Goal: Information Seeking & Learning: Learn about a topic

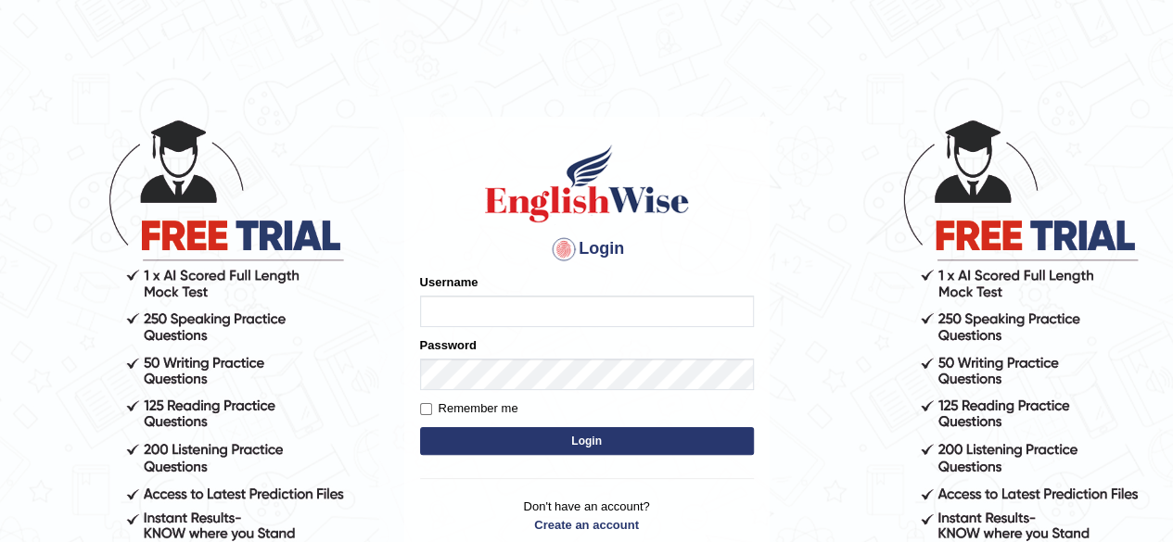
type input "RR12345"
drag, startPoint x: 0, startPoint y: 0, endPoint x: 478, endPoint y: 435, distance: 646.6
click at [478, 435] on button "Login" at bounding box center [587, 441] width 334 height 28
type input "RR12345"
click at [605, 435] on button "Login" at bounding box center [587, 441] width 334 height 28
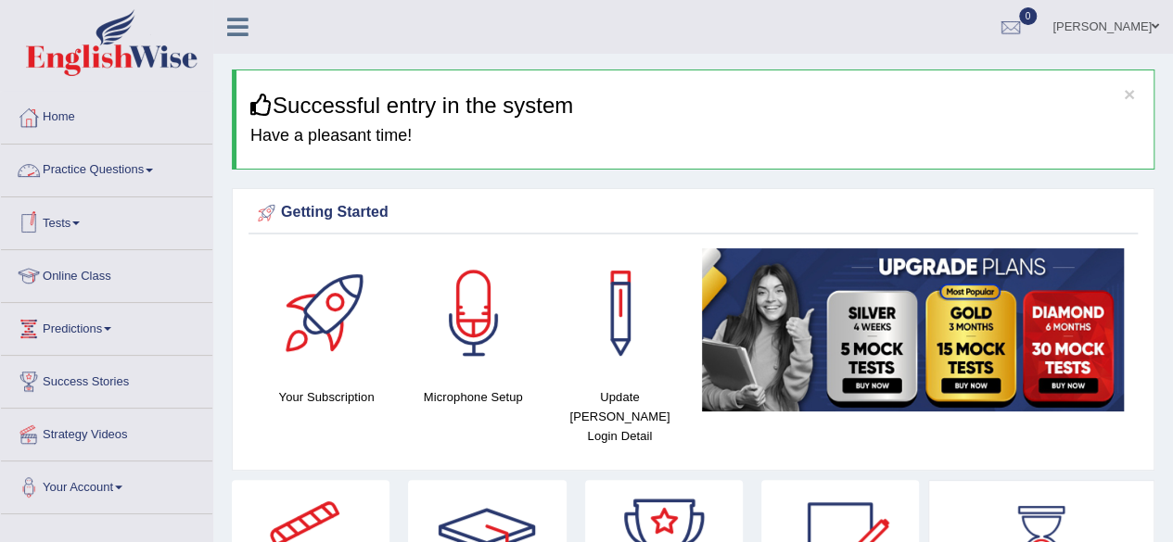
click at [163, 180] on link "Practice Questions" at bounding box center [106, 168] width 211 height 46
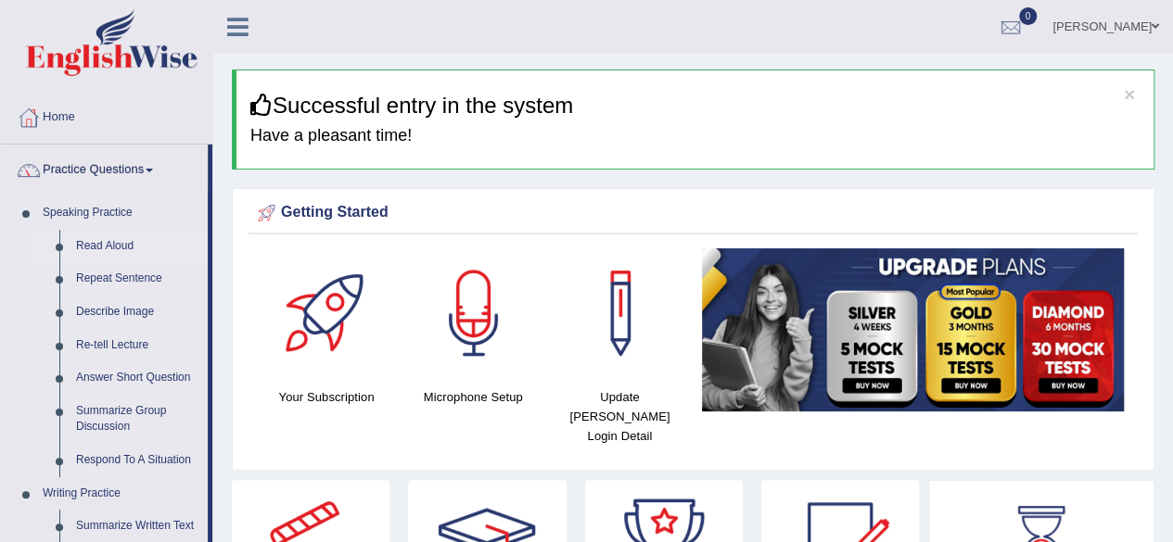
click at [114, 246] on link "Read Aloud" at bounding box center [138, 246] width 140 height 33
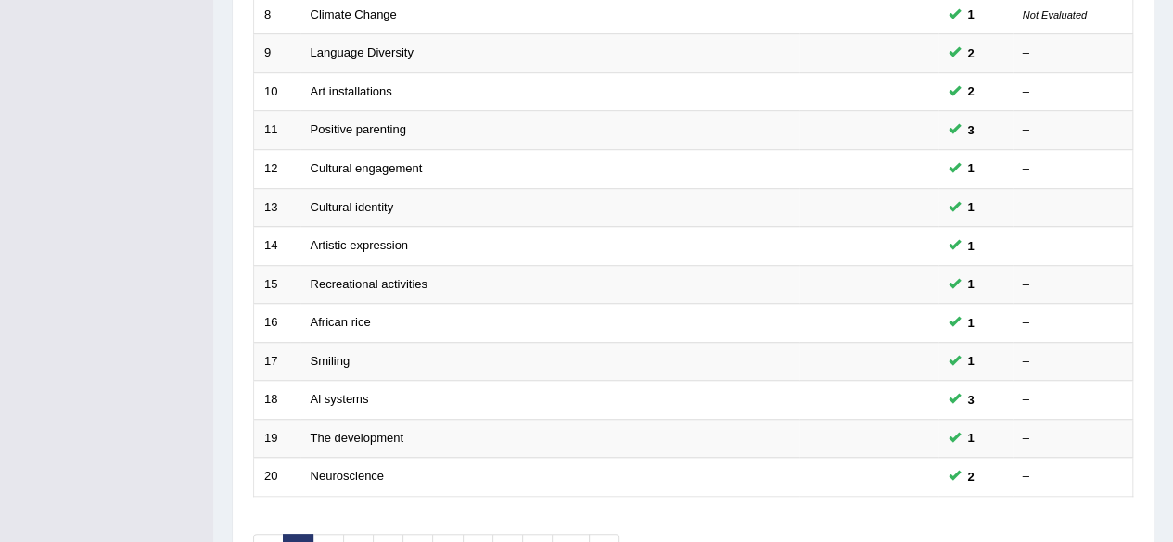
scroll to position [676, 0]
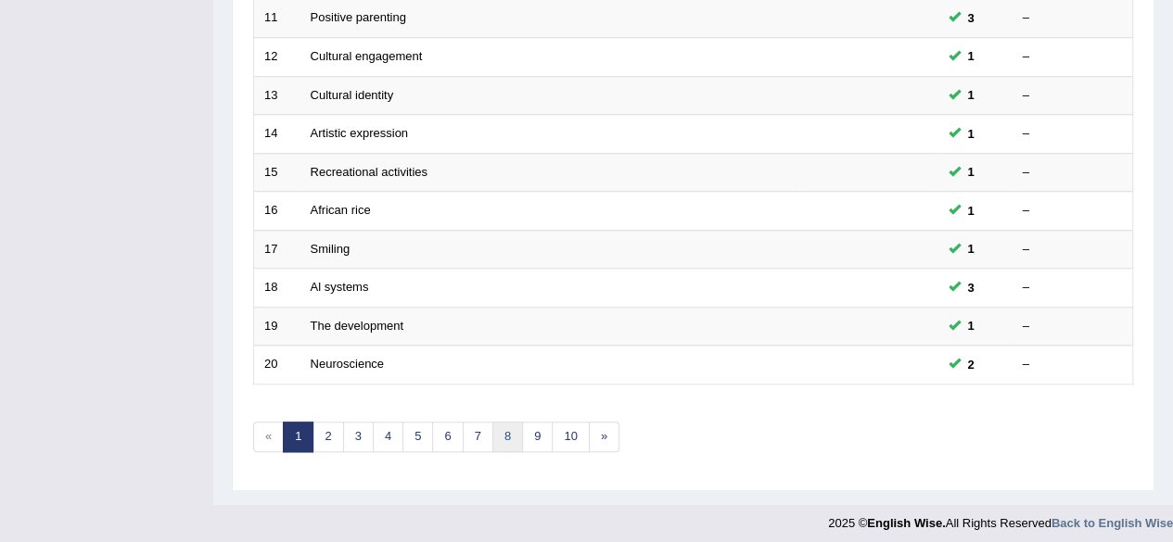
click at [492, 435] on link "8" at bounding box center [507, 437] width 31 height 31
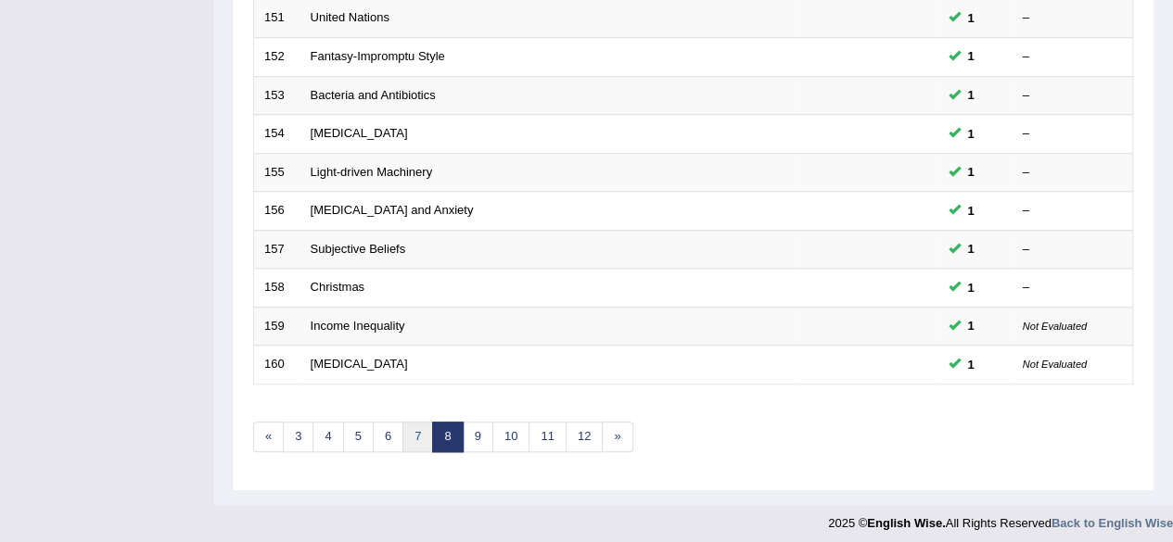
click at [415, 431] on link "7" at bounding box center [417, 437] width 31 height 31
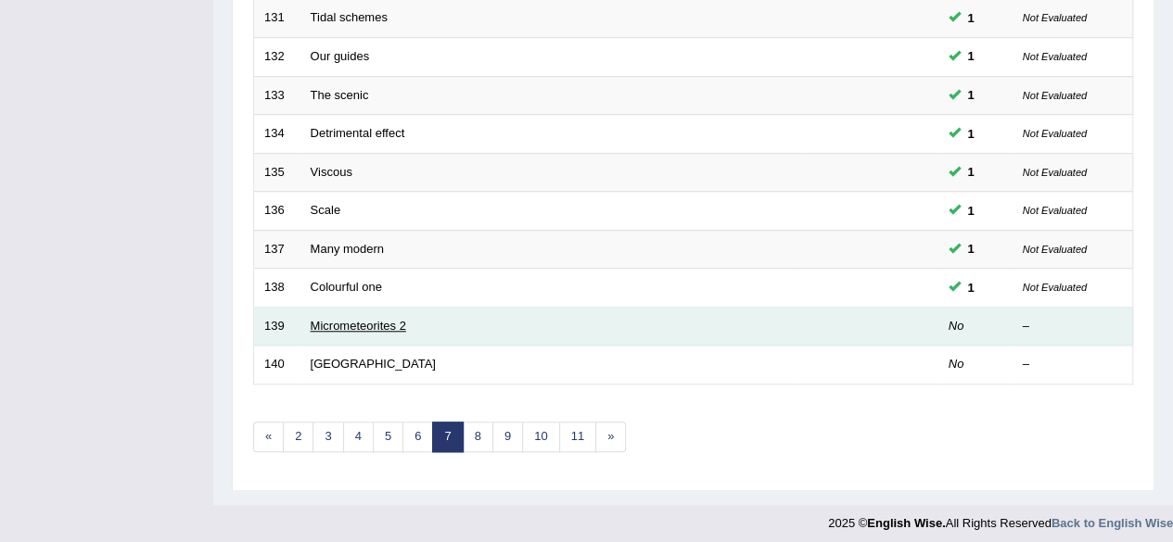
click at [388, 319] on link "Micrometeorites 2" at bounding box center [359, 326] width 96 height 14
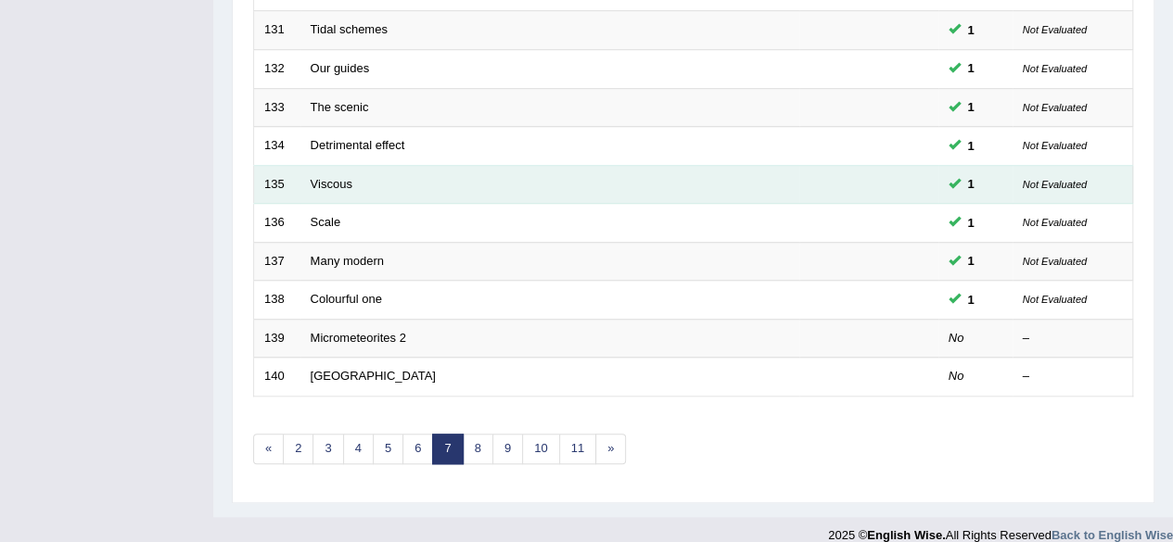
scroll to position [69, 0]
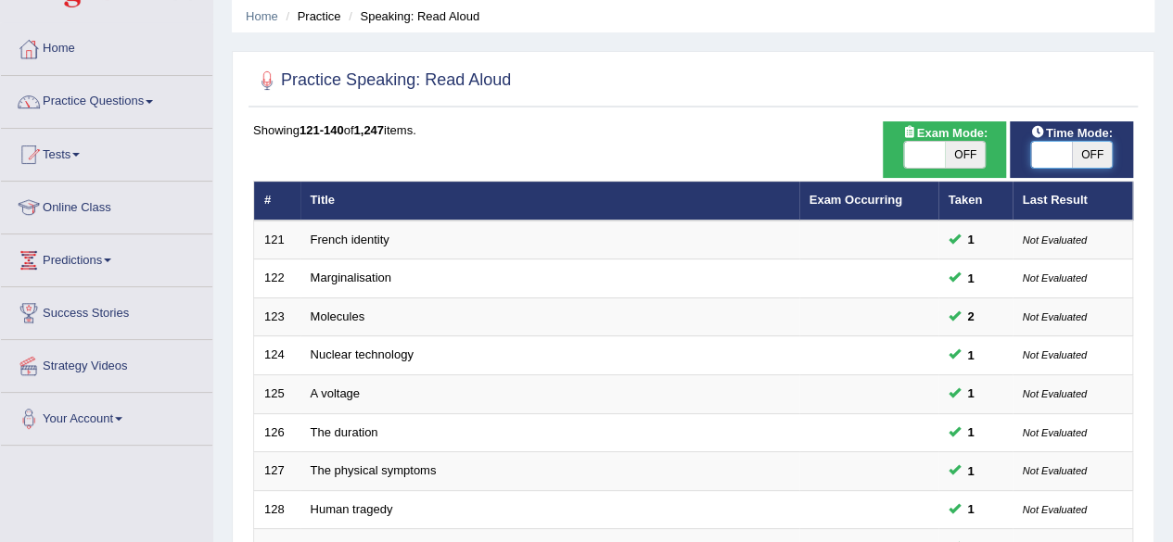
click at [1068, 153] on span at bounding box center [1051, 155] width 41 height 26
click at [1074, 146] on span "OFF" at bounding box center [1092, 155] width 41 height 26
checkbox input "true"
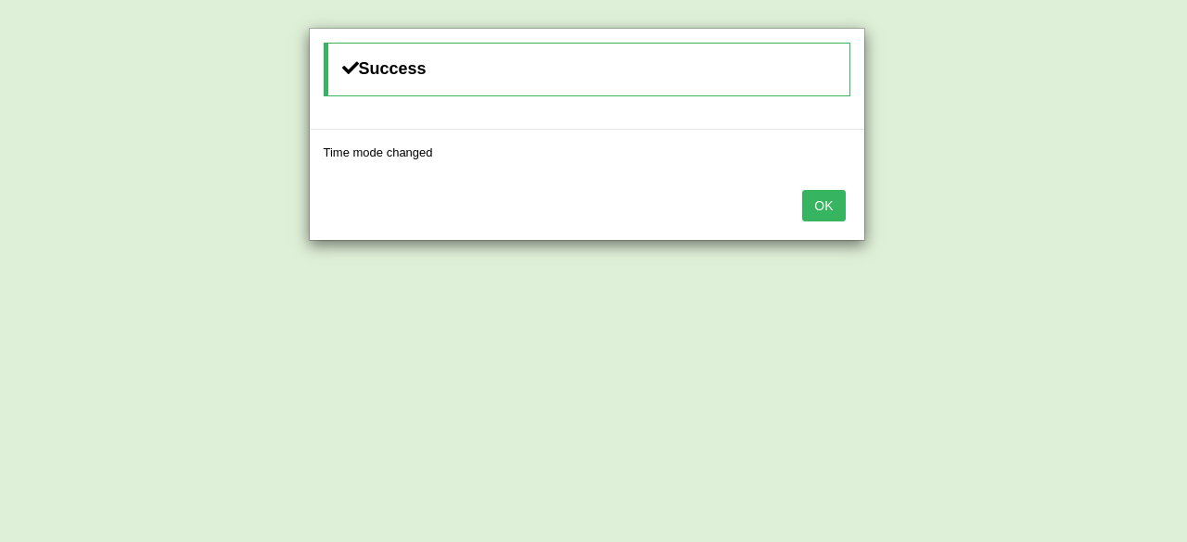
click at [836, 191] on button "OK" at bounding box center [823, 206] width 43 height 32
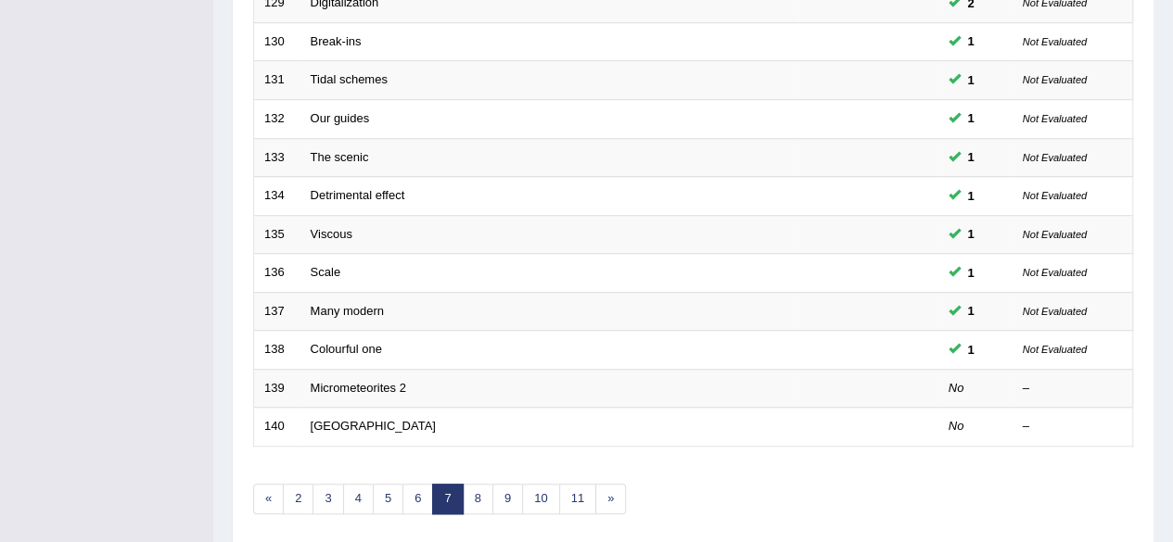
scroll to position [616, 0]
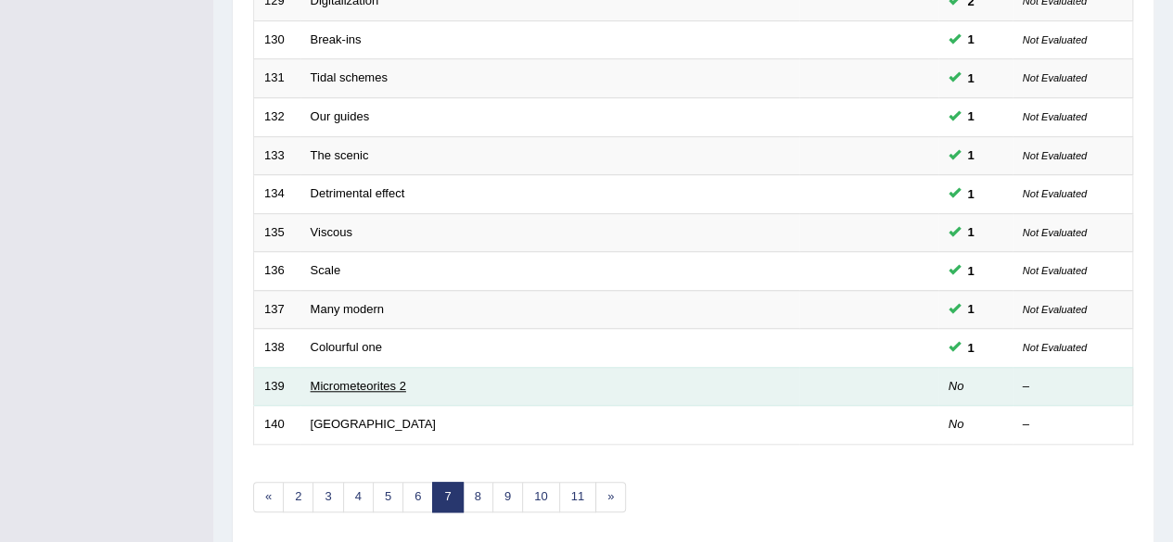
click at [386, 382] on link "Micrometeorites 2" at bounding box center [359, 386] width 96 height 14
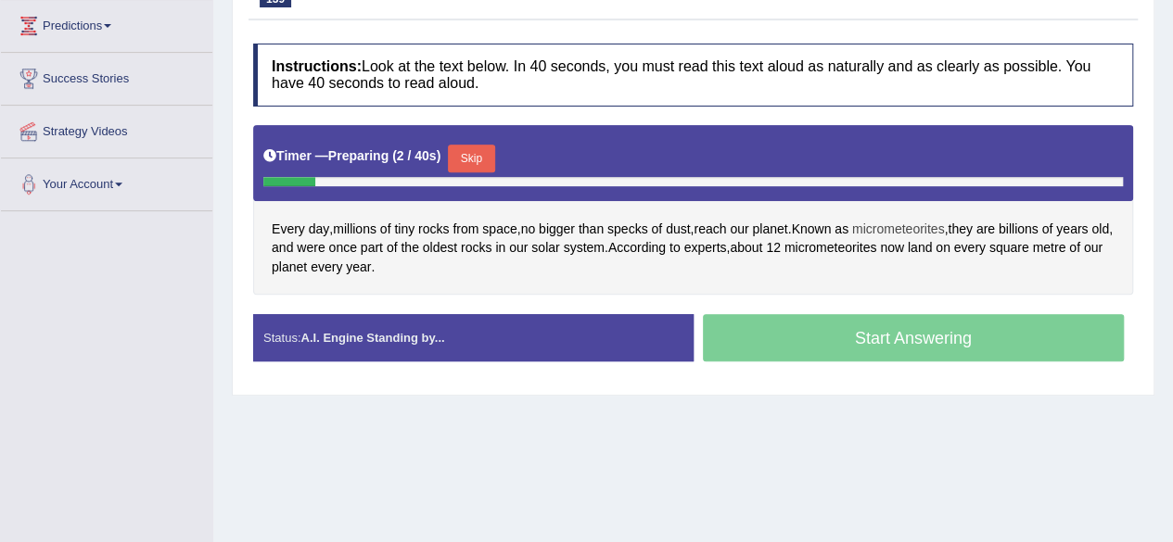
click at [910, 222] on span "micrometeorites" at bounding box center [898, 229] width 93 height 19
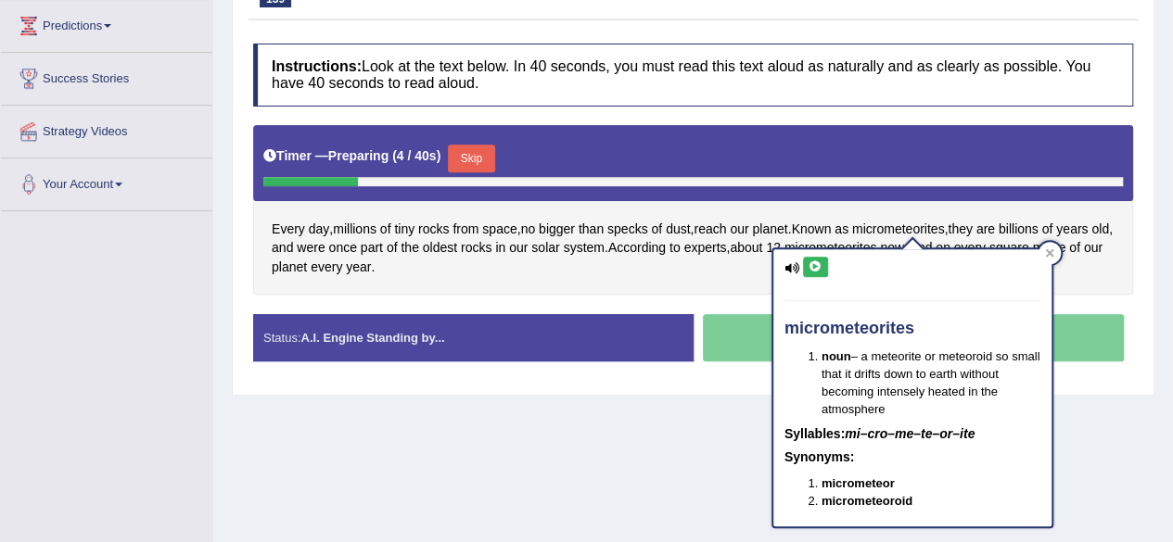
click at [814, 266] on icon at bounding box center [816, 266] width 14 height 11
click at [864, 83] on h4 "Instructions: Look at the text below. In 40 seconds, you must read this text al…" at bounding box center [693, 75] width 880 height 62
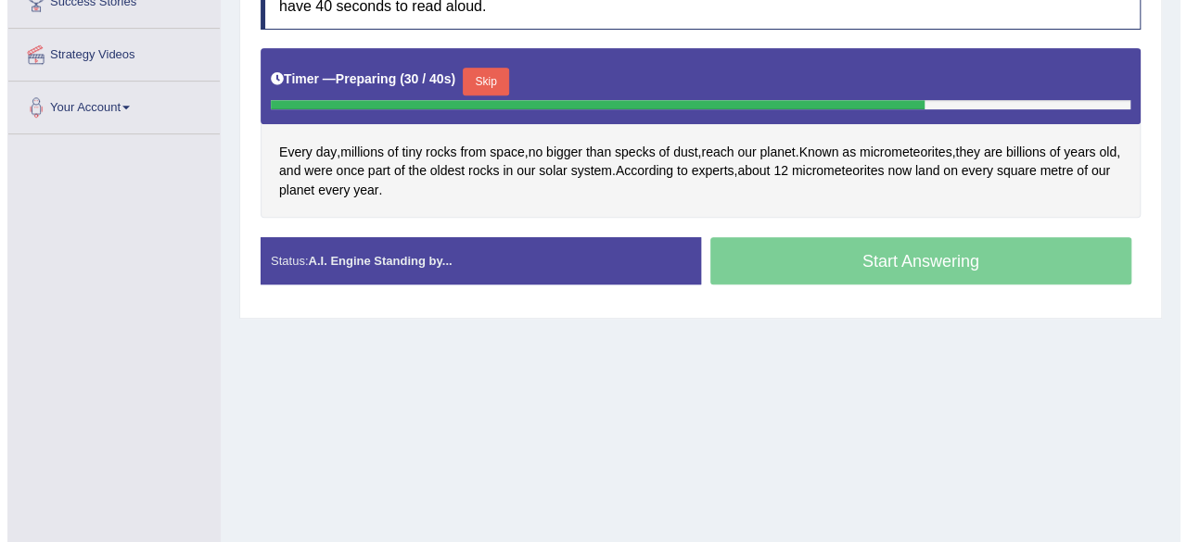
scroll to position [366, 0]
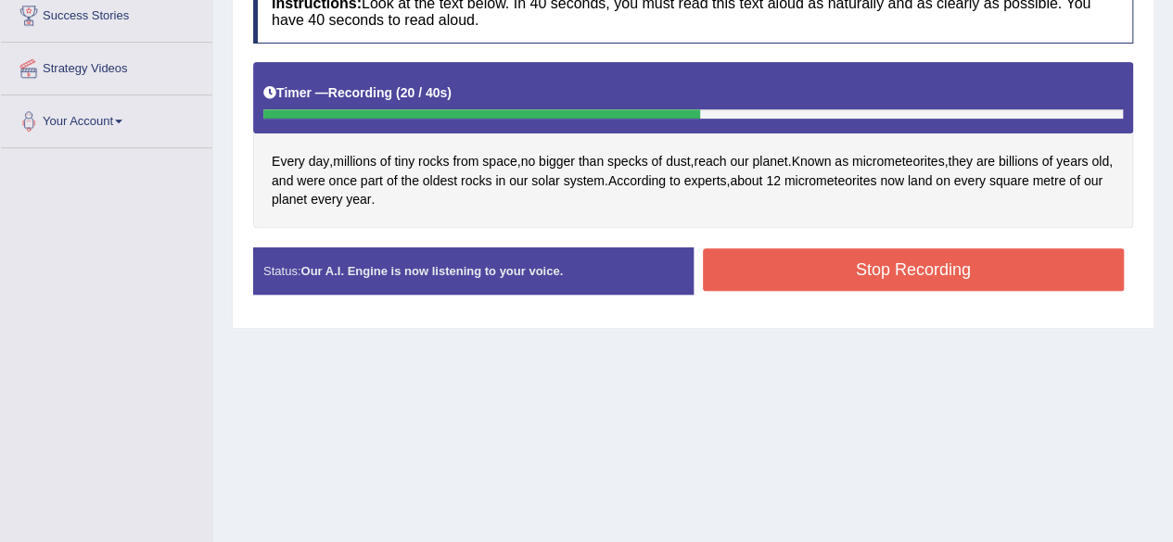
click at [741, 249] on button "Stop Recording" at bounding box center [914, 270] width 422 height 43
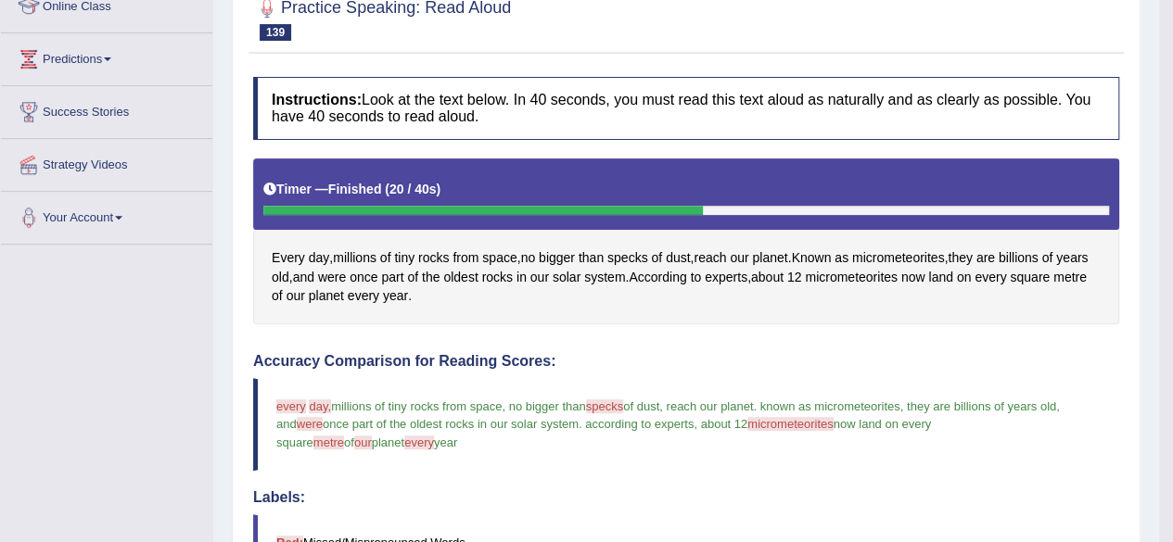
scroll to position [0, 0]
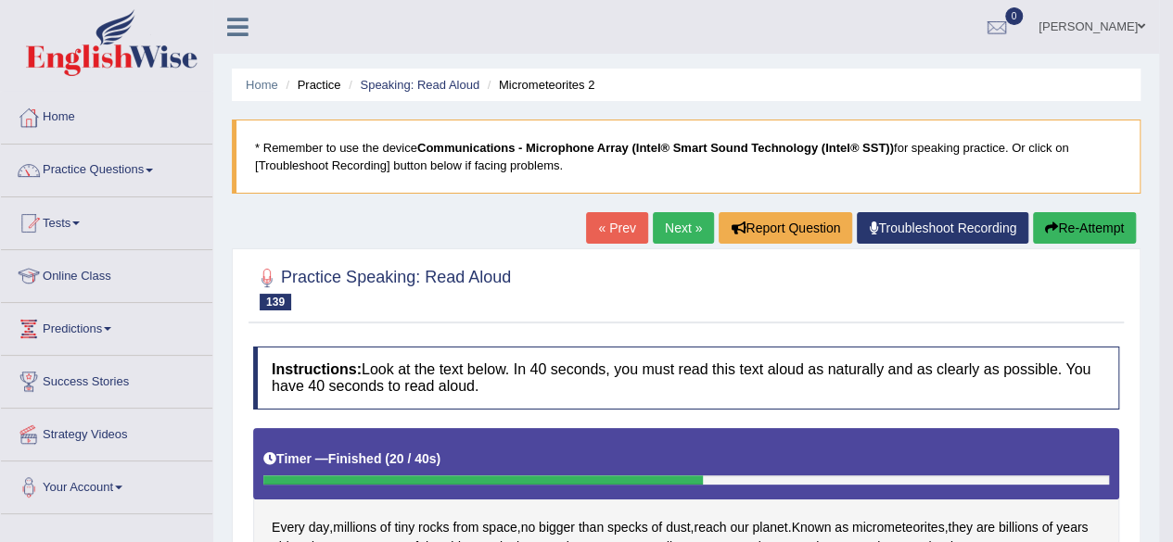
click at [694, 237] on link "Next »" at bounding box center [683, 228] width 61 height 32
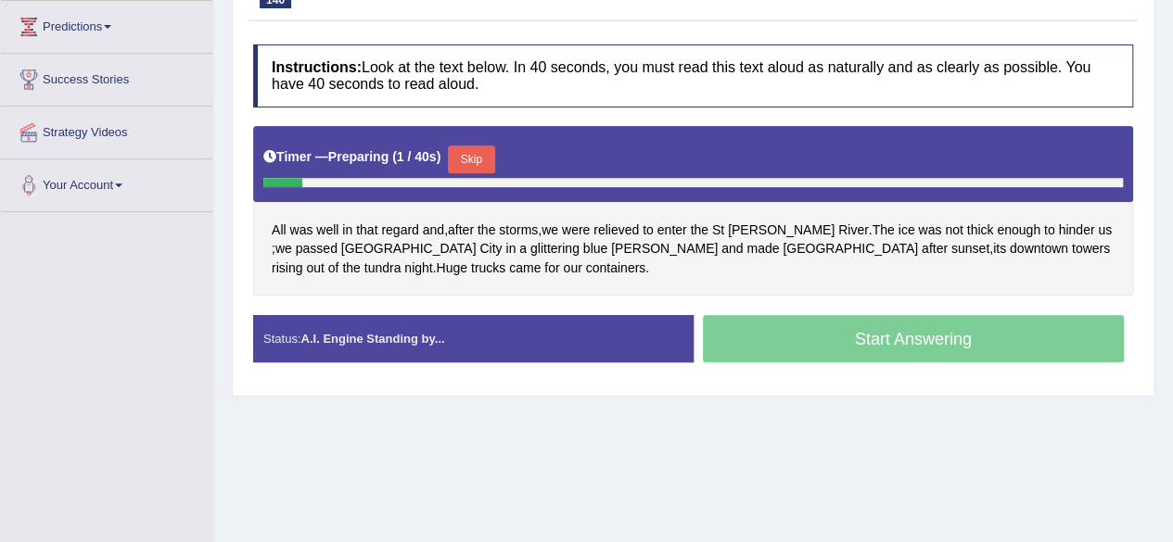
scroll to position [306, 0]
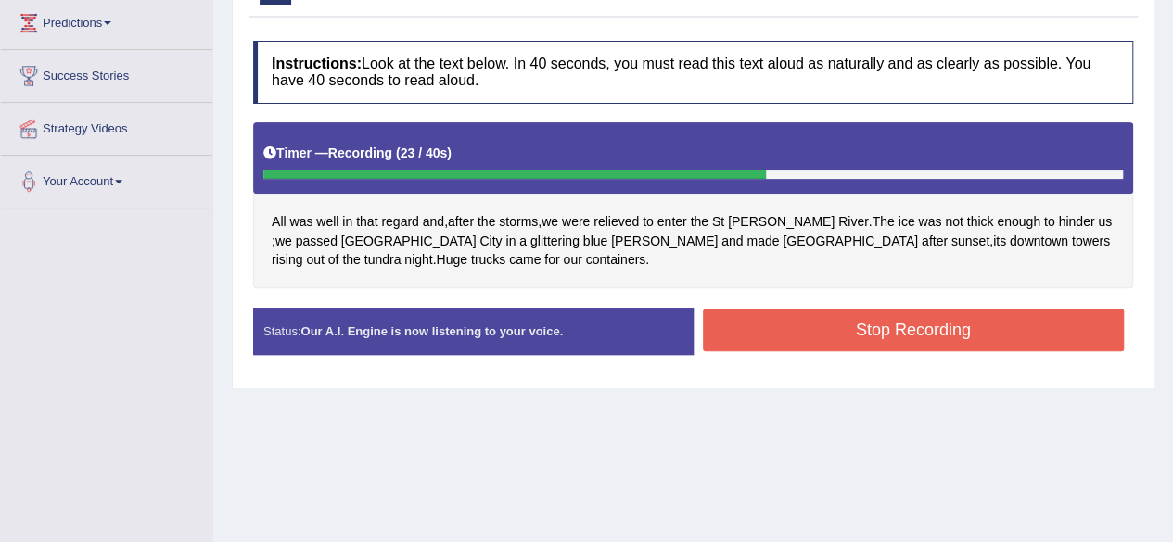
click at [842, 334] on button "Stop Recording" at bounding box center [914, 330] width 422 height 43
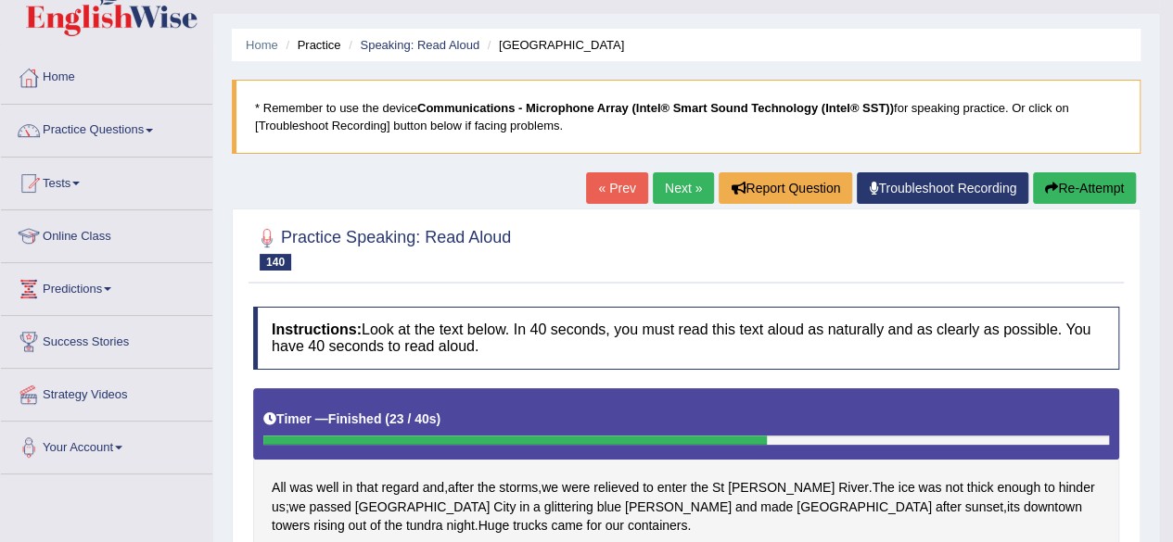
scroll to position [46, 0]
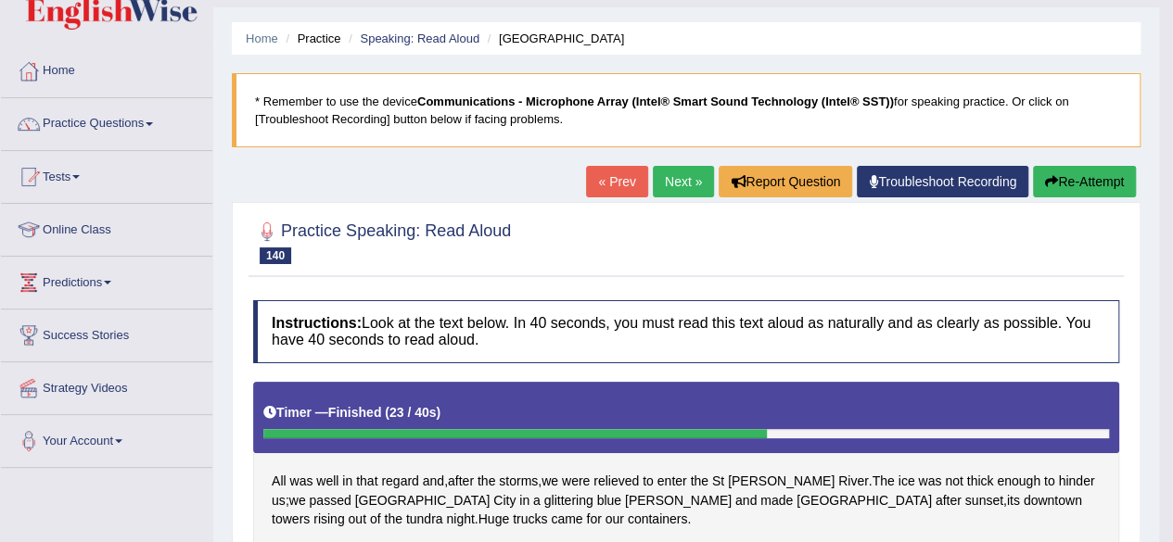
click at [684, 190] on link "Next »" at bounding box center [683, 182] width 61 height 32
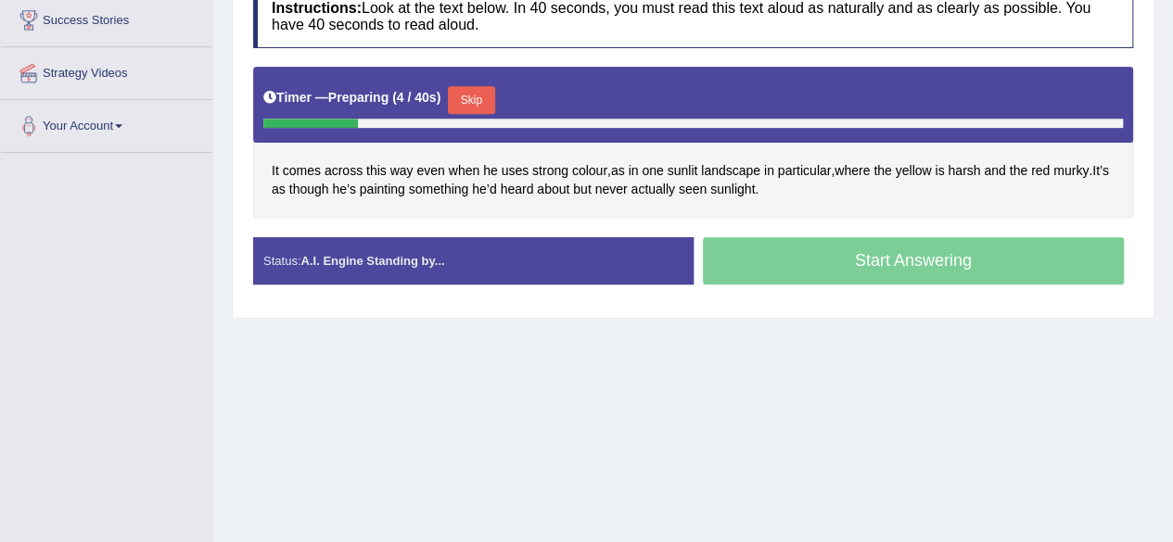
scroll to position [362, 0]
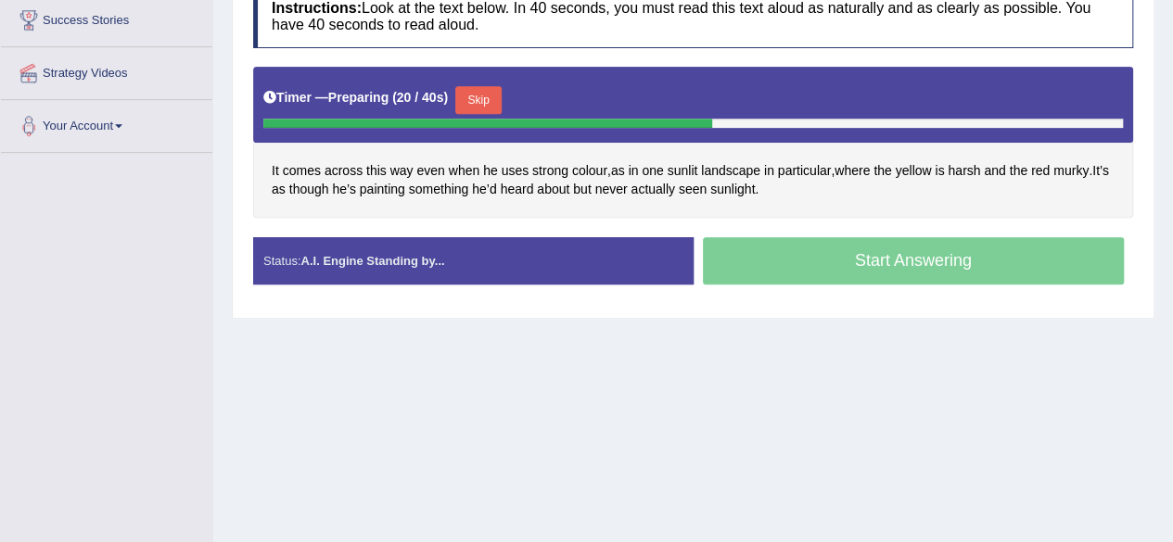
click at [502, 104] on button "Skip" at bounding box center [478, 100] width 46 height 28
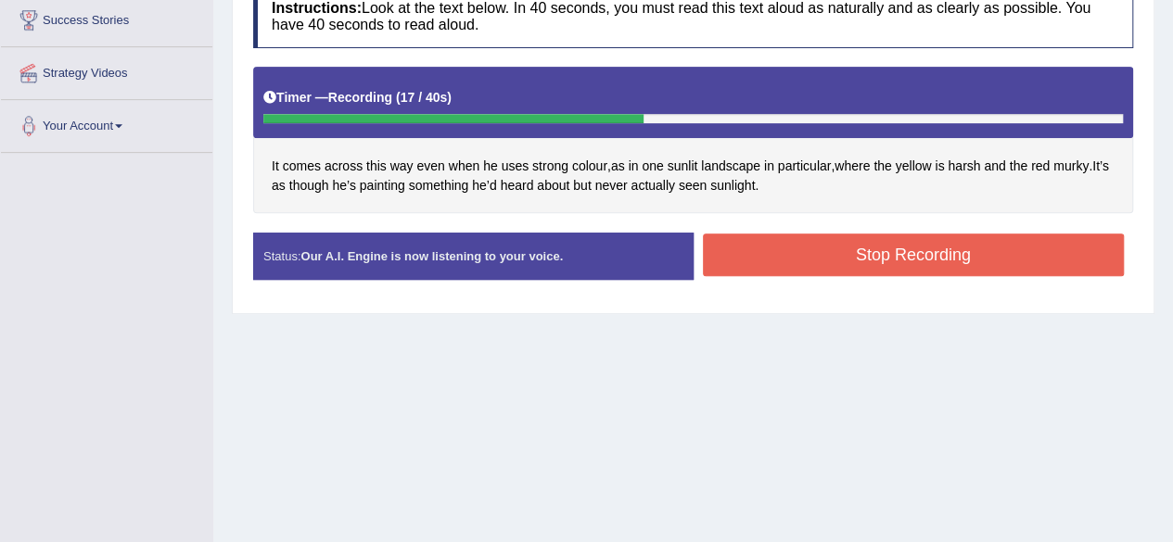
click at [749, 247] on button "Stop Recording" at bounding box center [914, 255] width 422 height 43
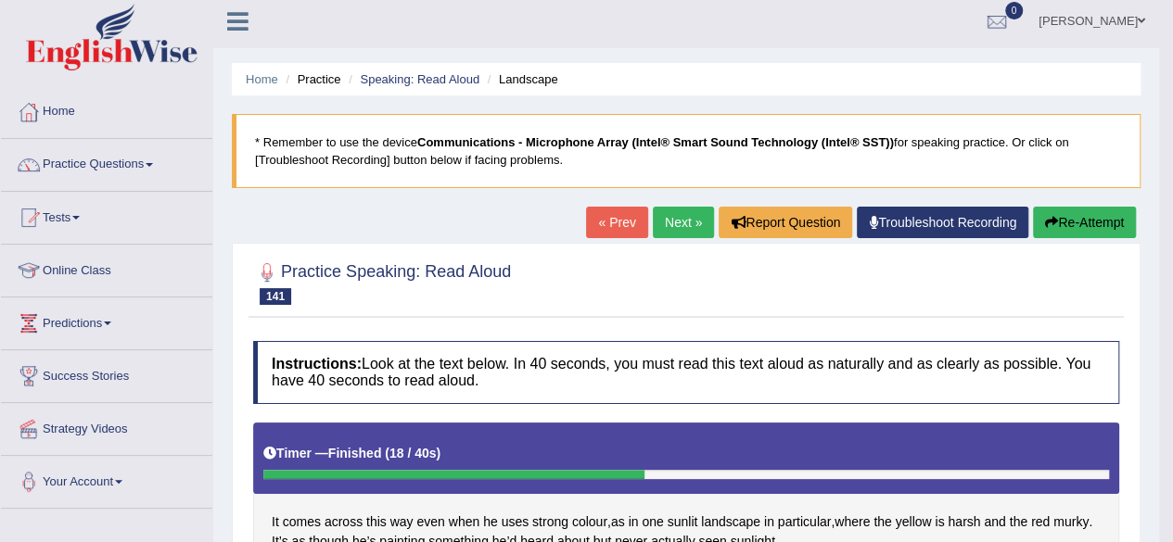
scroll to position [0, 0]
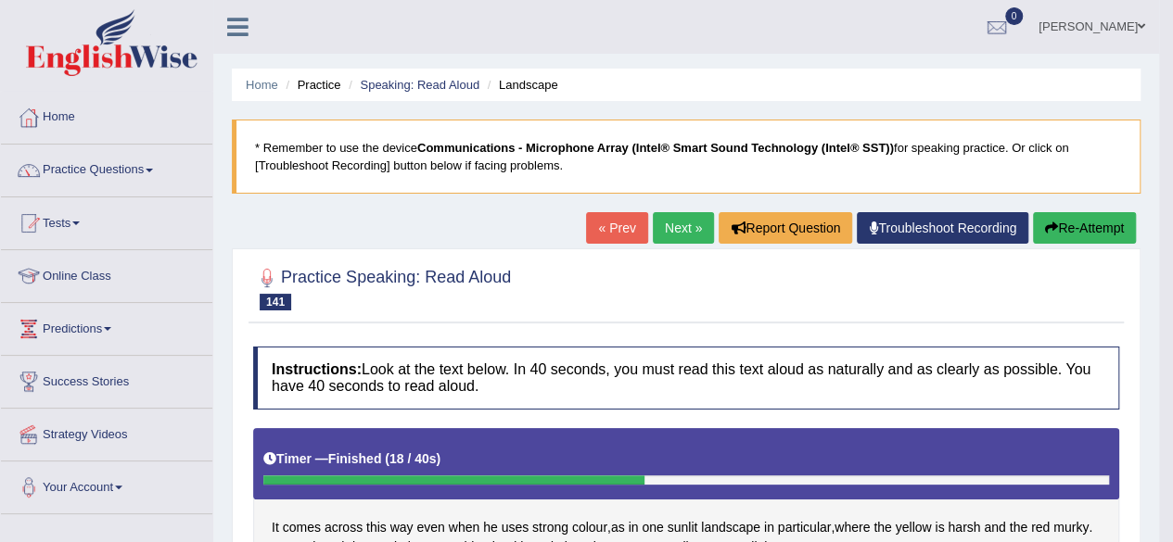
click at [670, 216] on link "Next »" at bounding box center [683, 228] width 61 height 32
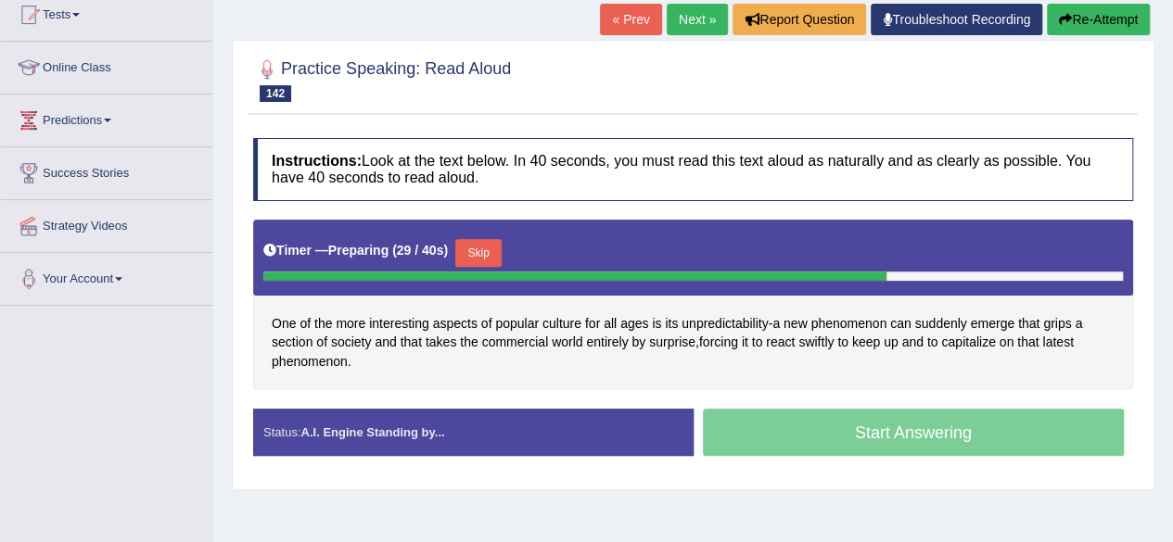
click at [482, 255] on button "Skip" at bounding box center [478, 253] width 46 height 28
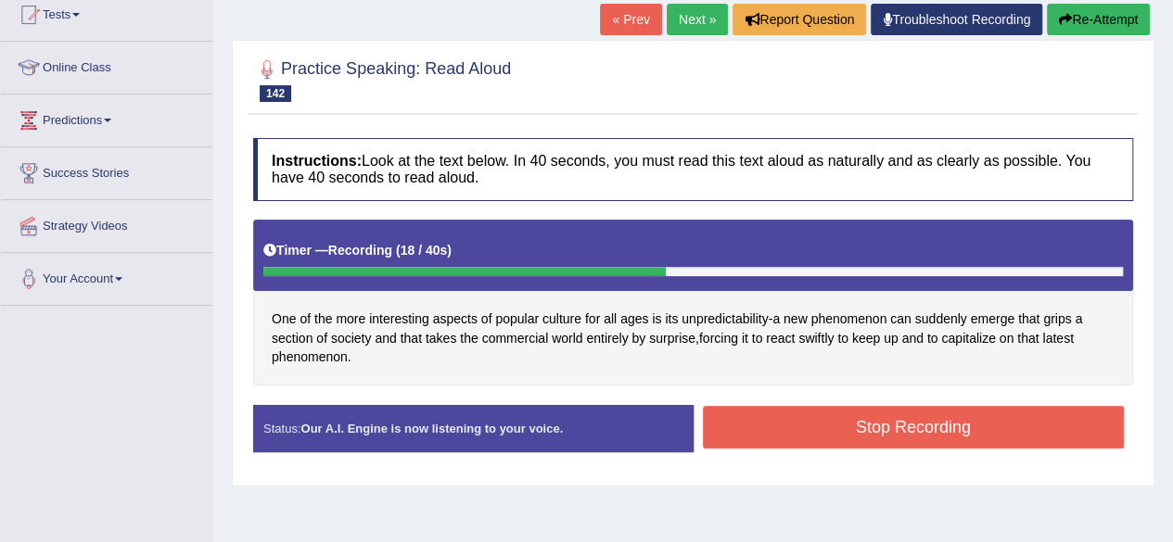
click at [815, 421] on button "Stop Recording" at bounding box center [914, 427] width 422 height 43
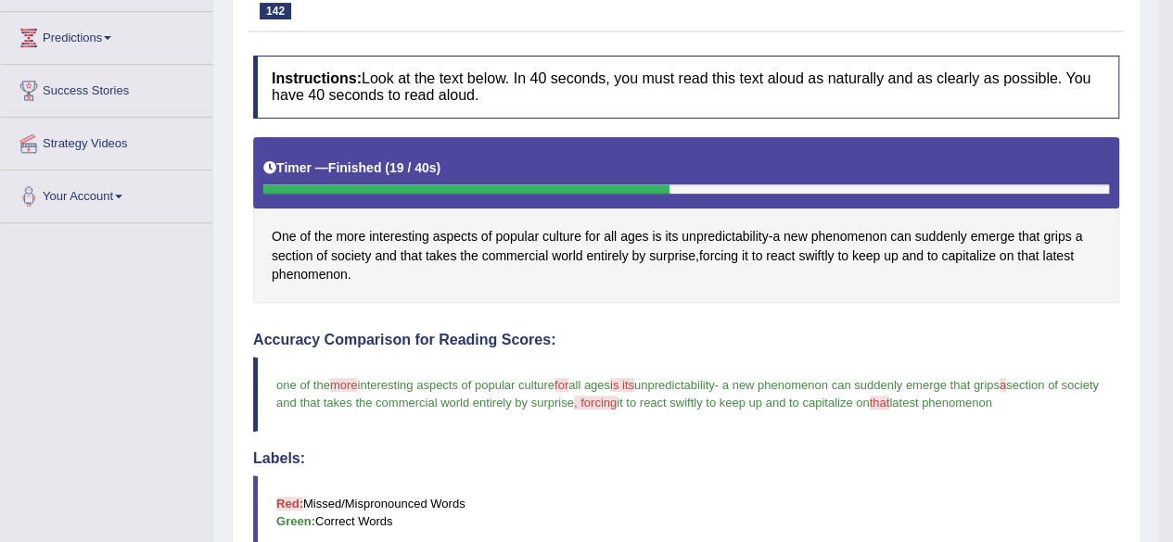
scroll to position [20, 0]
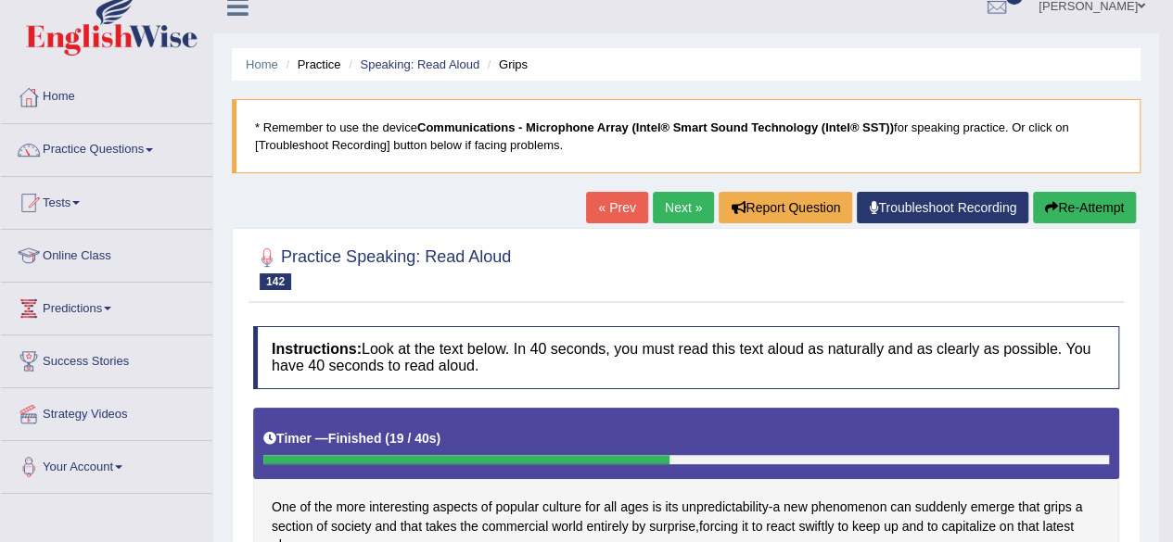
click at [670, 210] on link "Next »" at bounding box center [683, 208] width 61 height 32
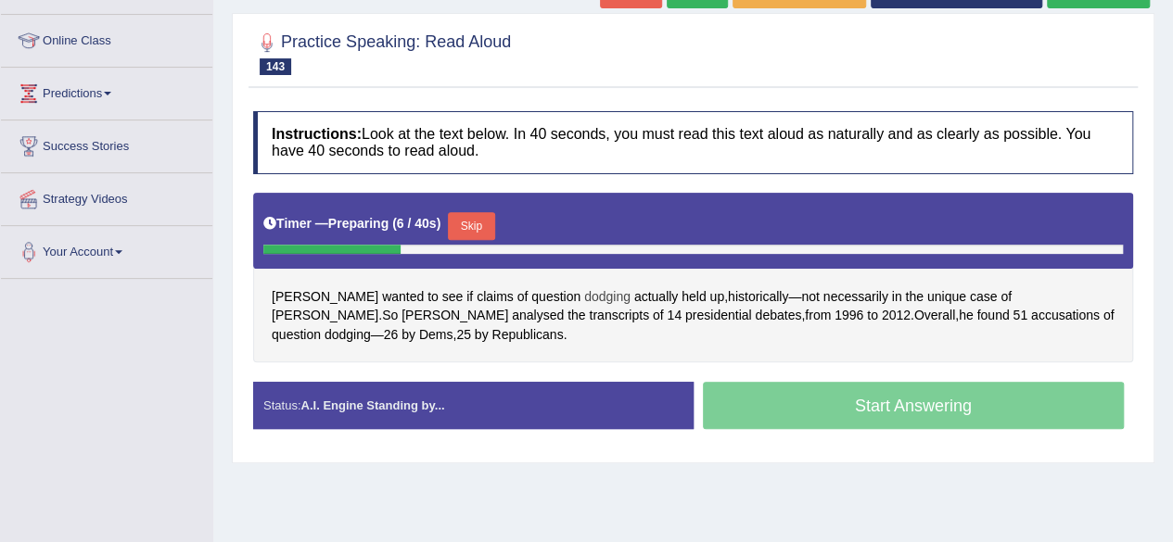
click at [586, 297] on span "dodging" at bounding box center [607, 296] width 46 height 19
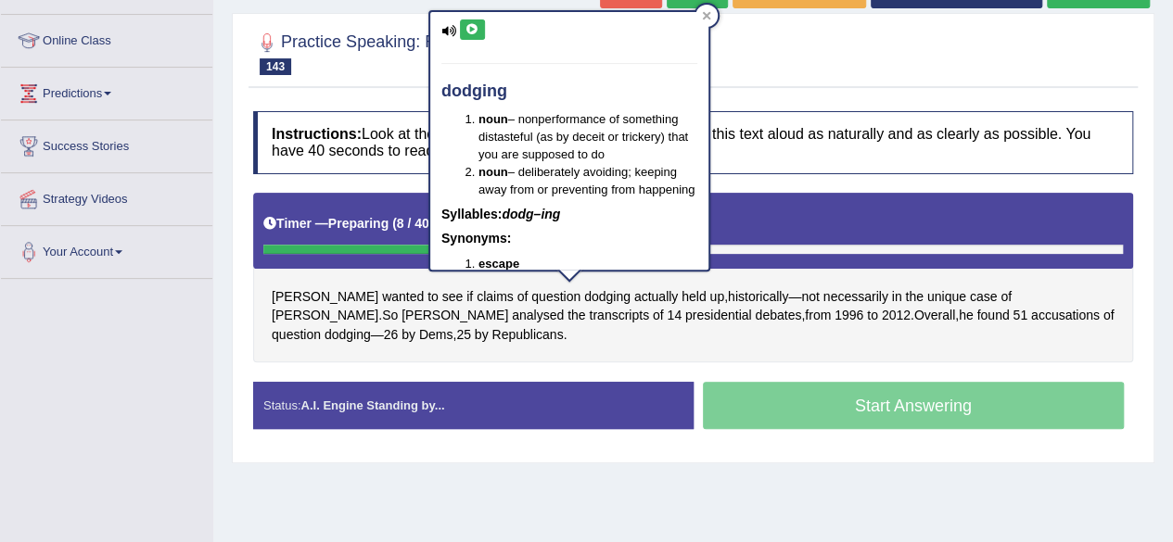
click at [474, 34] on button at bounding box center [472, 29] width 25 height 20
drag, startPoint x: 544, startPoint y: 10, endPoint x: 709, endPoint y: 14, distance: 165.1
click at [709, 14] on div "dodging noun – nonperformance of something distasteful (as by deceit or tricker…" at bounding box center [569, 140] width 282 height 261
click at [709, 14] on icon at bounding box center [706, 15] width 9 height 9
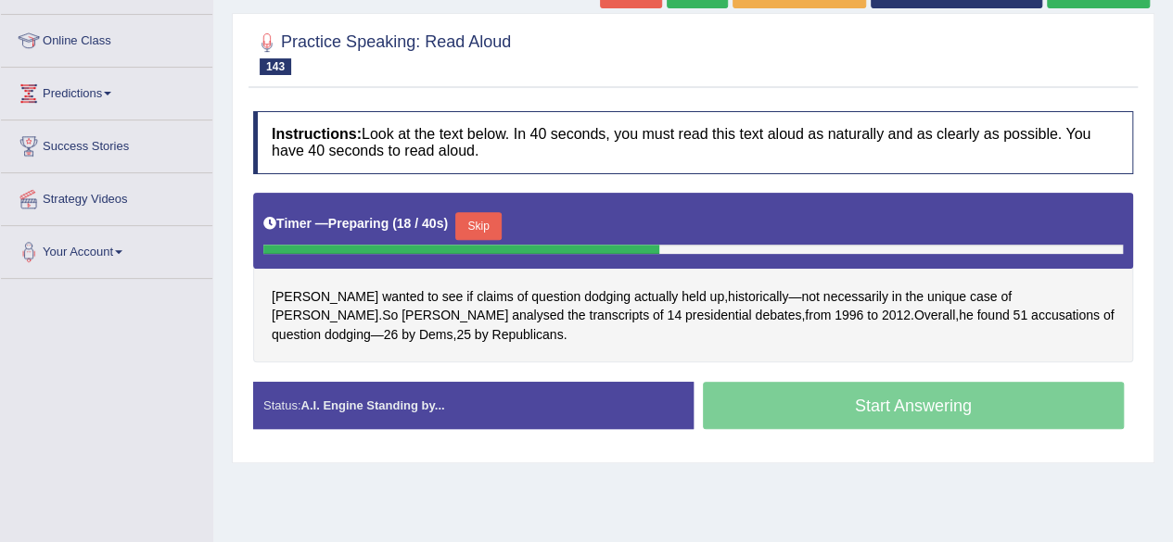
click at [835, 133] on h4 "Instructions: Look at the text below. In 40 seconds, you must read this text al…" at bounding box center [693, 142] width 880 height 62
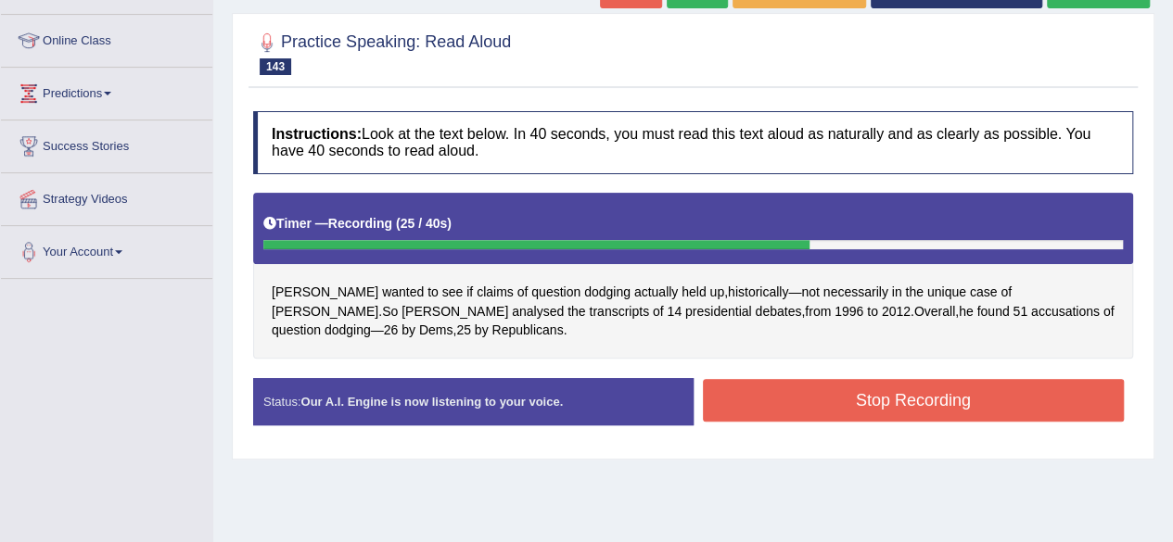
click at [758, 395] on button "Stop Recording" at bounding box center [914, 400] width 422 height 43
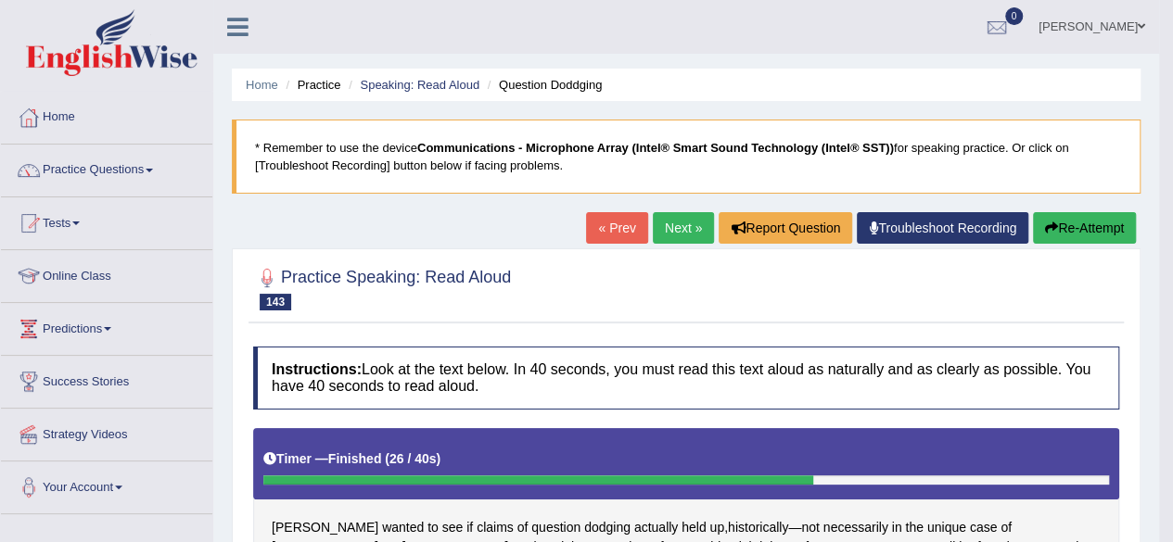
click at [660, 227] on link "Next »" at bounding box center [683, 228] width 61 height 32
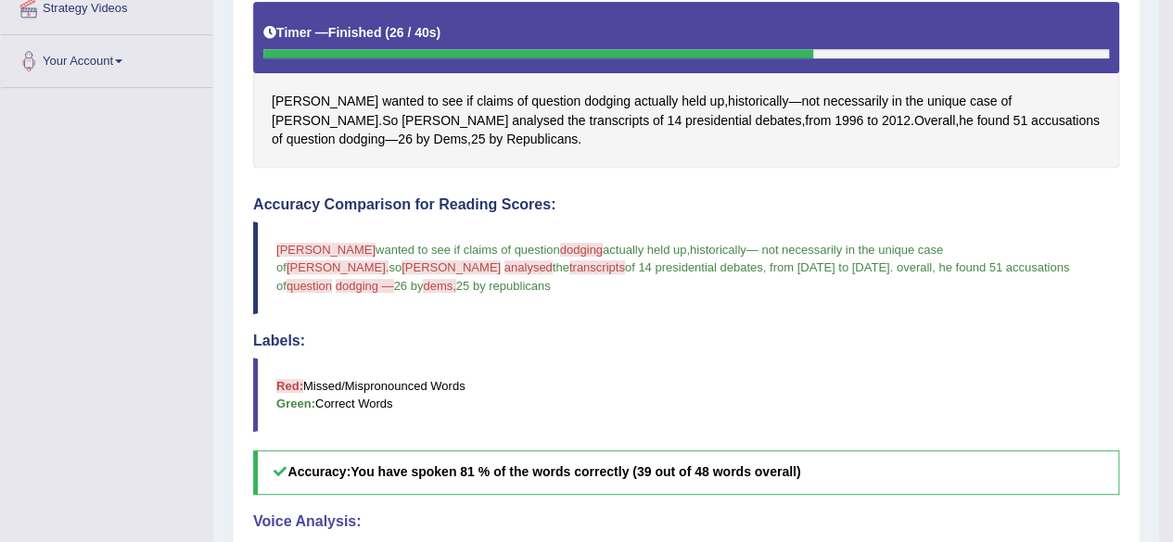
scroll to position [440, 0]
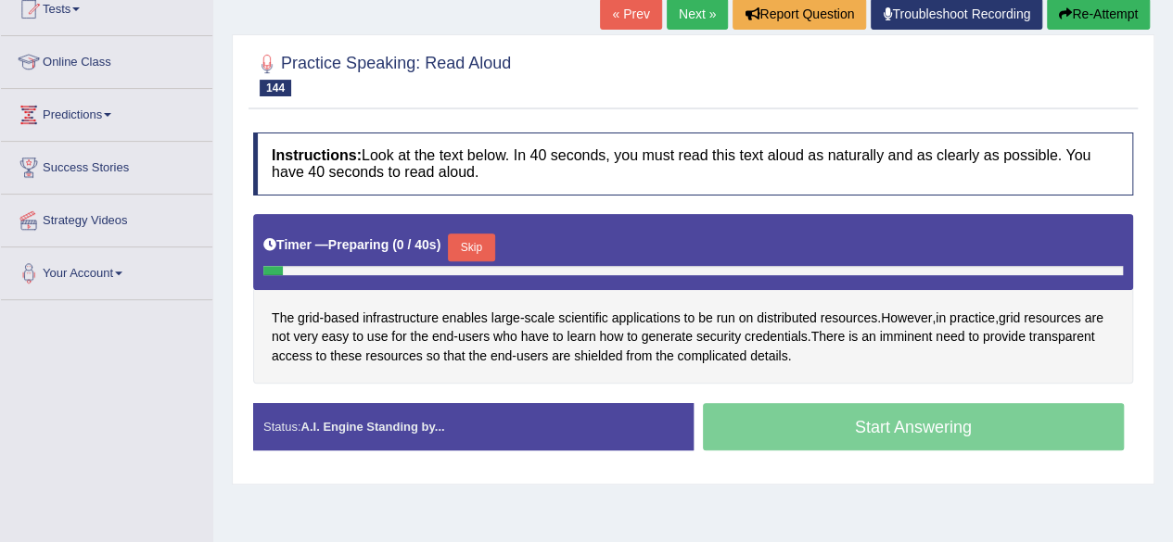
scroll to position [215, 0]
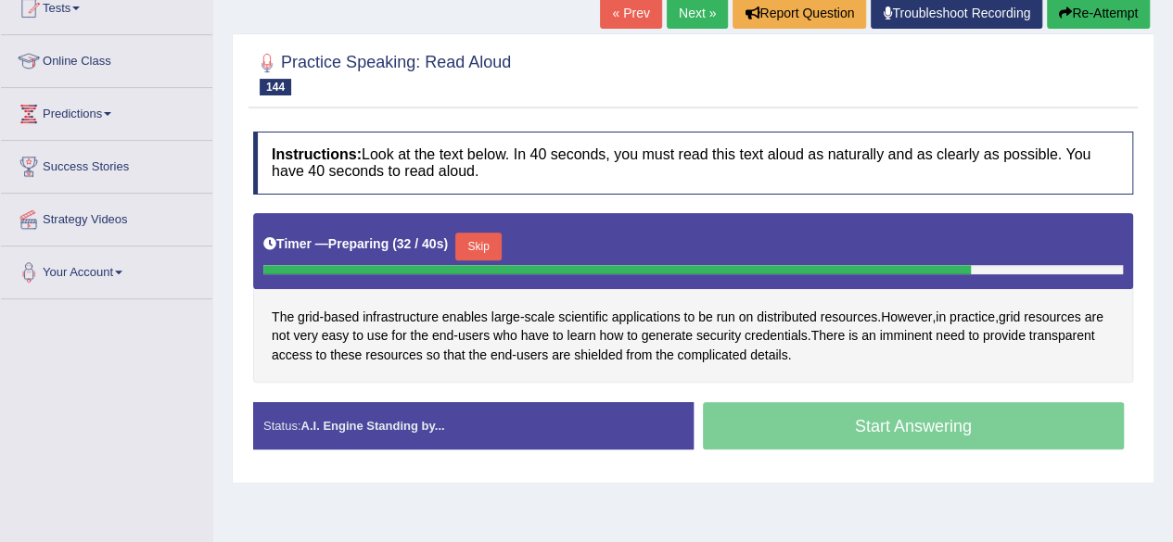
click at [470, 255] on button "Skip" at bounding box center [478, 247] width 46 height 28
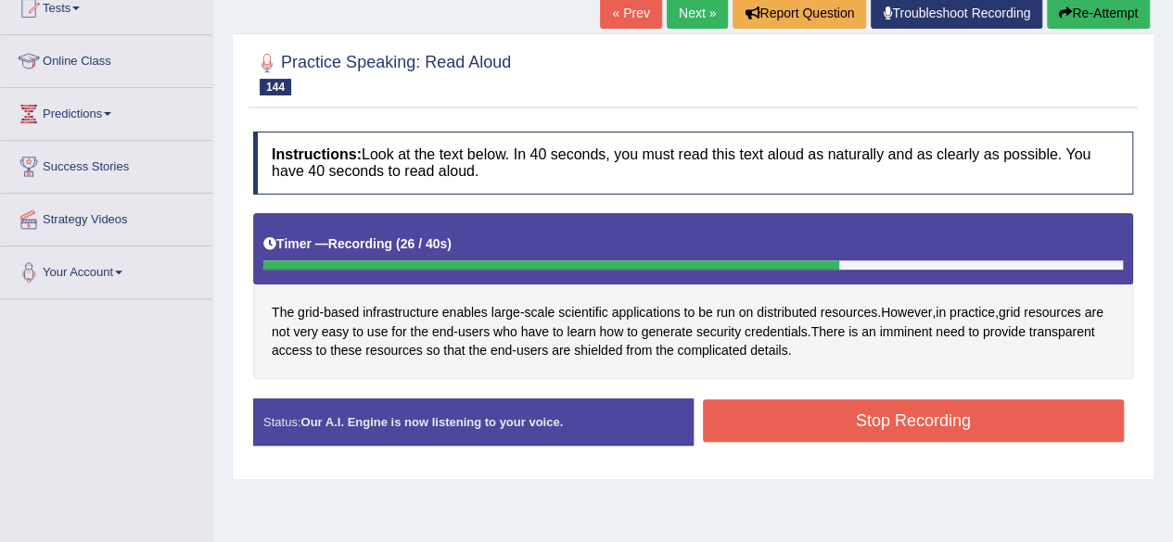
click at [766, 416] on button "Stop Recording" at bounding box center [914, 421] width 422 height 43
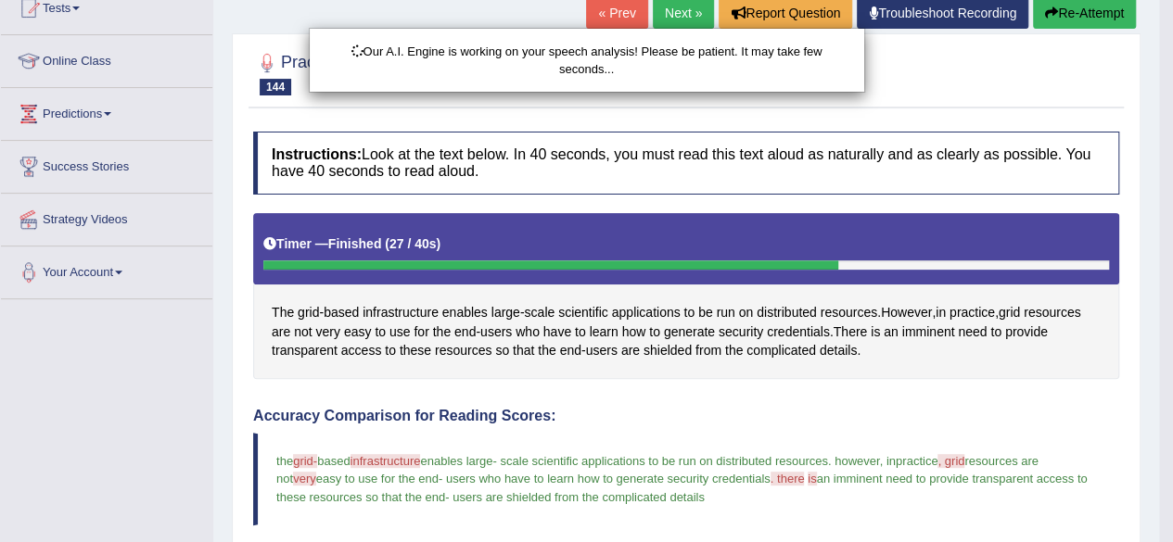
click at [766, 416] on div "Our A.I. Engine is working on your speech analysis! Please be patient. It may t…" at bounding box center [586, 271] width 1173 height 542
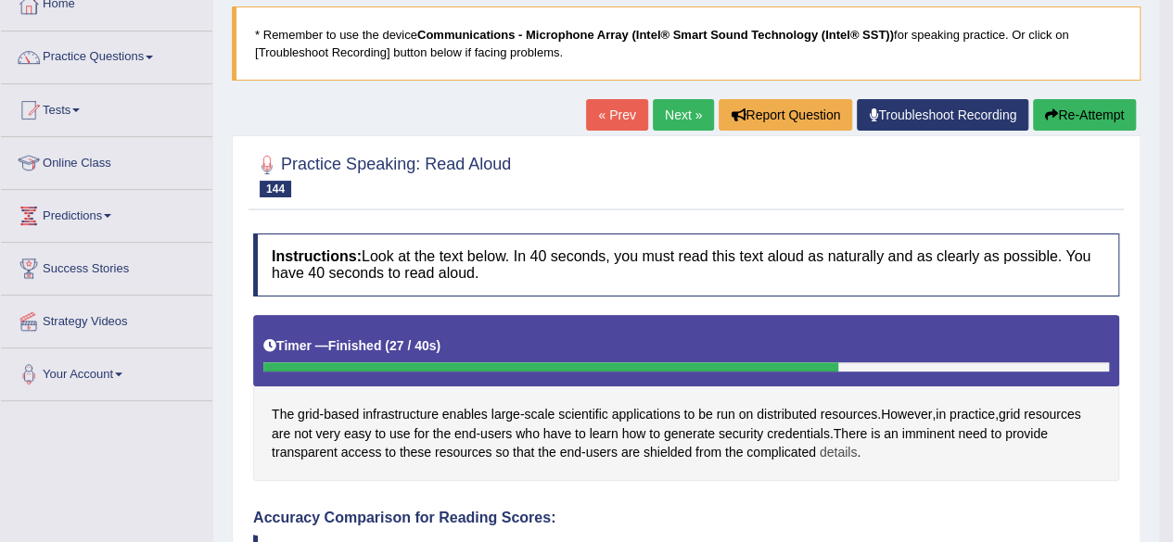
scroll to position [66, 0]
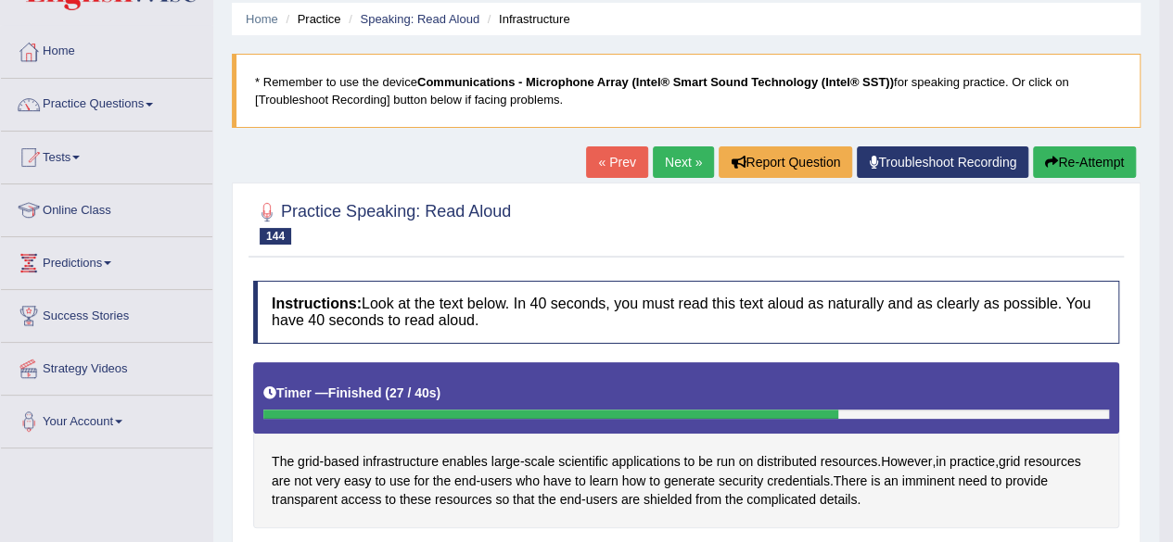
click at [672, 164] on link "Next »" at bounding box center [683, 163] width 61 height 32
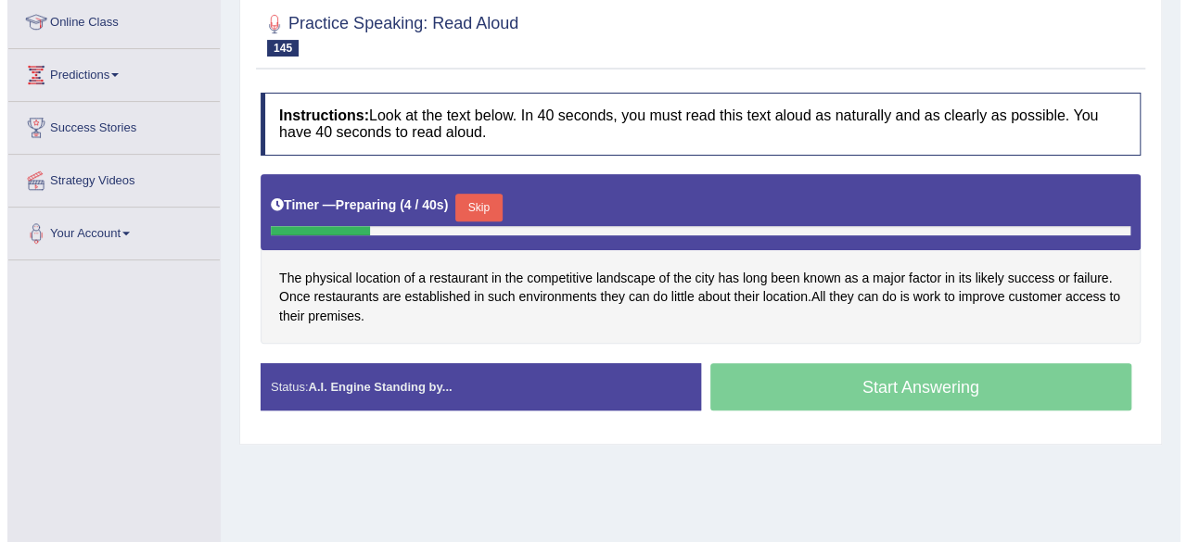
scroll to position [257, 0]
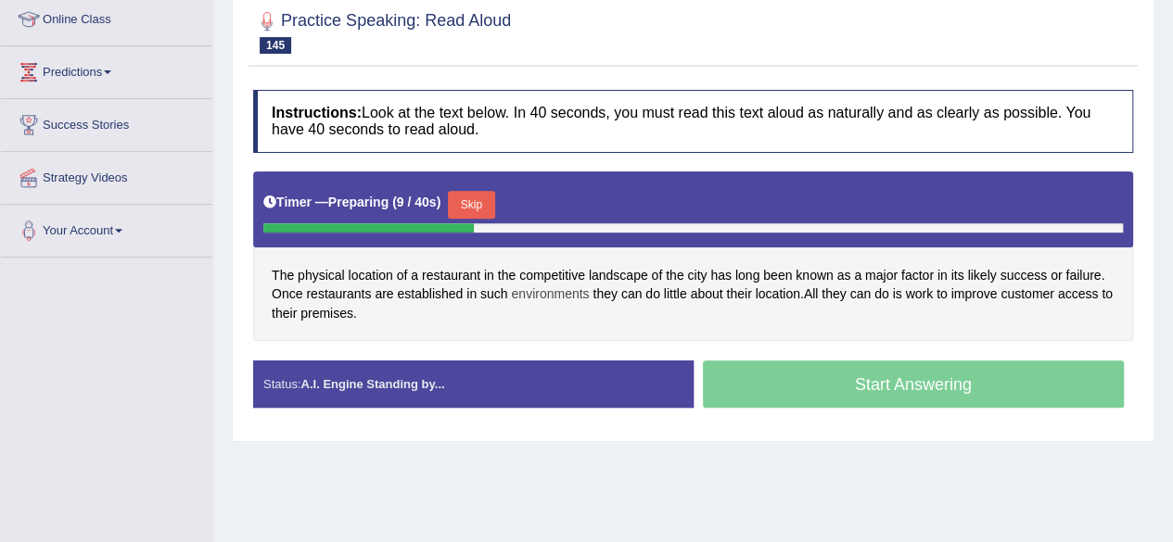
click at [538, 285] on span "environments" at bounding box center [550, 294] width 78 height 19
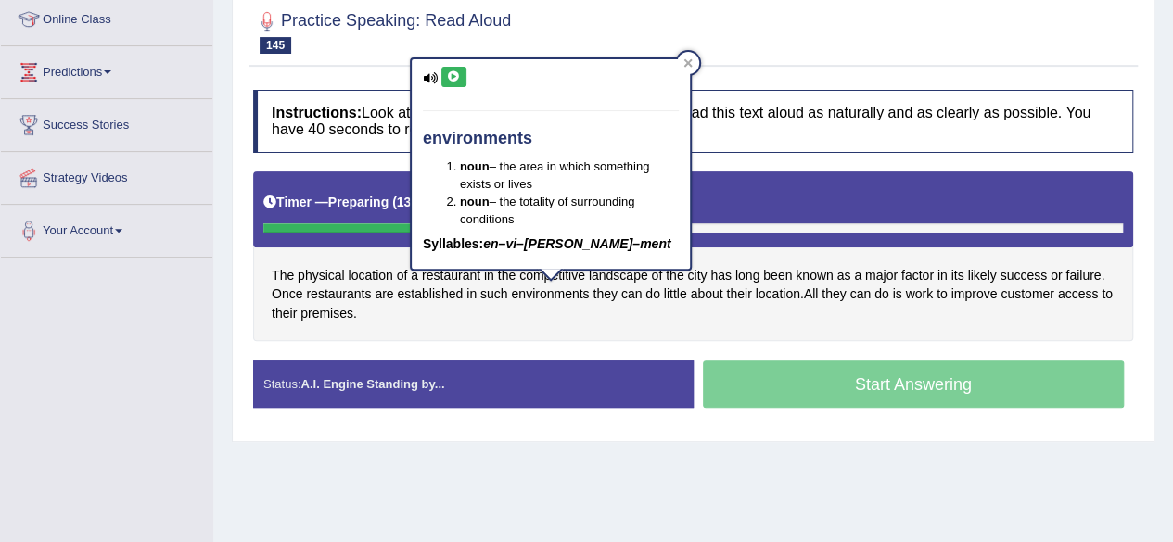
click at [938, 165] on div "Instructions: Look at the text below. In 40 seconds, you must read this text al…" at bounding box center [693, 256] width 889 height 351
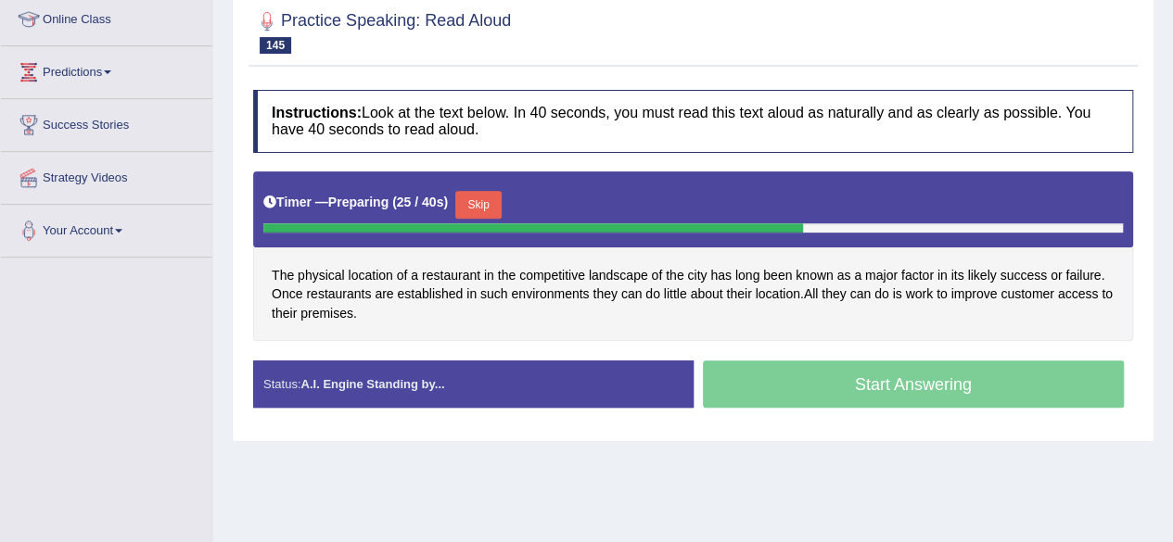
click at [499, 201] on button "Skip" at bounding box center [478, 205] width 46 height 28
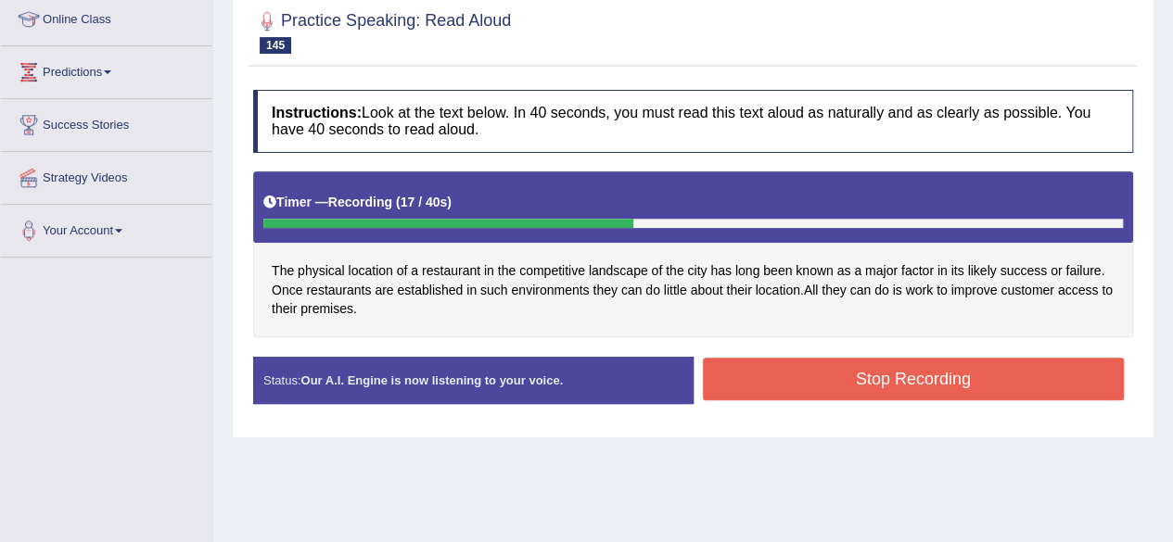
click at [782, 392] on button "Stop Recording" at bounding box center [914, 379] width 422 height 43
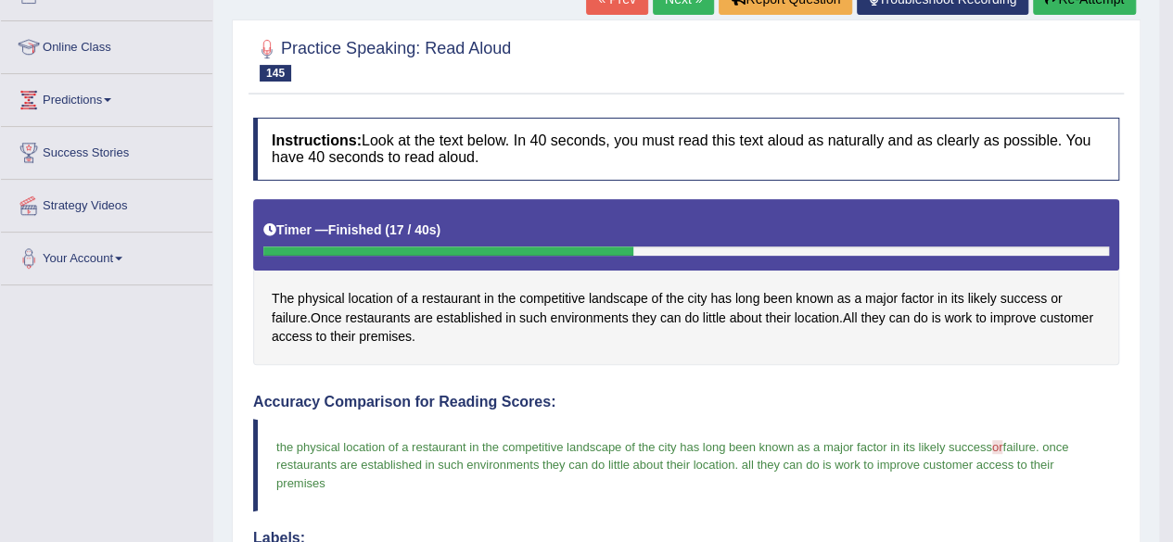
scroll to position [0, 0]
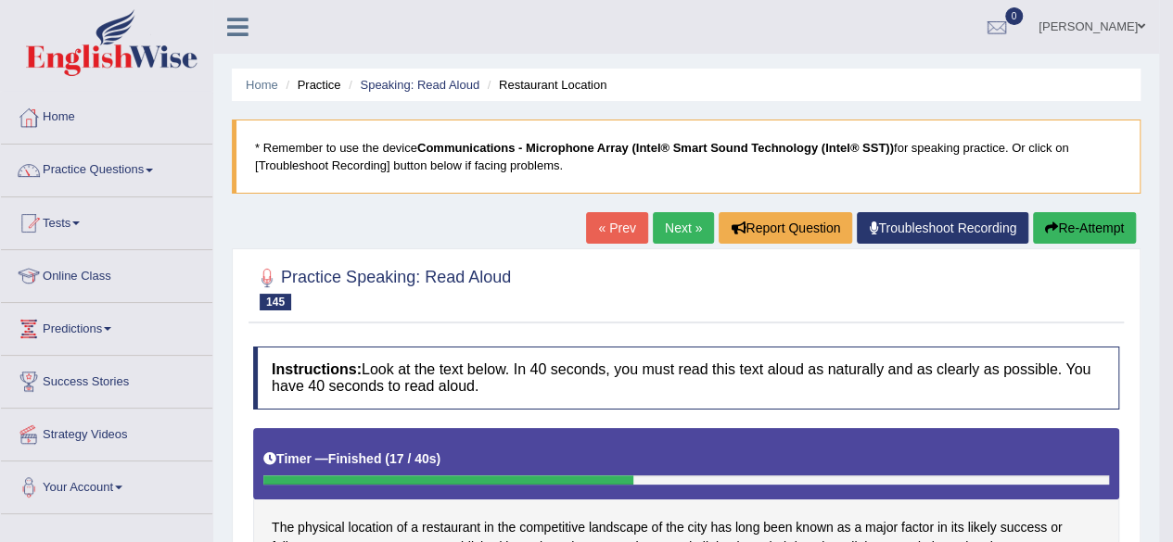
click at [665, 237] on link "Next »" at bounding box center [683, 228] width 61 height 32
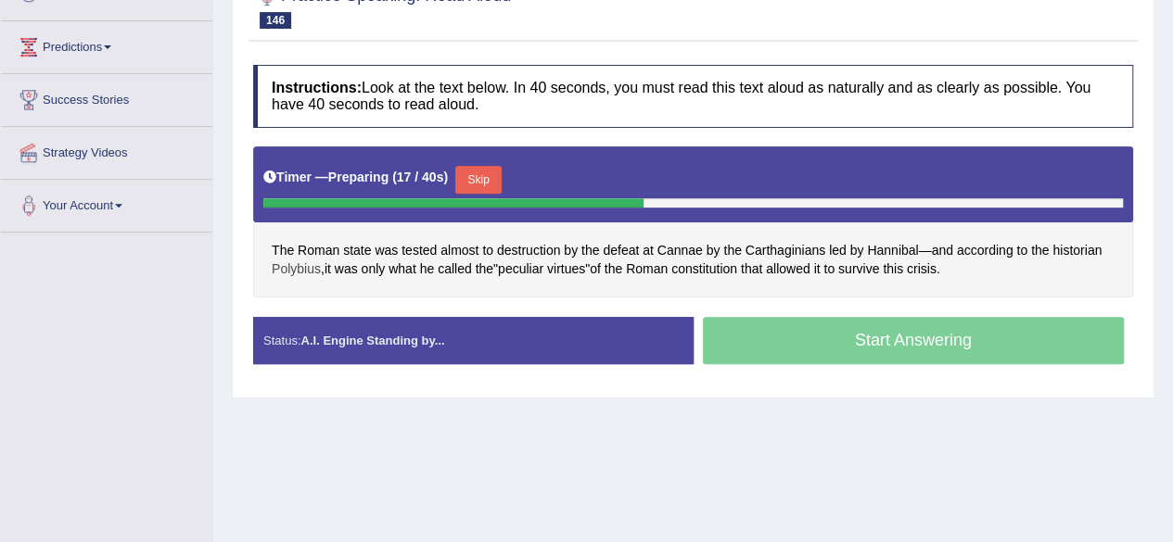
click at [313, 266] on span "Polybius" at bounding box center [296, 269] width 49 height 19
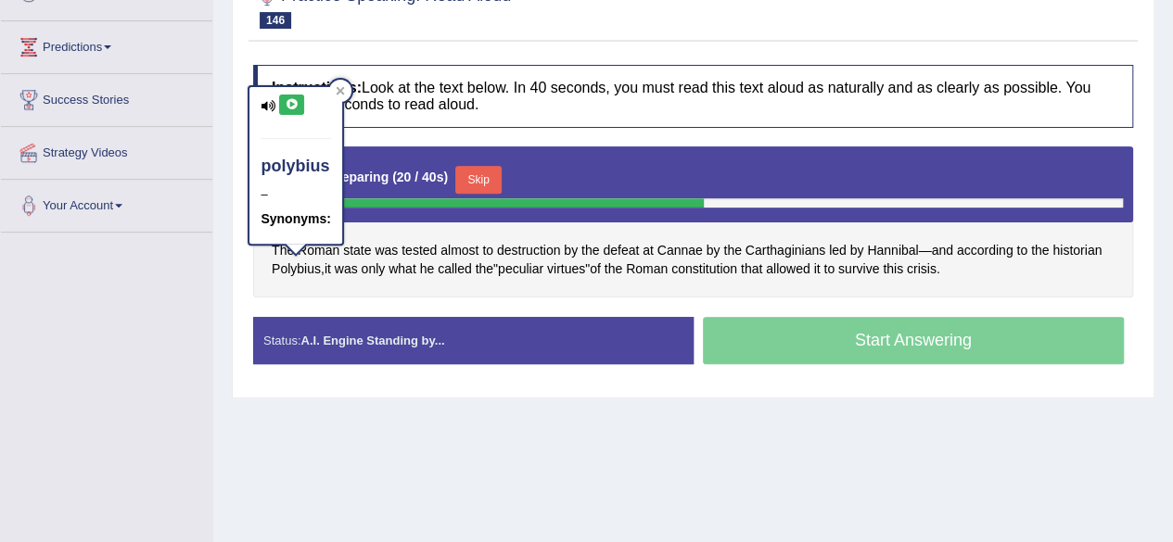
click at [295, 99] on icon at bounding box center [292, 104] width 14 height 11
click at [744, 147] on div "Timer — Preparing ( 32 / 40s ) Skip" at bounding box center [693, 185] width 880 height 76
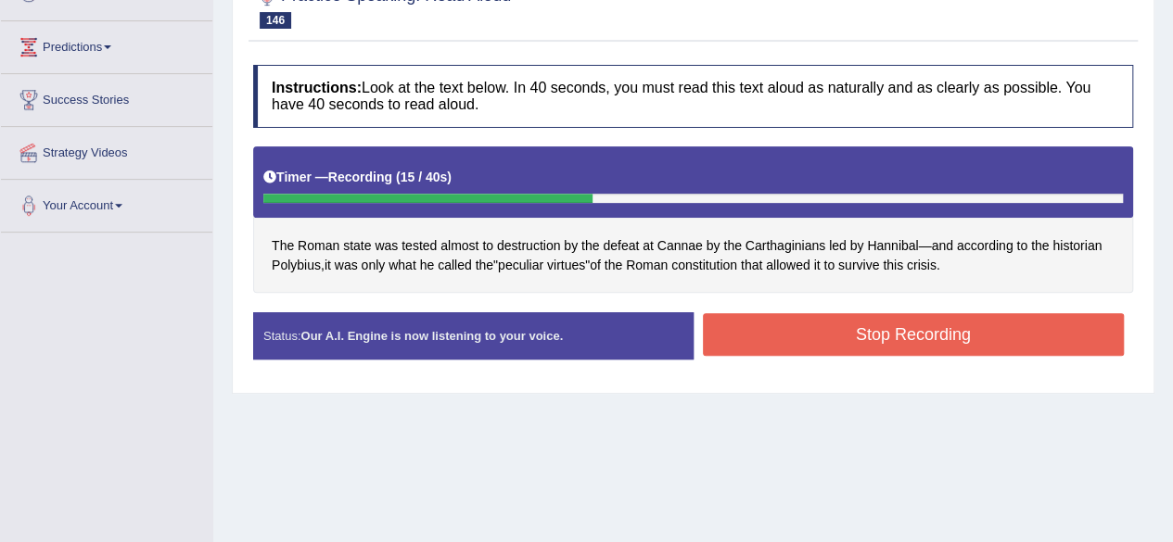
click at [814, 334] on button "Stop Recording" at bounding box center [914, 334] width 422 height 43
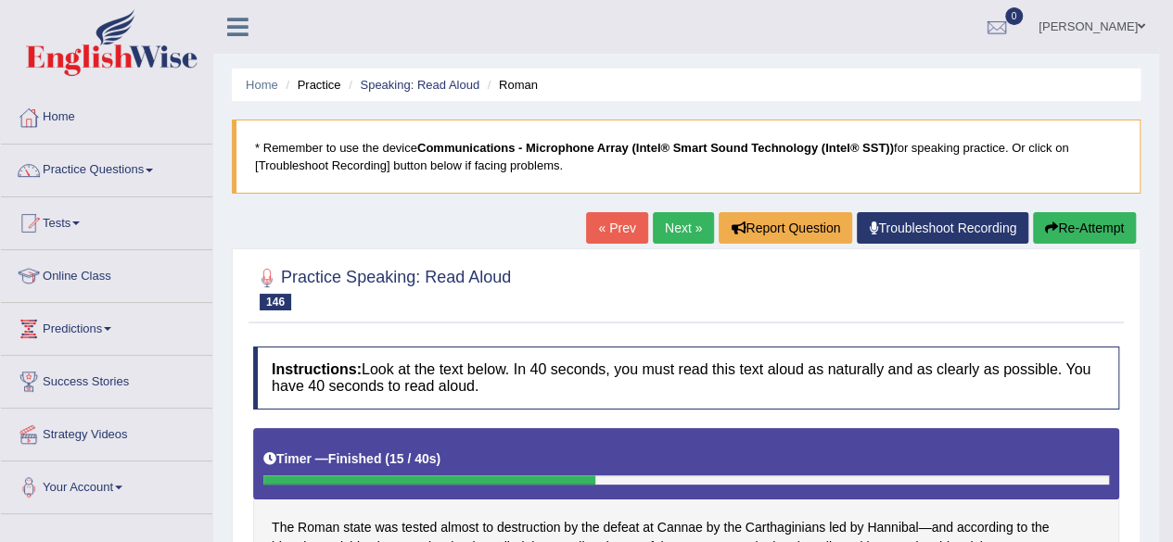
click at [678, 230] on link "Next »" at bounding box center [683, 228] width 61 height 32
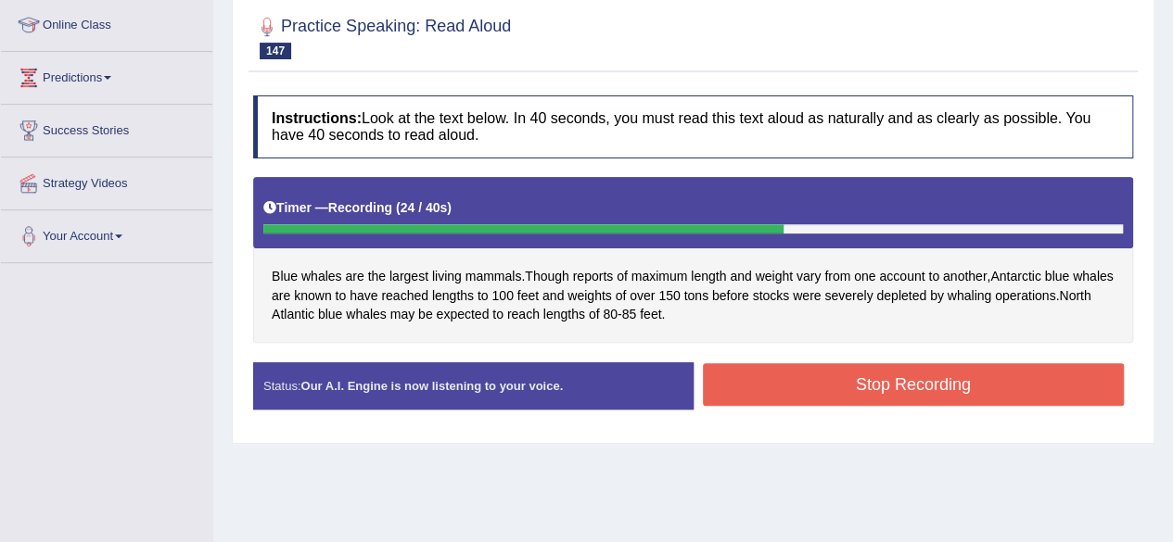
click at [883, 397] on button "Stop Recording" at bounding box center [914, 385] width 422 height 43
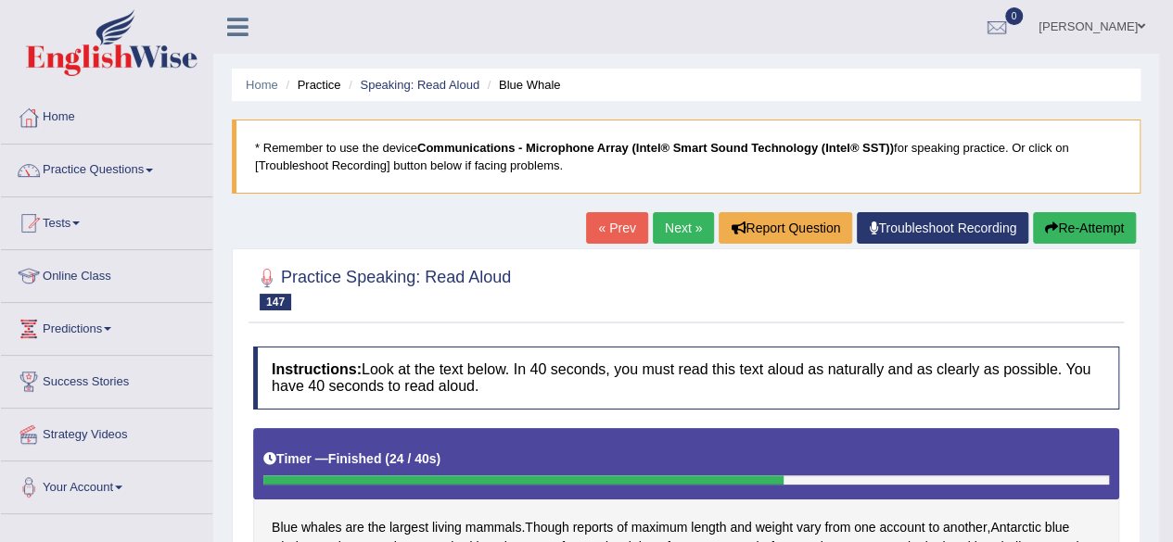
click at [883, 397] on h4 "Instructions: Look at the text below. In 40 seconds, you must read this text al…" at bounding box center [686, 378] width 866 height 62
click at [120, 169] on link "Practice Questions" at bounding box center [106, 168] width 211 height 46
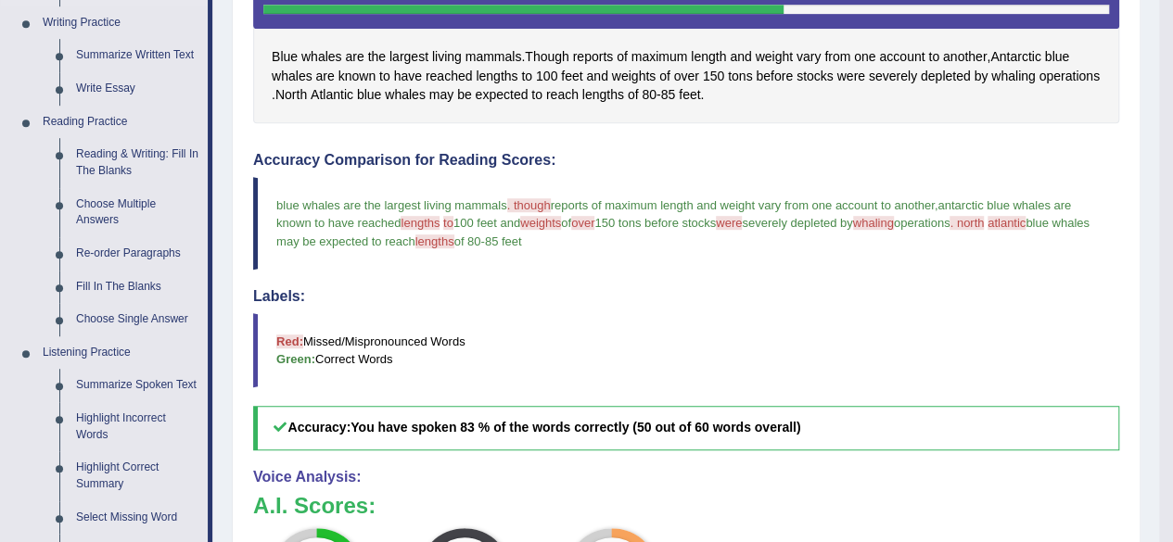
scroll to position [472, 0]
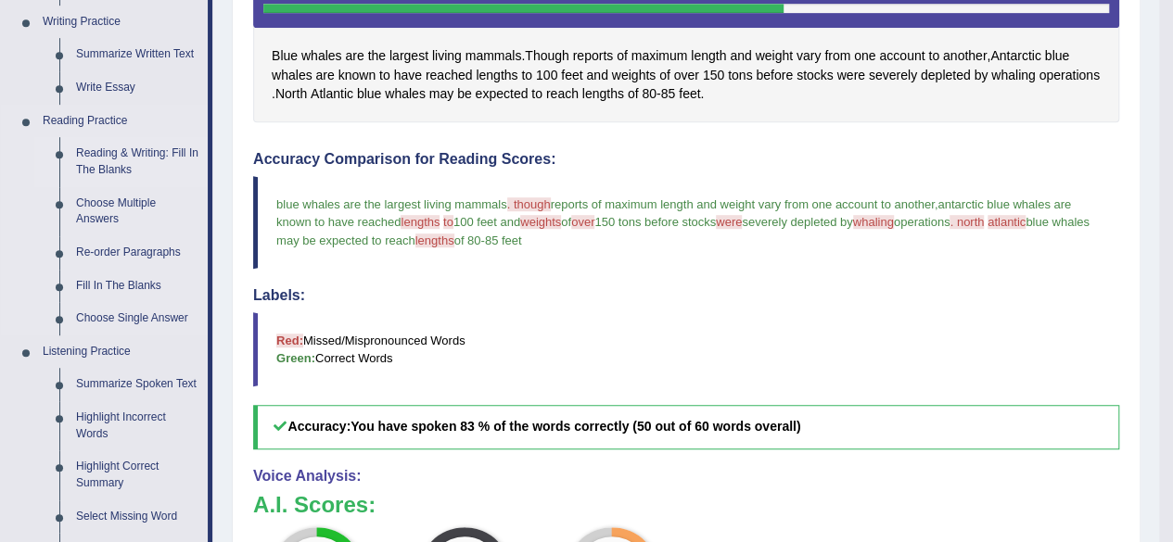
click at [111, 156] on link "Reading & Writing: Fill In The Blanks" at bounding box center [138, 161] width 140 height 49
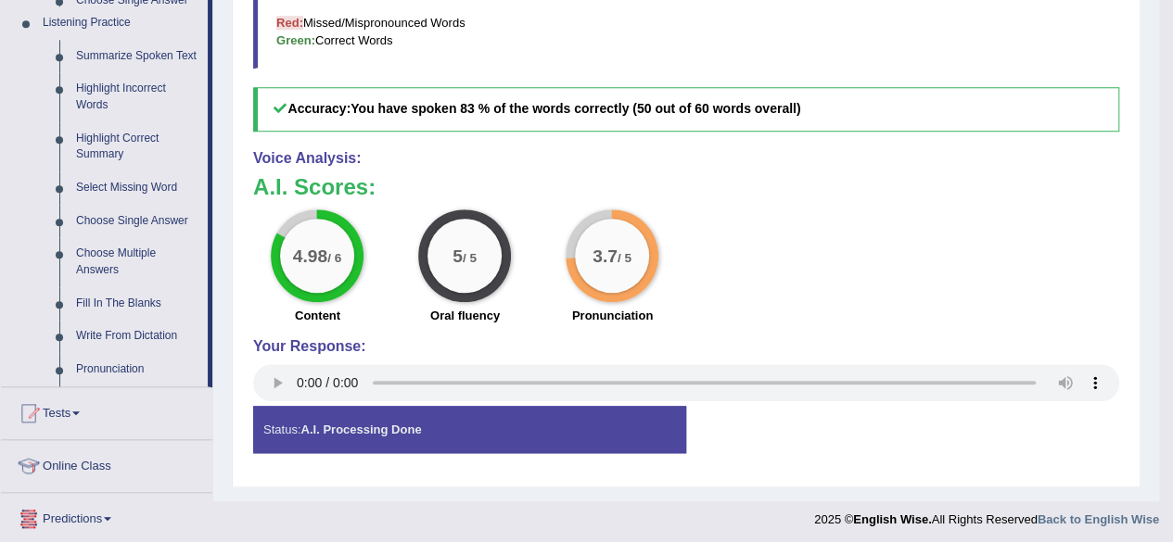
scroll to position [938, 0]
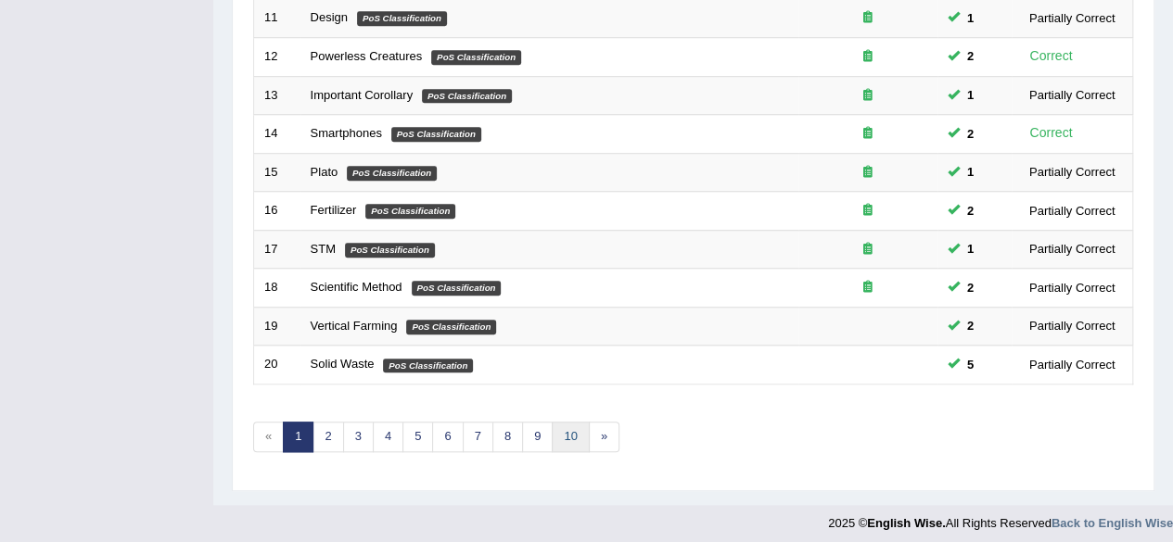
click at [555, 429] on link "10" at bounding box center [570, 437] width 37 height 31
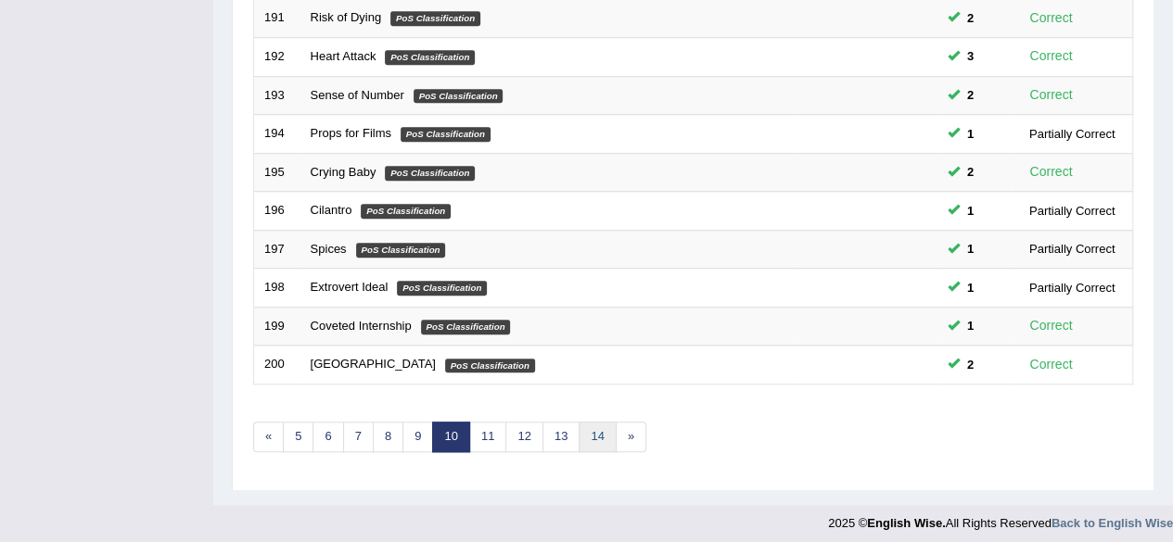
click at [604, 424] on link "14" at bounding box center [597, 437] width 37 height 31
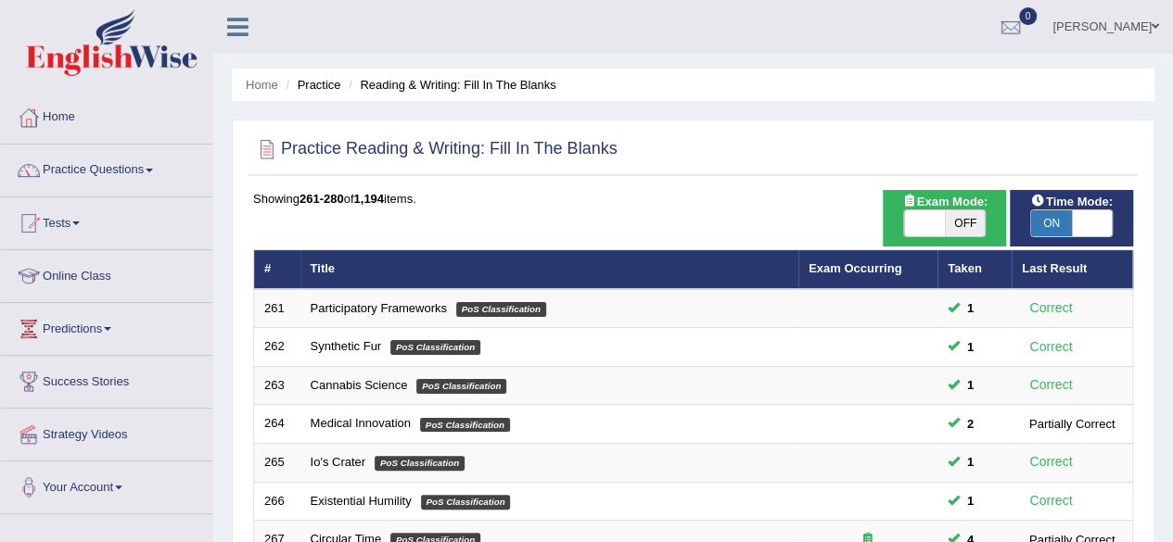
scroll to position [676, 0]
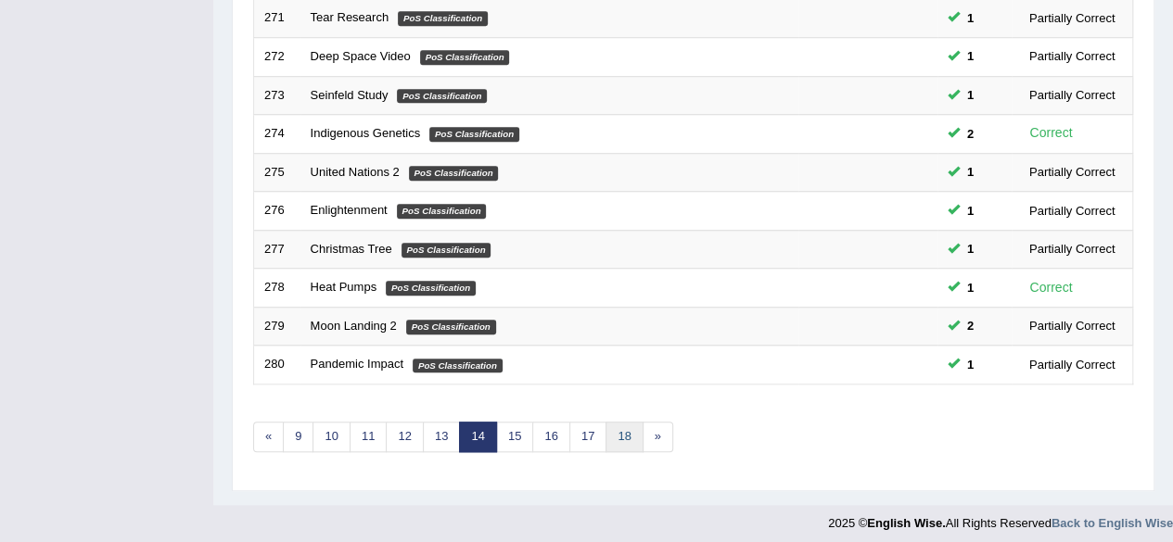
click at [613, 431] on link "18" at bounding box center [624, 437] width 37 height 31
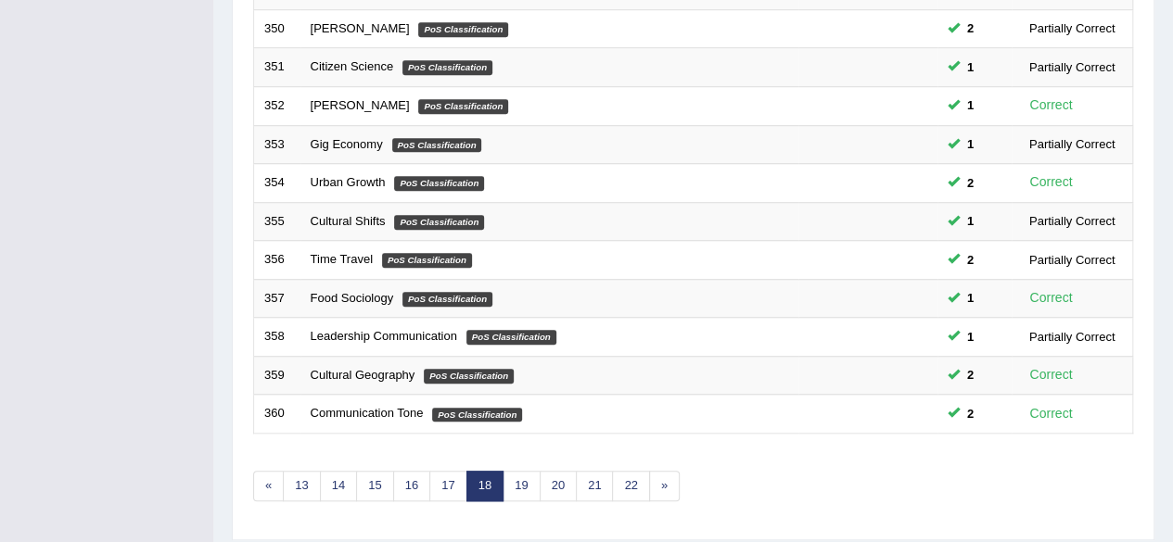
scroll to position [676, 0]
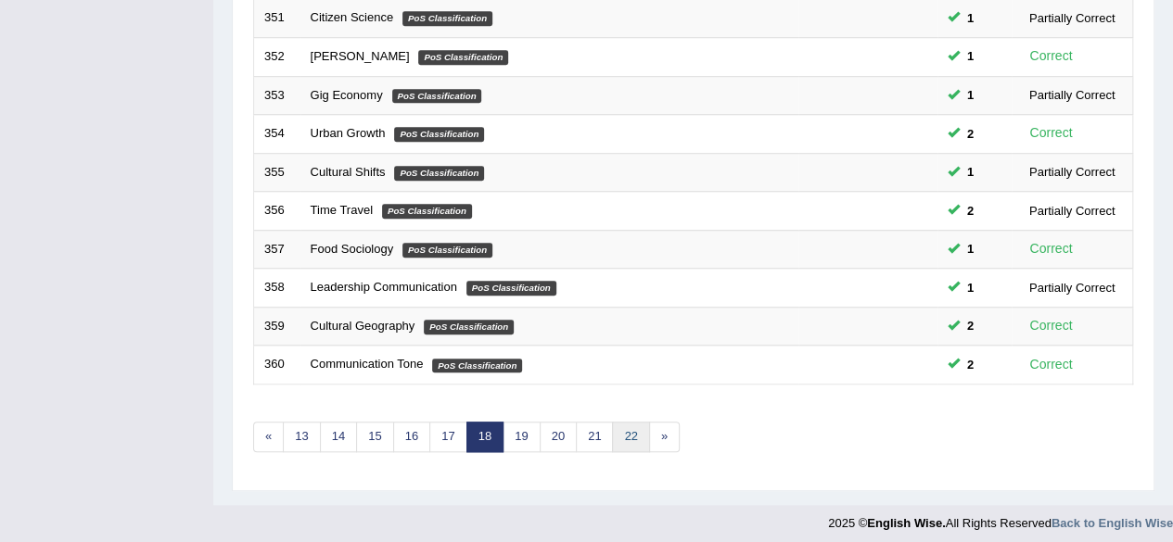
click at [613, 431] on link "22" at bounding box center [630, 437] width 37 height 31
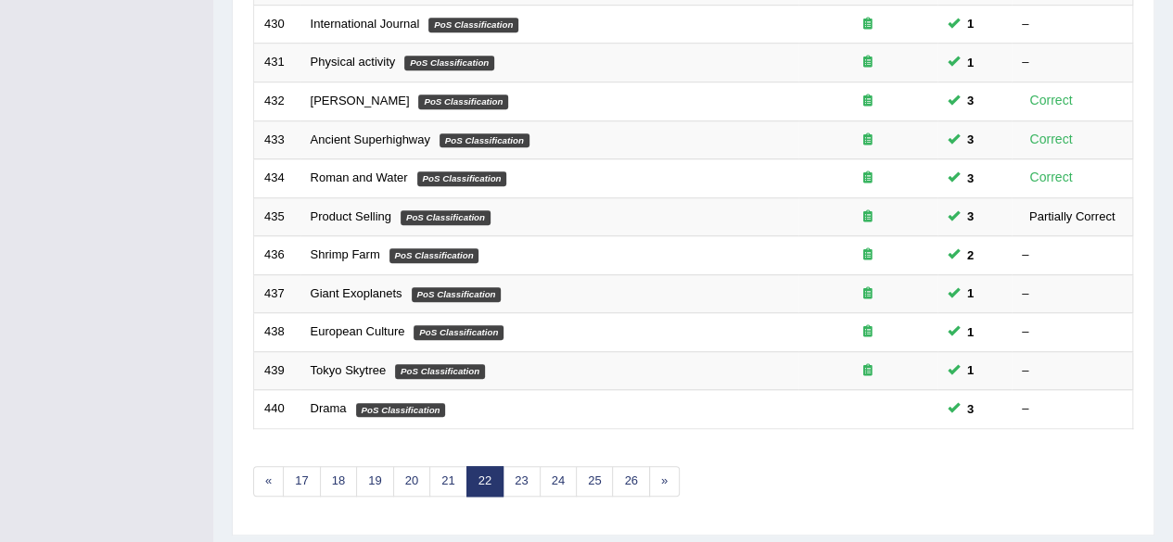
scroll to position [676, 0]
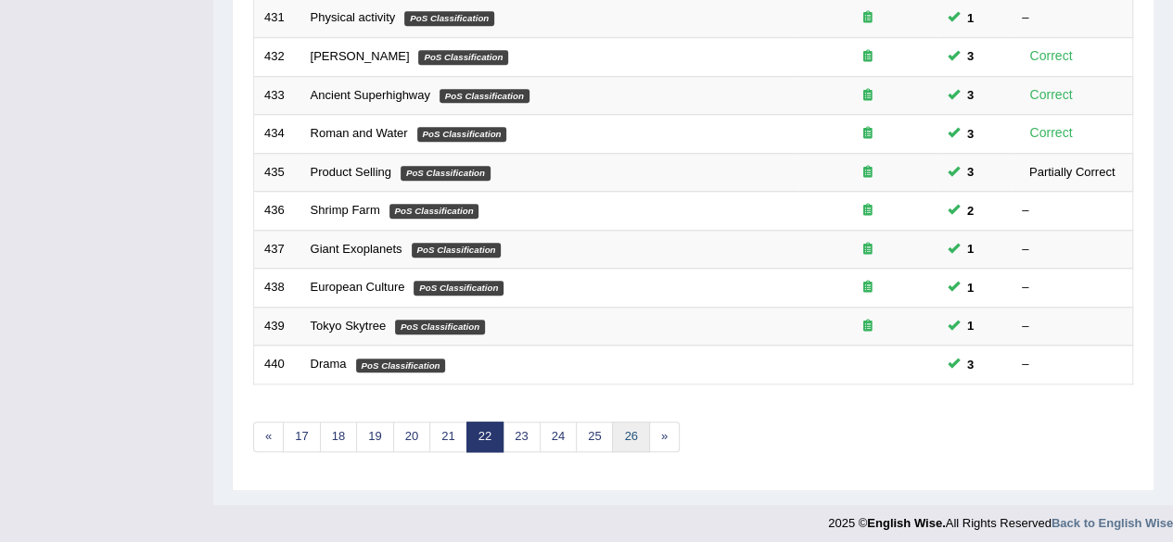
click at [627, 431] on link "26" at bounding box center [630, 437] width 37 height 31
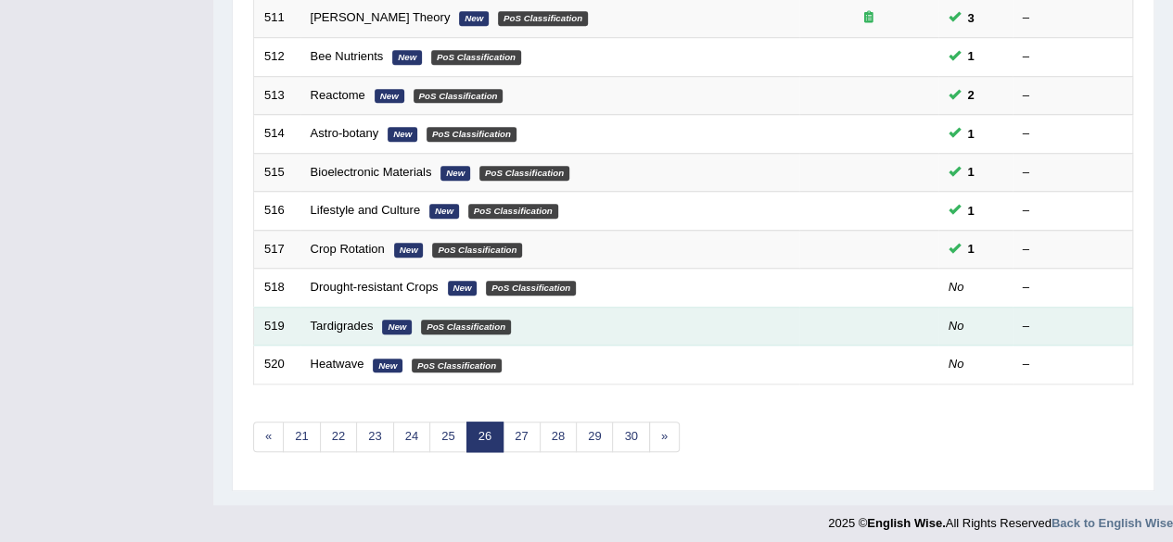
click at [527, 322] on td "Tardigrades New PoS Classification" at bounding box center [549, 326] width 499 height 39
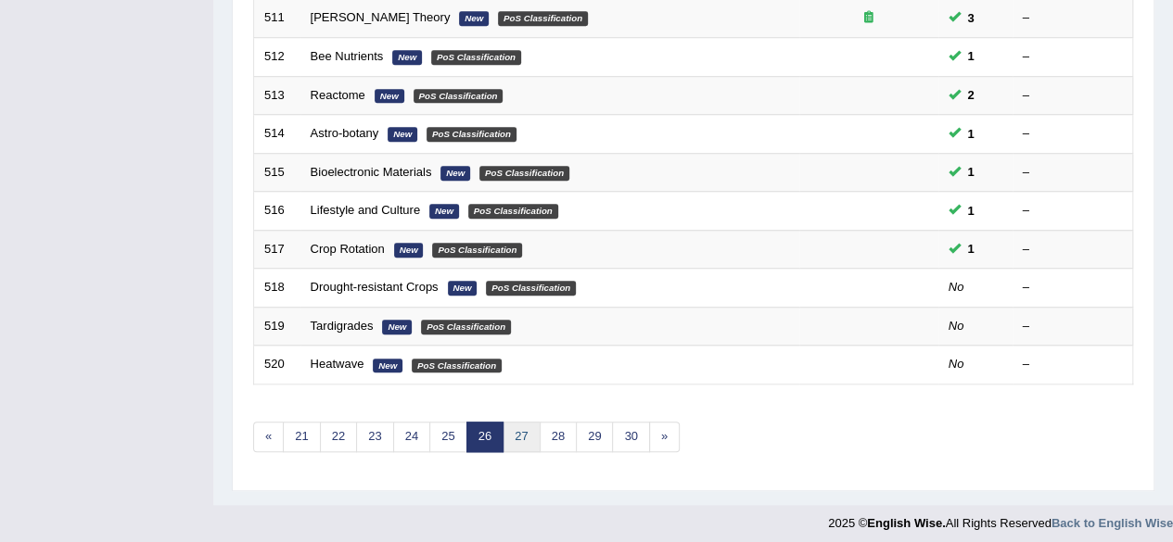
click at [505, 440] on link "27" at bounding box center [521, 437] width 37 height 31
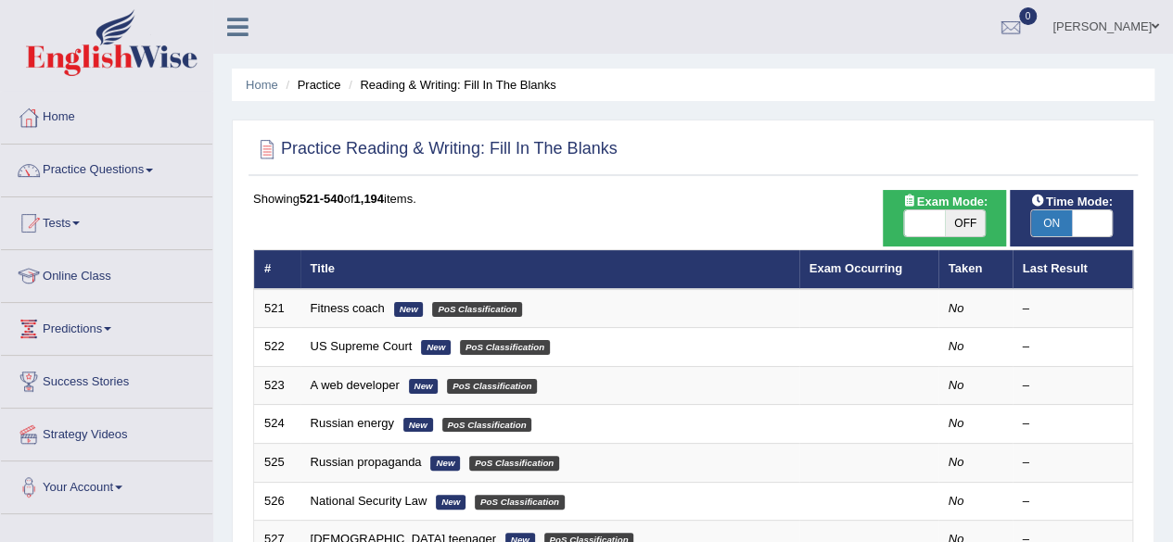
scroll to position [676, 0]
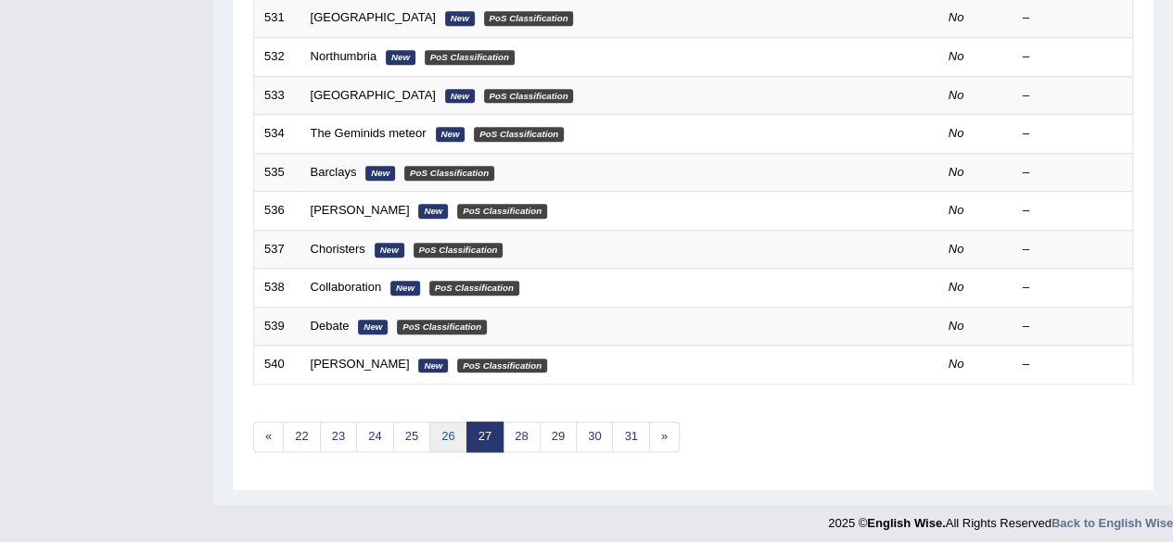
click at [431, 422] on link "26" at bounding box center [447, 437] width 37 height 31
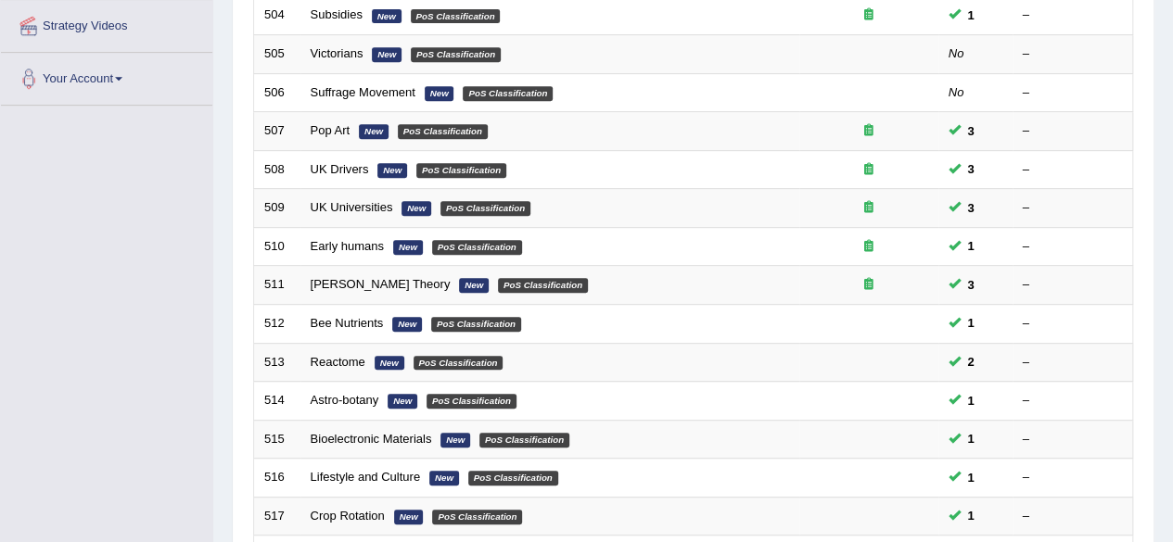
scroll to position [676, 0]
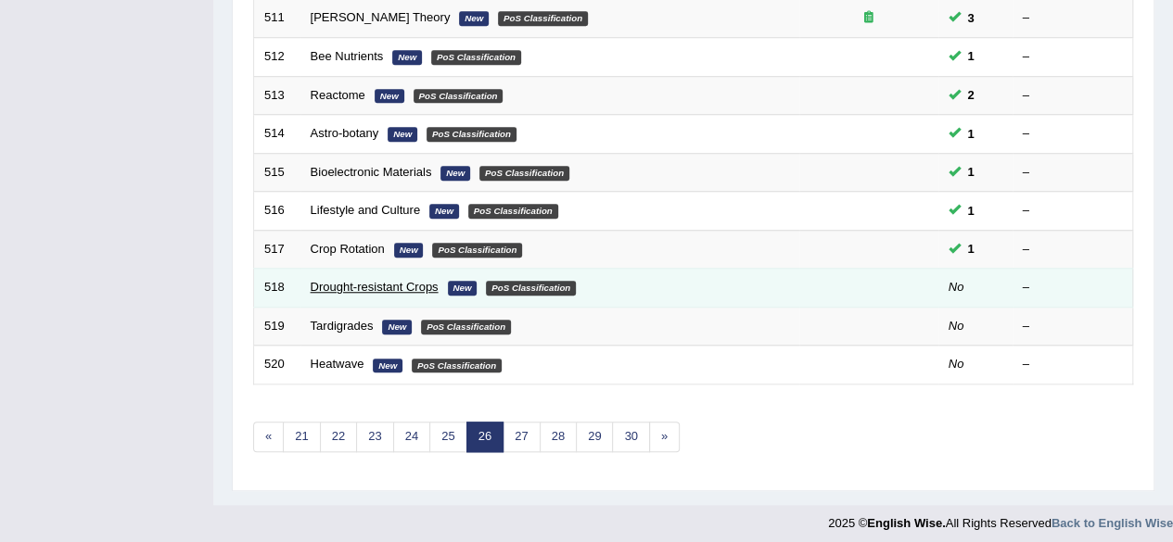
click at [393, 287] on link "Drought-resistant Crops" at bounding box center [375, 287] width 128 height 14
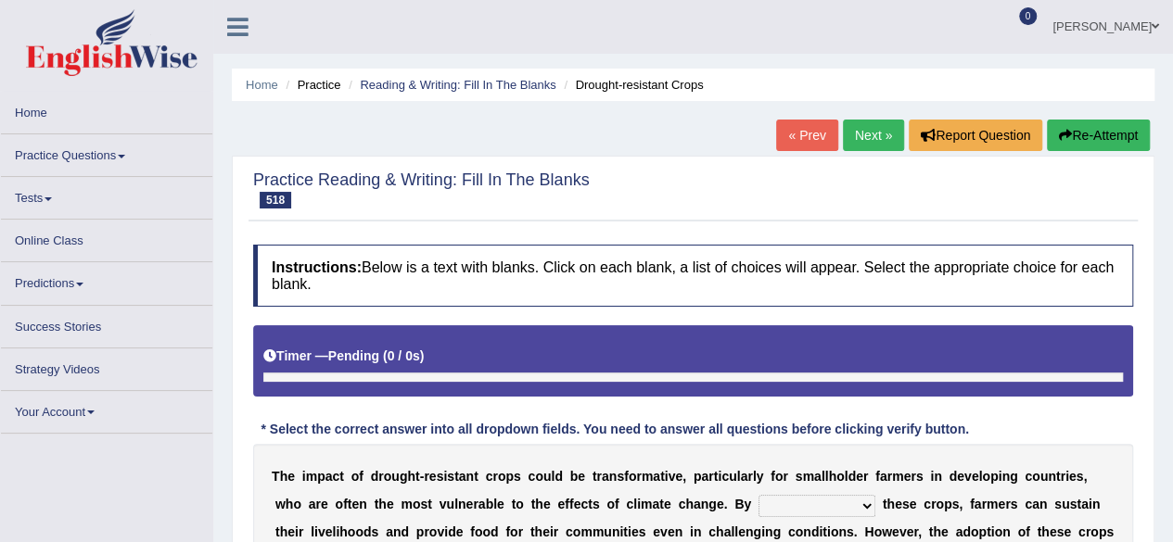
scroll to position [1, 0]
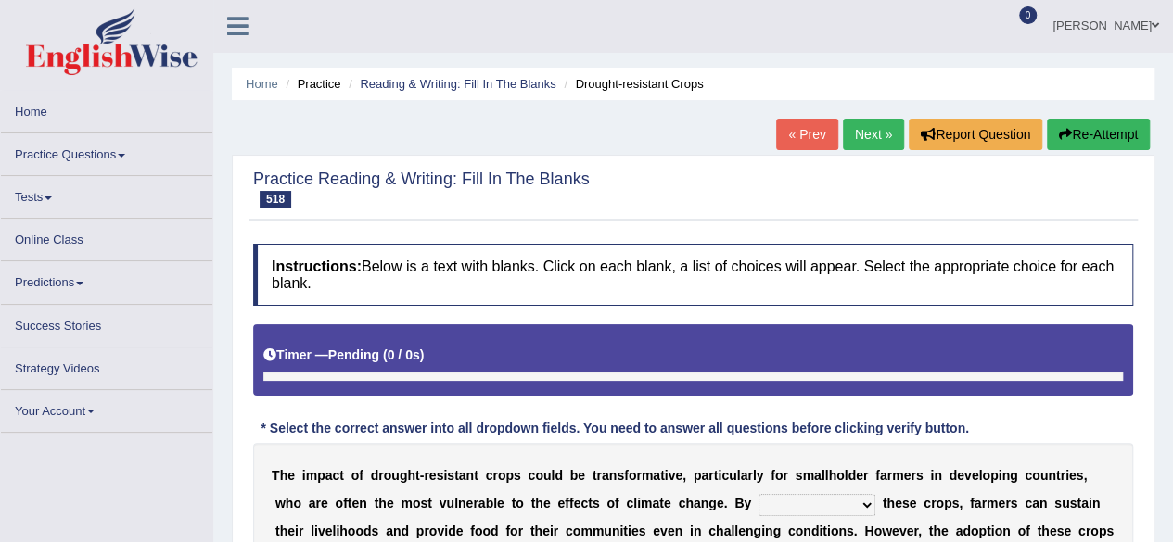
click at [70, 150] on link "Practice Questions" at bounding box center [106, 152] width 211 height 36
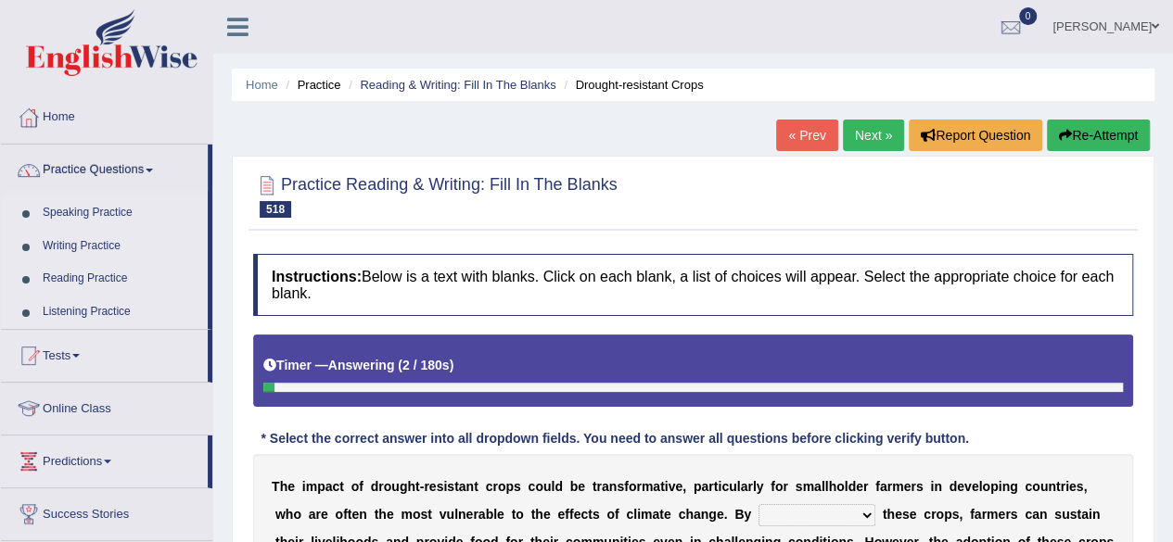
click at [78, 218] on link "Speaking Practice" at bounding box center [120, 213] width 173 height 33
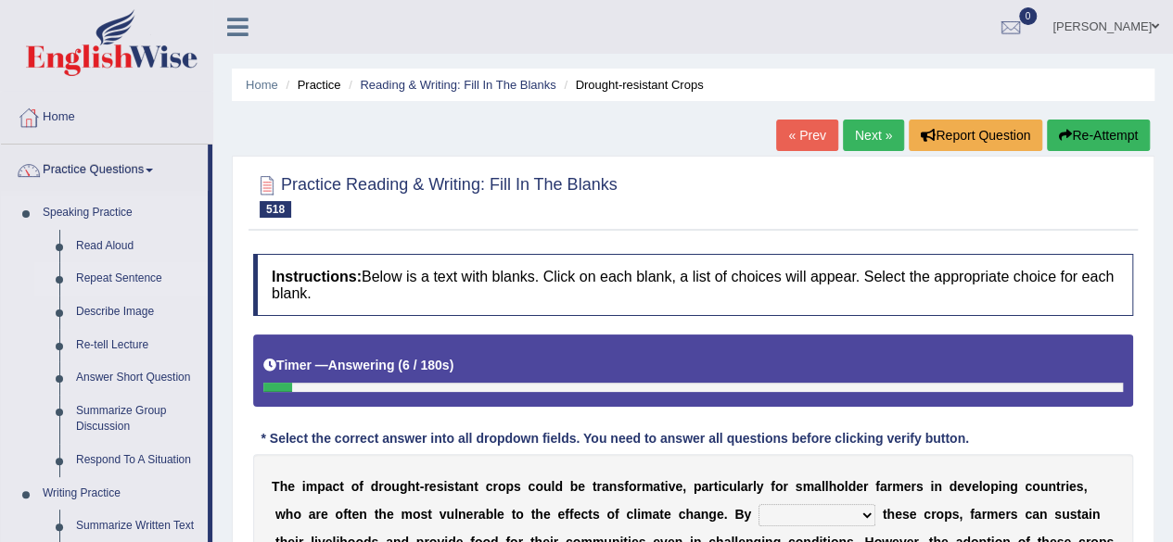
click at [125, 279] on link "Repeat Sentence" at bounding box center [138, 278] width 140 height 33
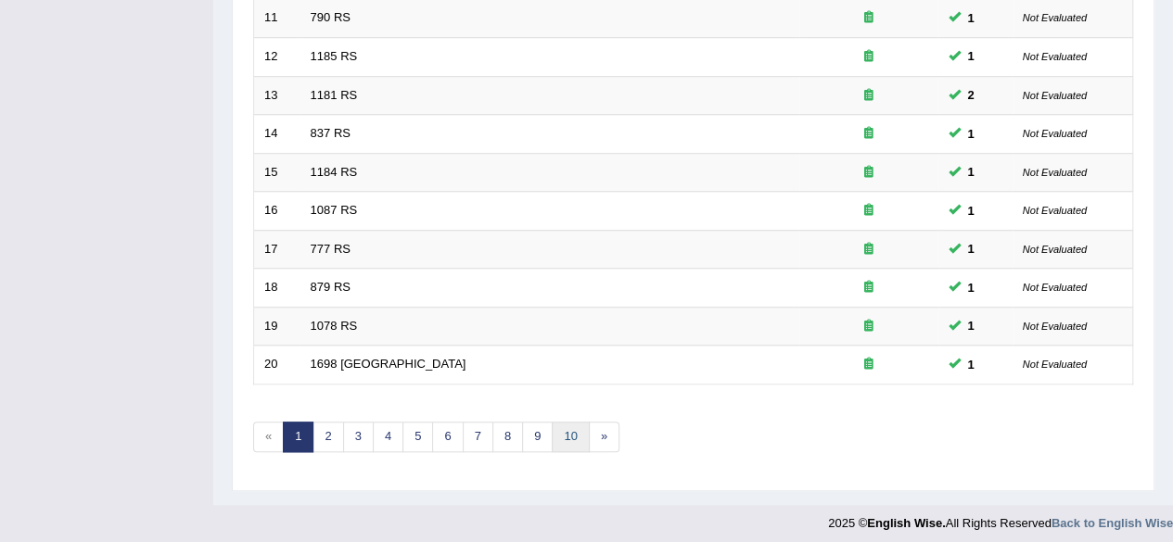
click at [571, 440] on link "10" at bounding box center [570, 437] width 37 height 31
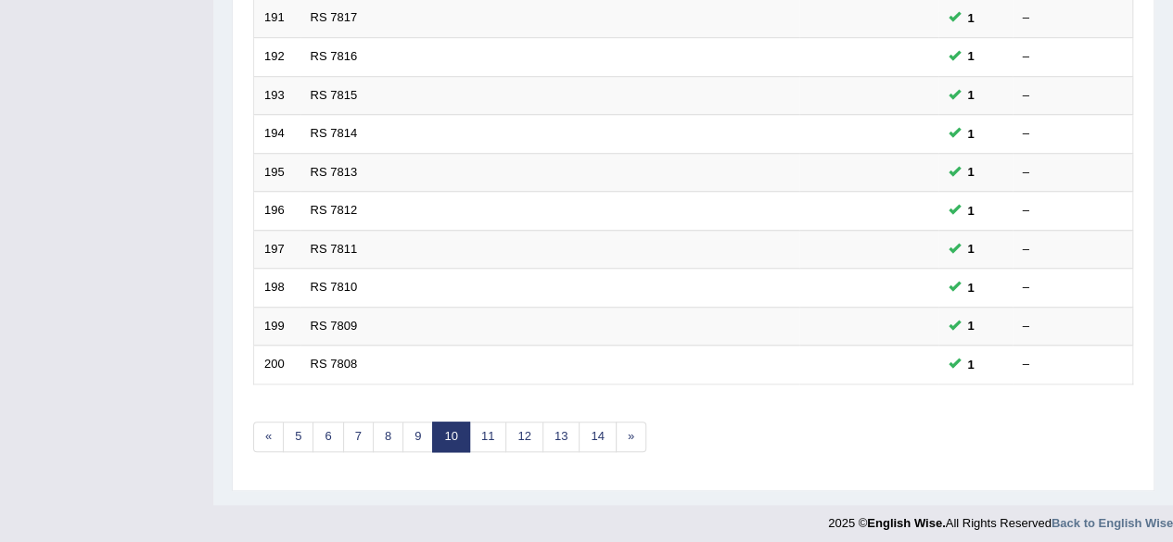
click at [593, 430] on link "14" at bounding box center [597, 437] width 37 height 31
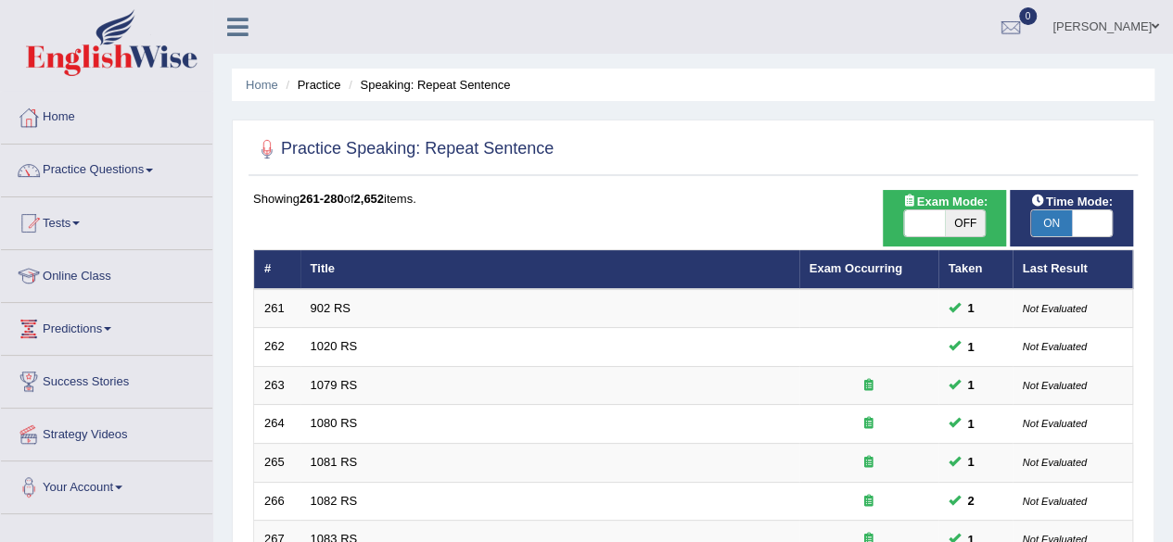
scroll to position [676, 0]
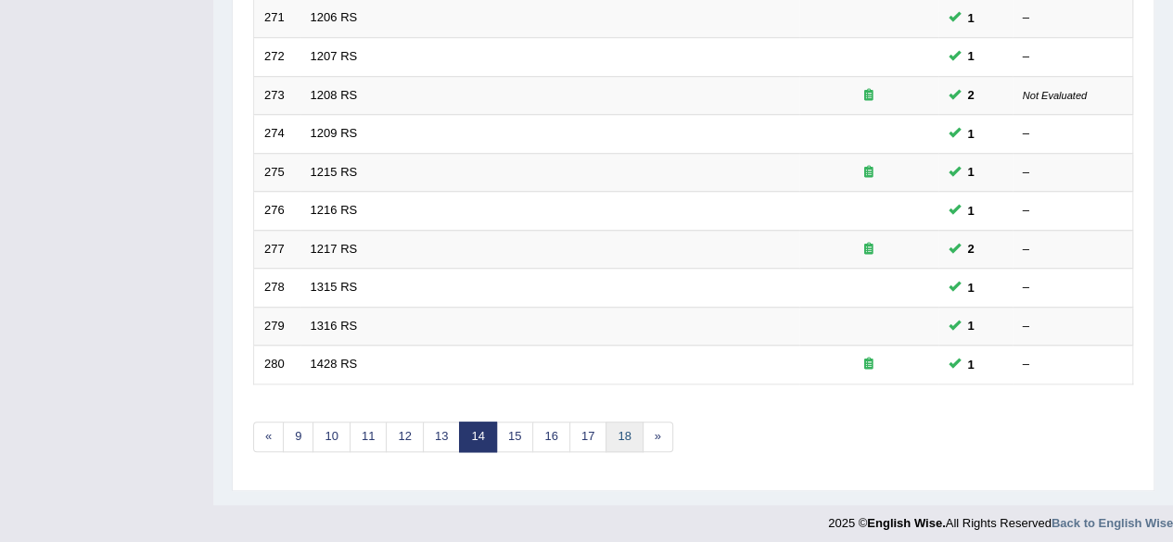
click at [606, 426] on link "18" at bounding box center [624, 437] width 37 height 31
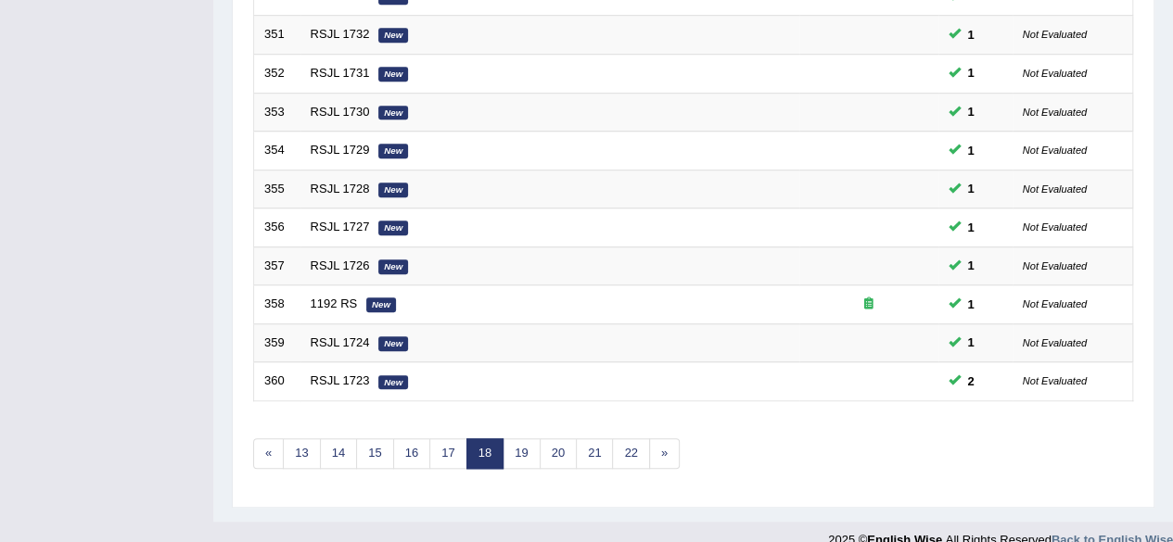
scroll to position [676, 0]
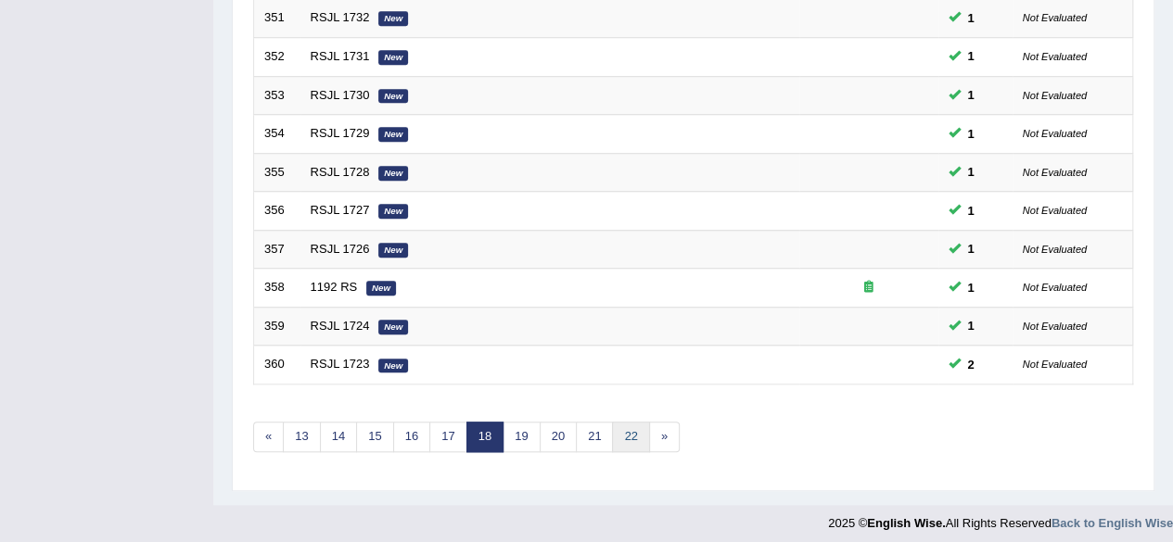
click at [619, 427] on link "22" at bounding box center [630, 437] width 37 height 31
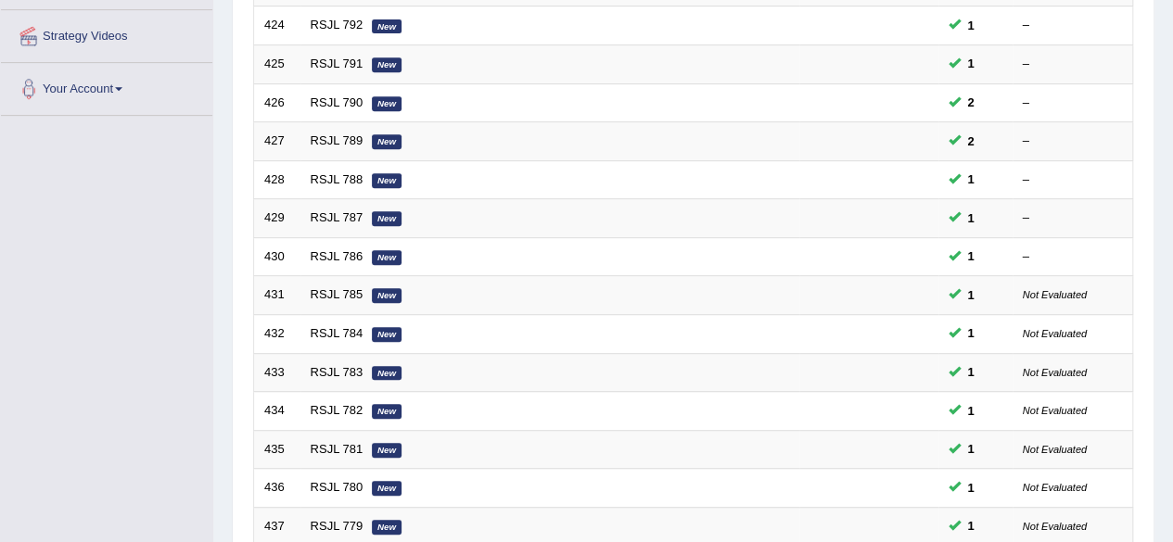
scroll to position [676, 0]
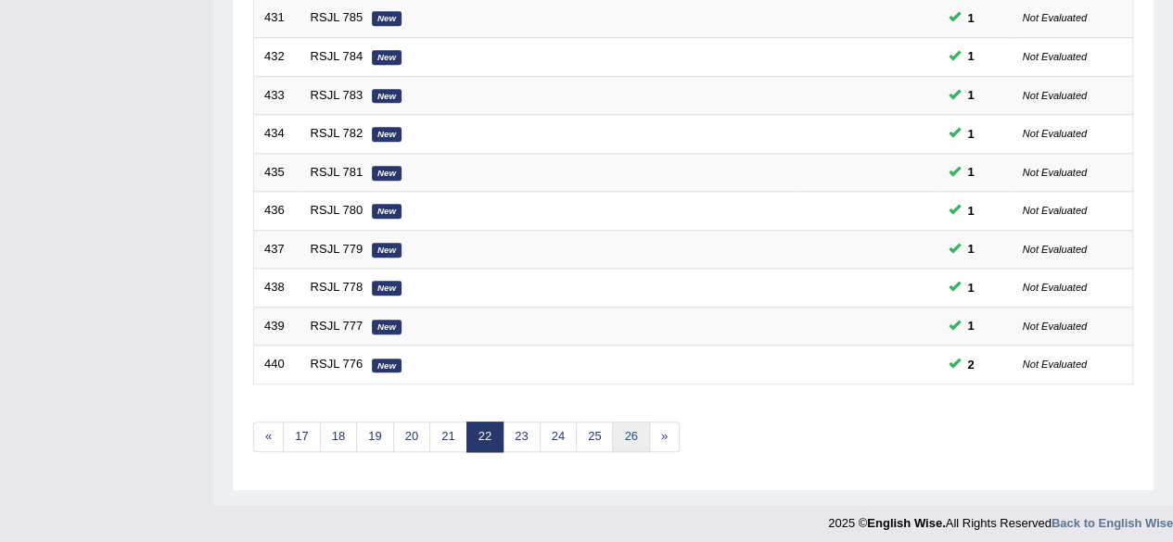
click at [634, 424] on link "26" at bounding box center [630, 437] width 37 height 31
click at [617, 438] on link "30" at bounding box center [630, 437] width 37 height 31
click at [622, 426] on link "34" at bounding box center [630, 437] width 37 height 31
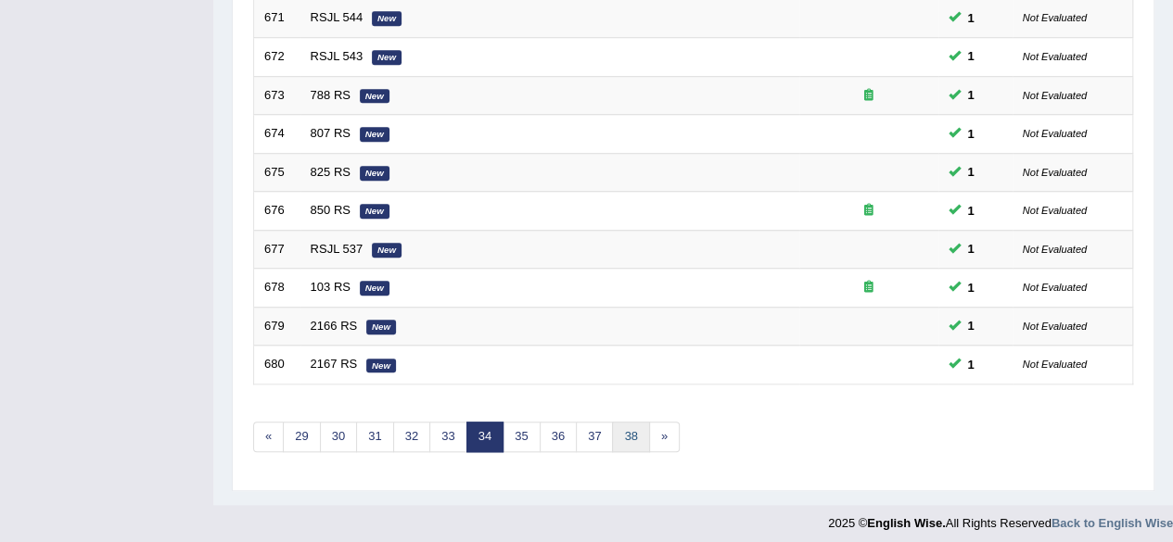
click at [622, 426] on link "38" at bounding box center [630, 437] width 37 height 31
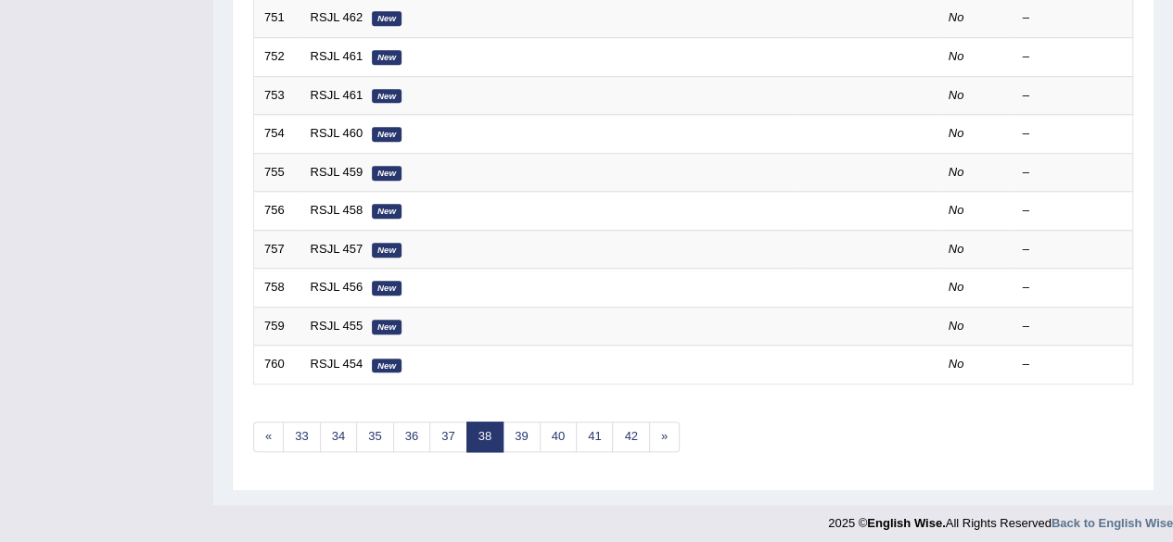
scroll to position [676, 0]
click at [429, 422] on link "37" at bounding box center [447, 437] width 37 height 31
click at [455, 440] on link "36" at bounding box center [447, 437] width 37 height 31
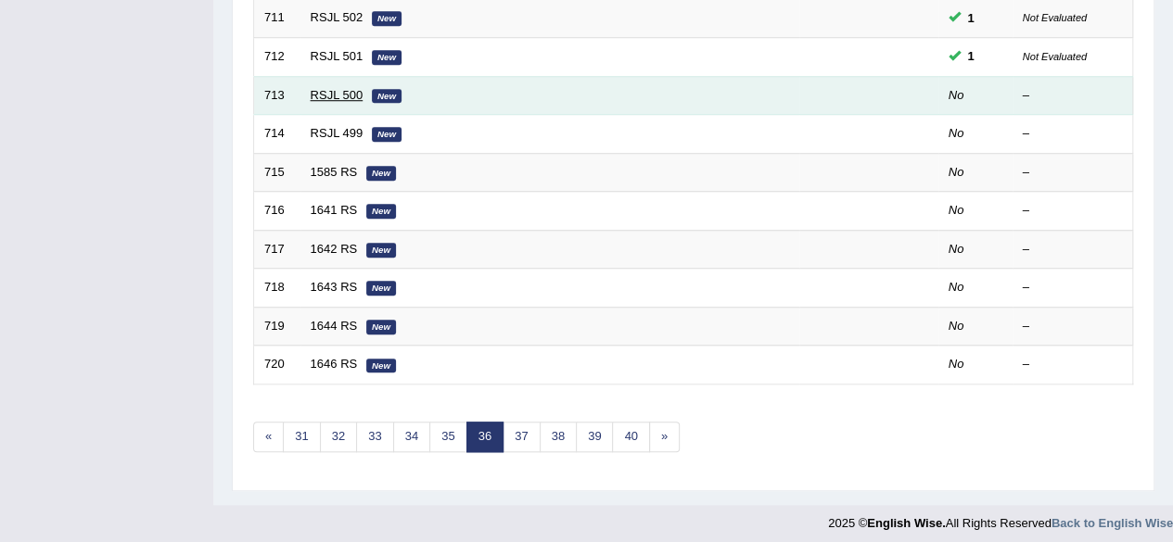
click at [336, 92] on link "RSJL 500" at bounding box center [337, 95] width 53 height 14
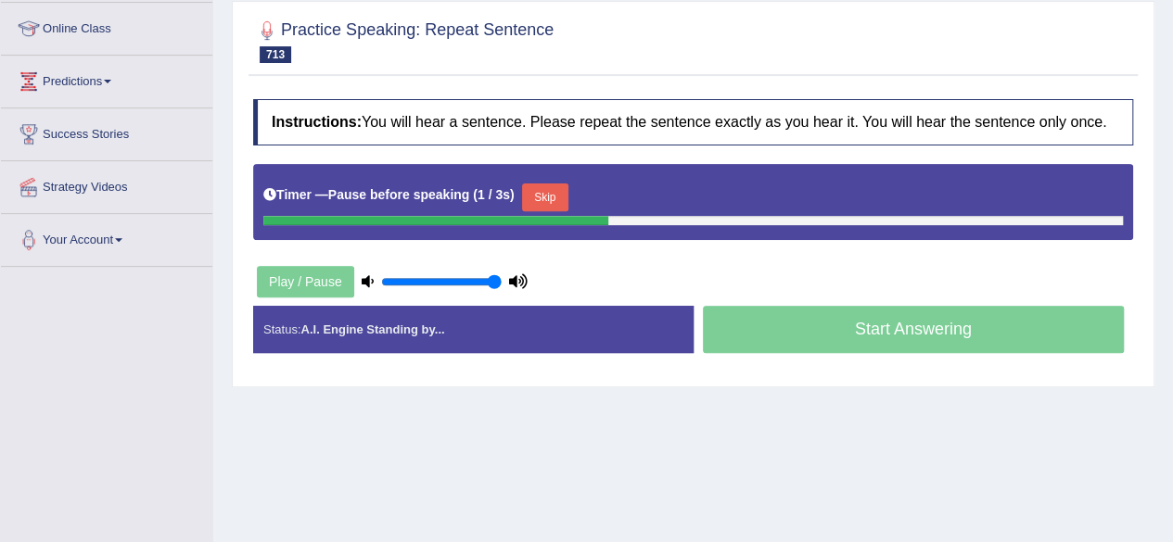
scroll to position [249, 0]
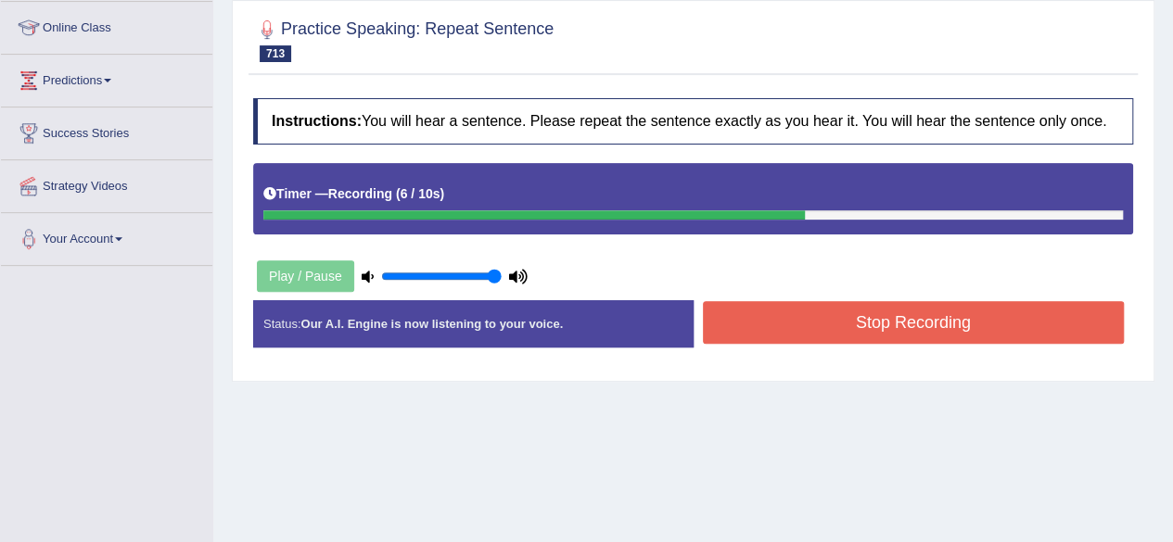
click at [757, 331] on button "Stop Recording" at bounding box center [914, 322] width 422 height 43
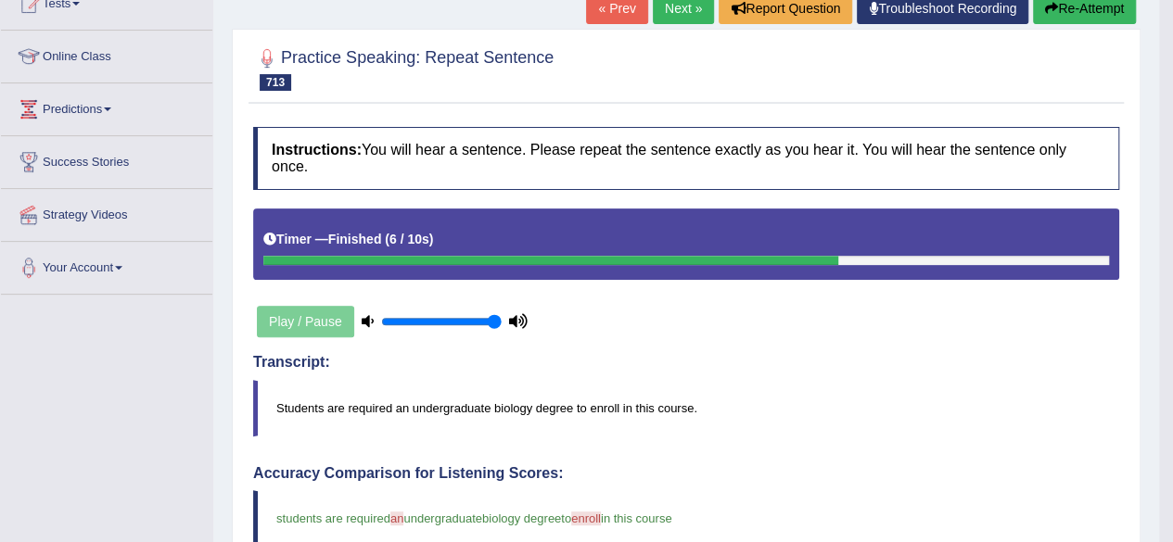
scroll to position [0, 0]
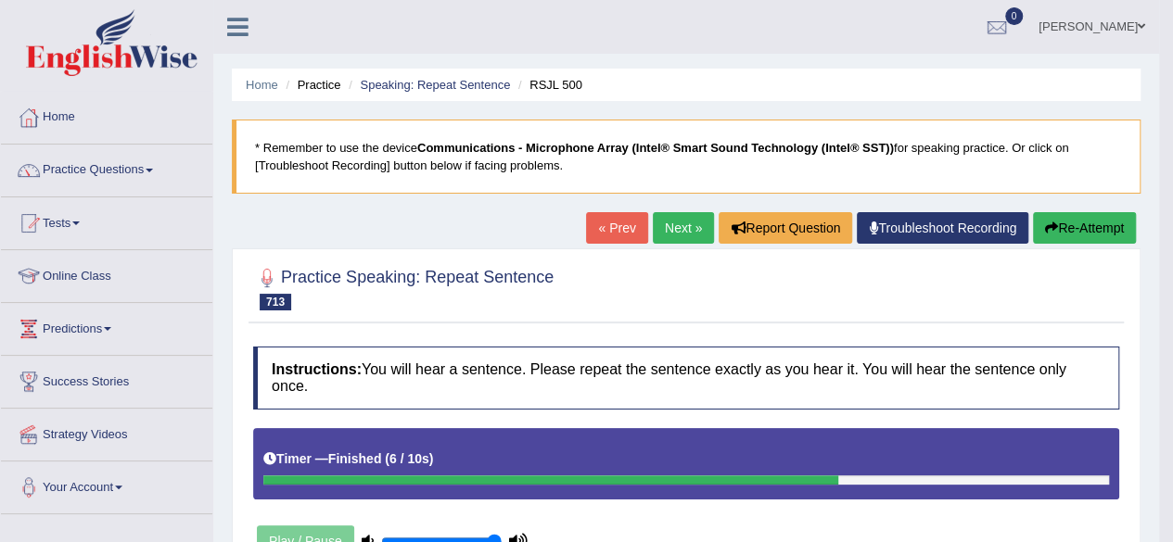
click at [684, 240] on link "Next »" at bounding box center [683, 228] width 61 height 32
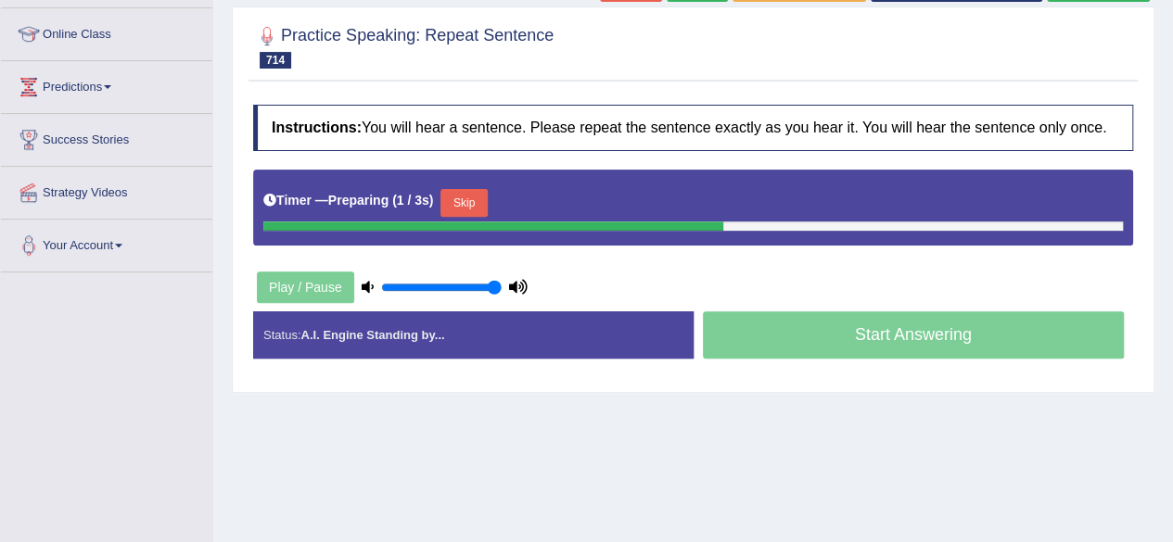
click at [602, 255] on div "Instructions: You will hear a sentence. Please repeat the sentence exactly as y…" at bounding box center [693, 239] width 889 height 287
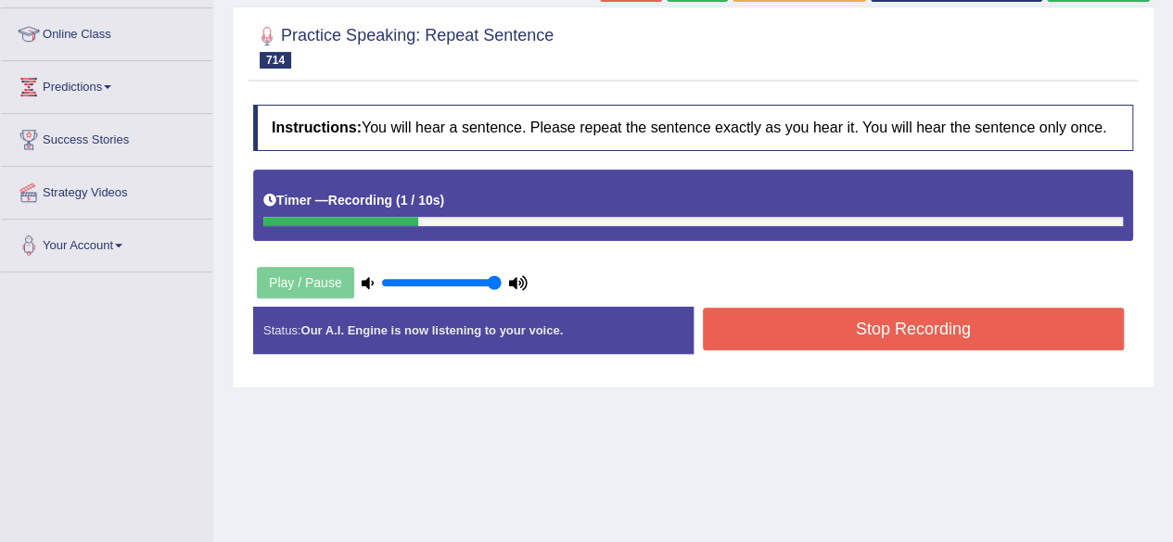
click at [602, 255] on div "Instructions: You will hear a sentence. Please repeat the sentence exactly as y…" at bounding box center [693, 237] width 889 height 283
click at [835, 336] on button "Stop Recording" at bounding box center [914, 329] width 422 height 43
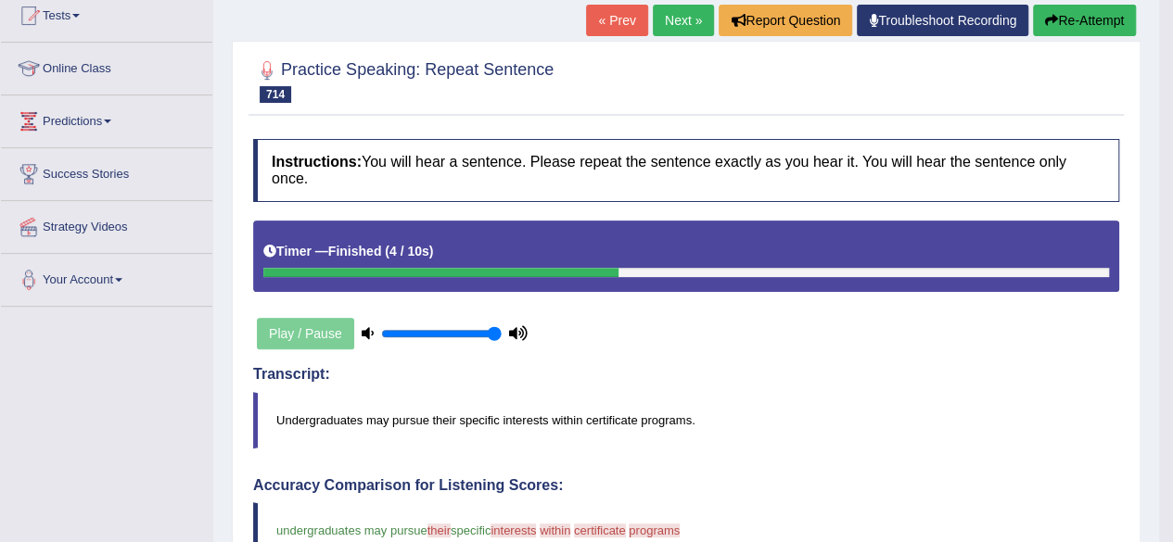
scroll to position [161, 0]
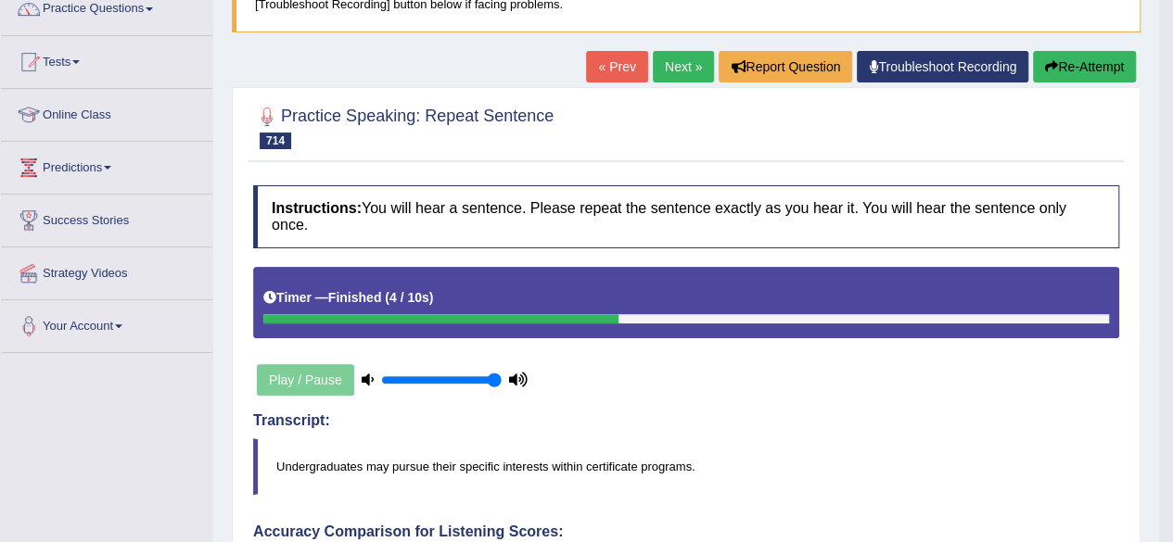
click at [1078, 56] on button "Re-Attempt" at bounding box center [1084, 67] width 103 height 32
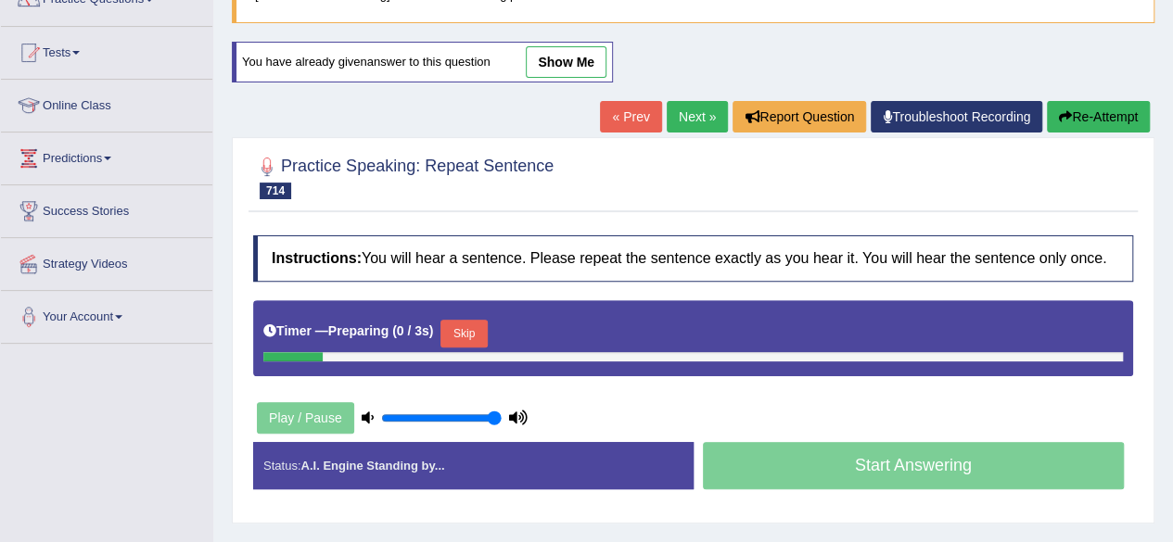
click at [727, 318] on div "Timer — Preparing ( 0 / 3s ) Skip" at bounding box center [693, 338] width 880 height 76
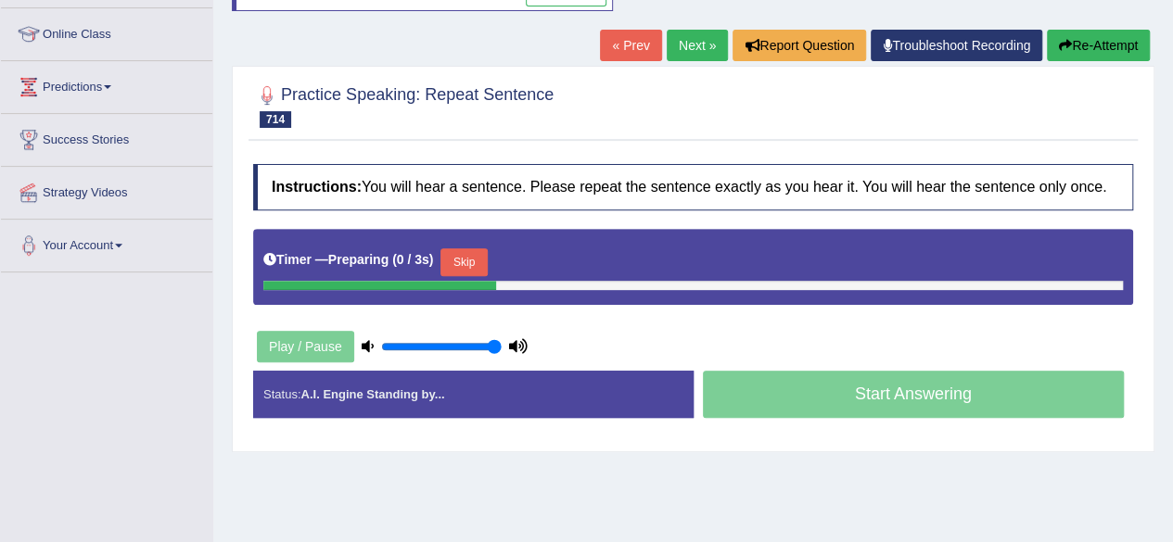
scroll to position [267, 0]
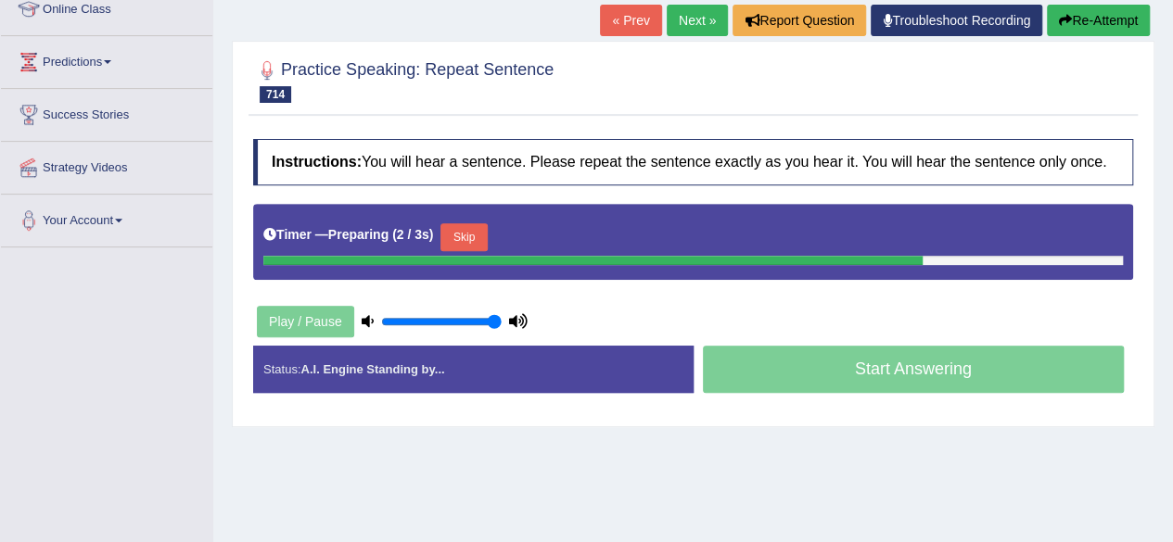
click at [484, 239] on button "Skip" at bounding box center [463, 237] width 46 height 28
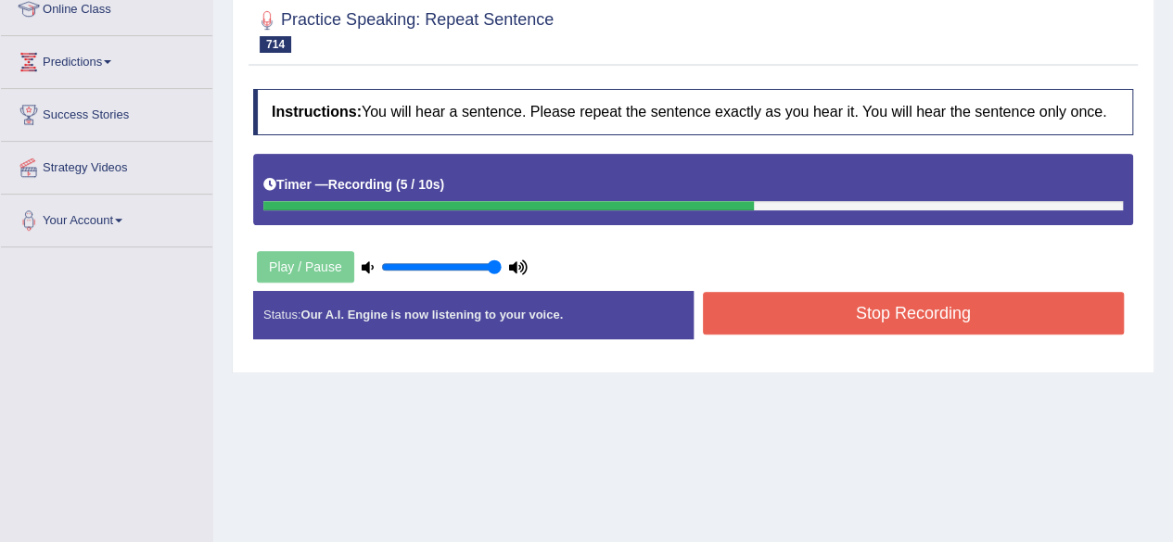
click at [815, 306] on button "Stop Recording" at bounding box center [914, 313] width 422 height 43
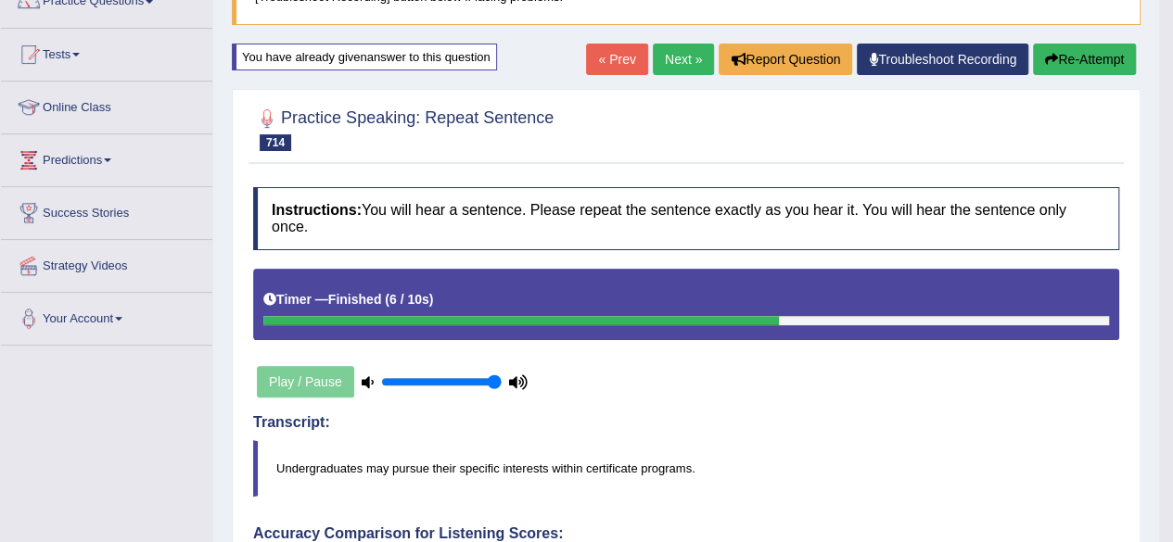
scroll to position [63, 0]
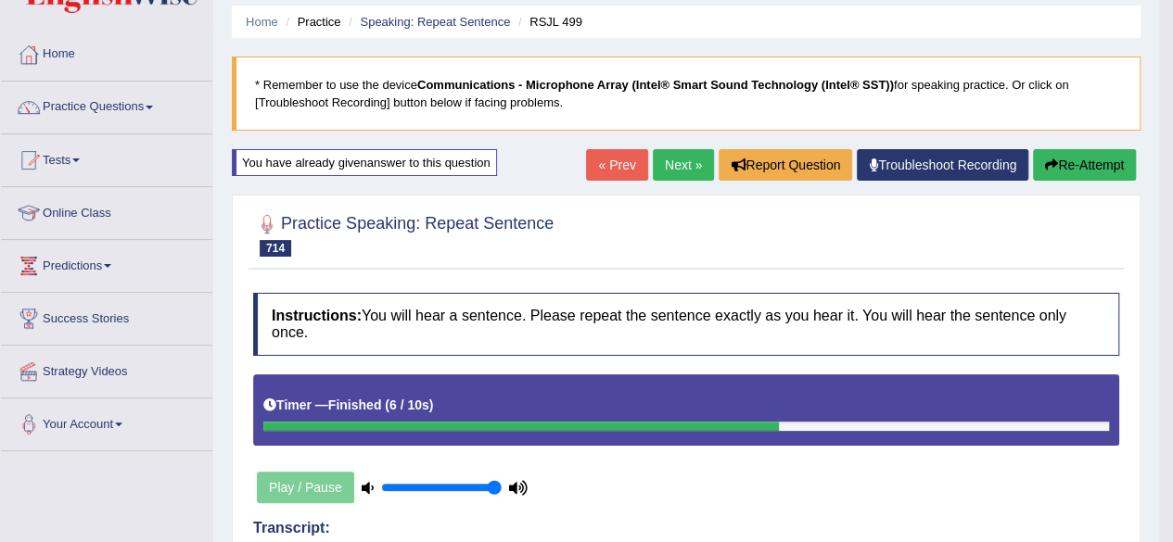
click at [668, 166] on link "Next »" at bounding box center [683, 165] width 61 height 32
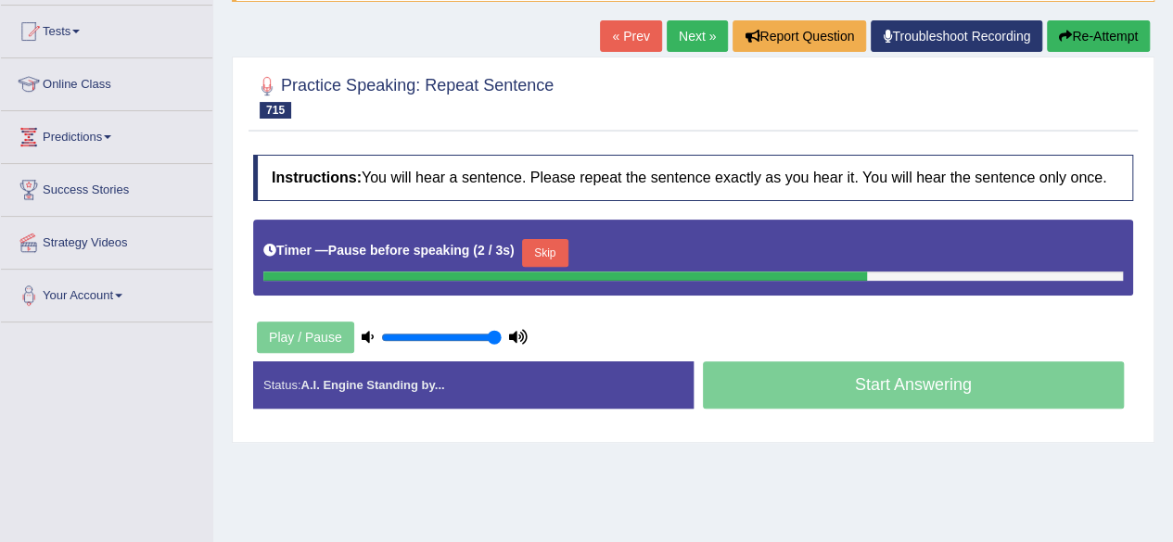
click at [566, 241] on button "Skip" at bounding box center [545, 253] width 46 height 28
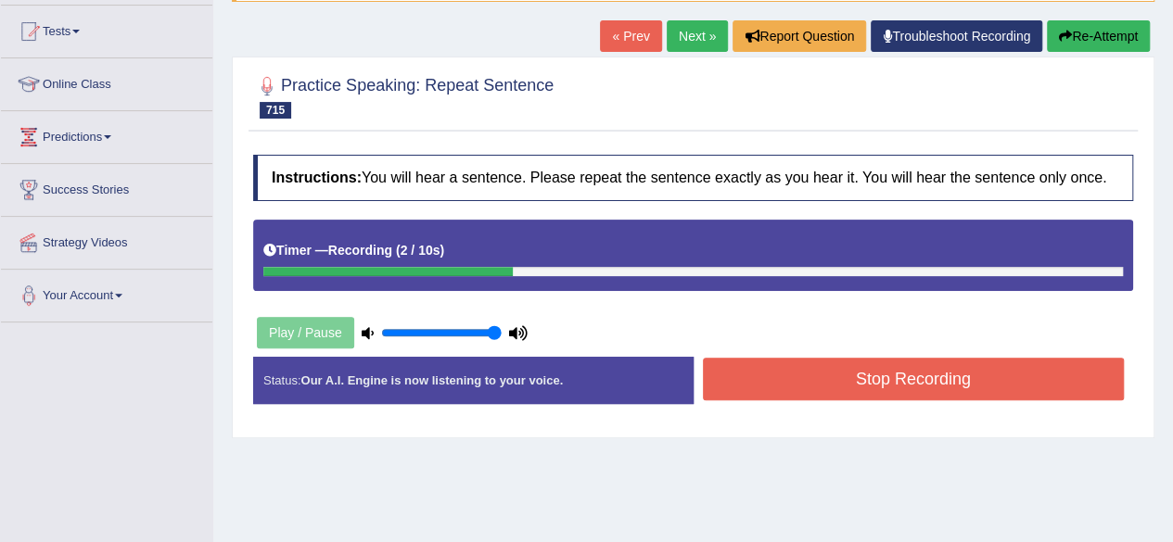
click at [827, 390] on button "Stop Recording" at bounding box center [914, 379] width 422 height 43
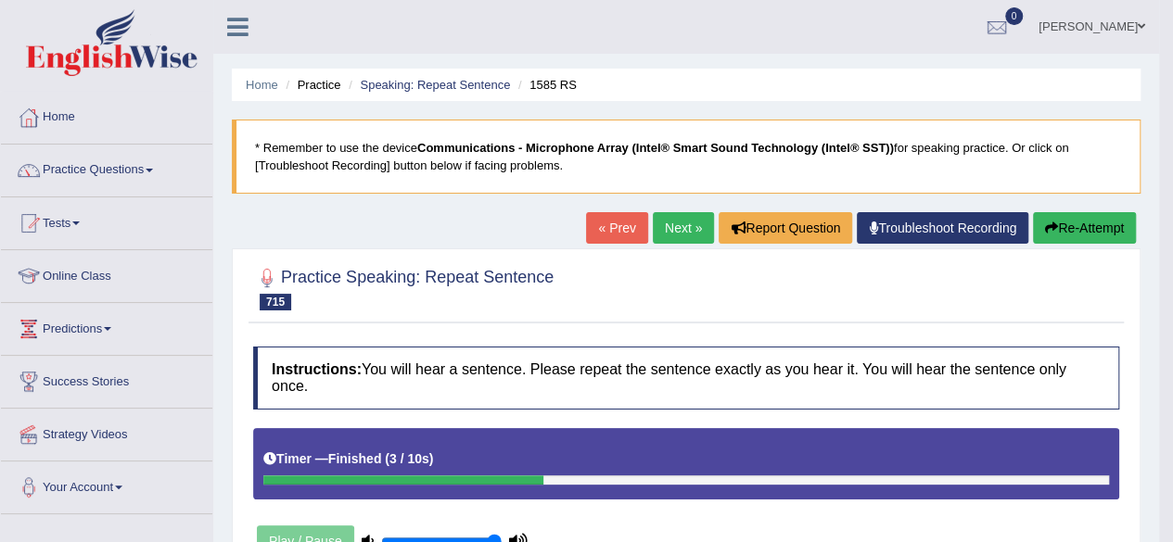
click at [671, 213] on link "Next »" at bounding box center [683, 228] width 61 height 32
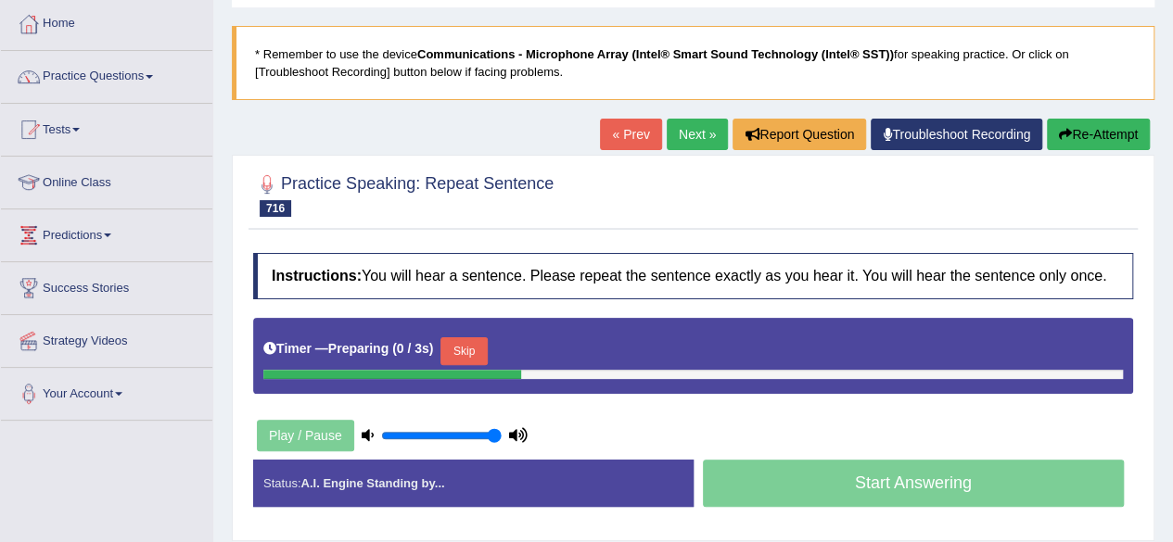
scroll to position [109, 0]
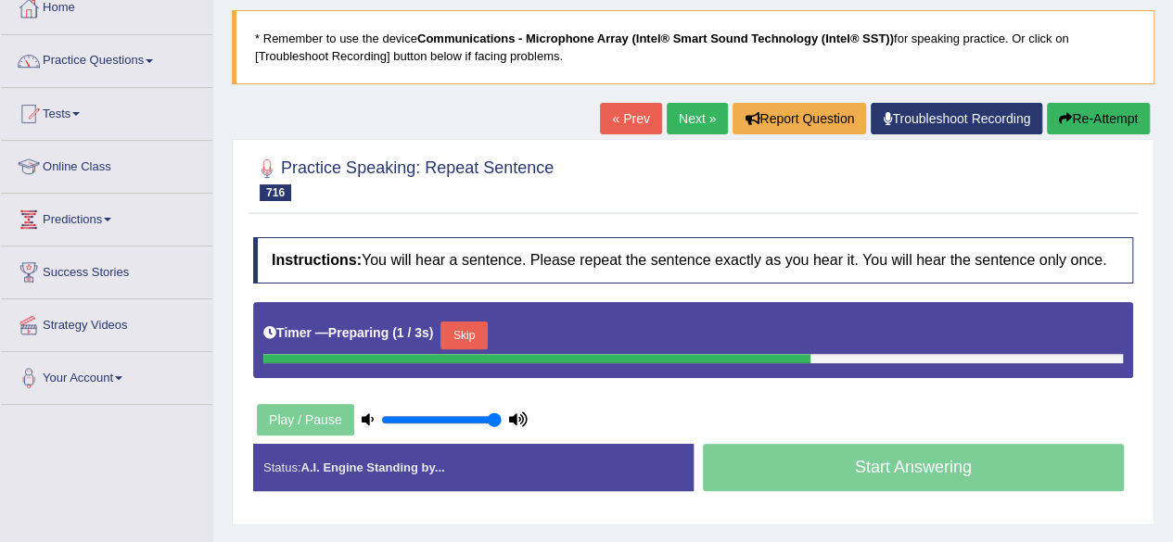
click at [480, 333] on button "Skip" at bounding box center [463, 336] width 46 height 28
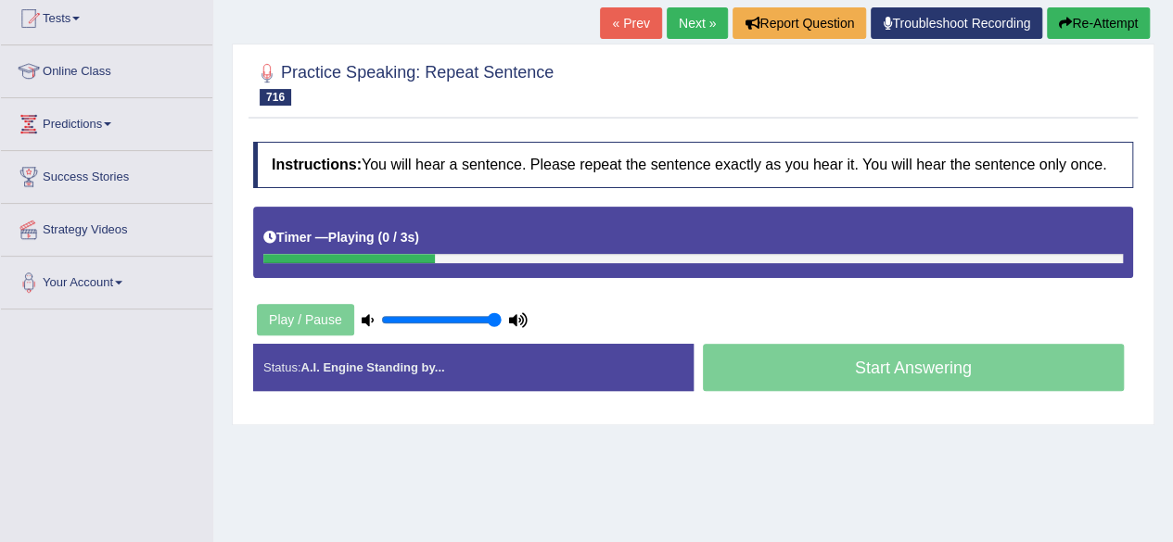
scroll to position [206, 0]
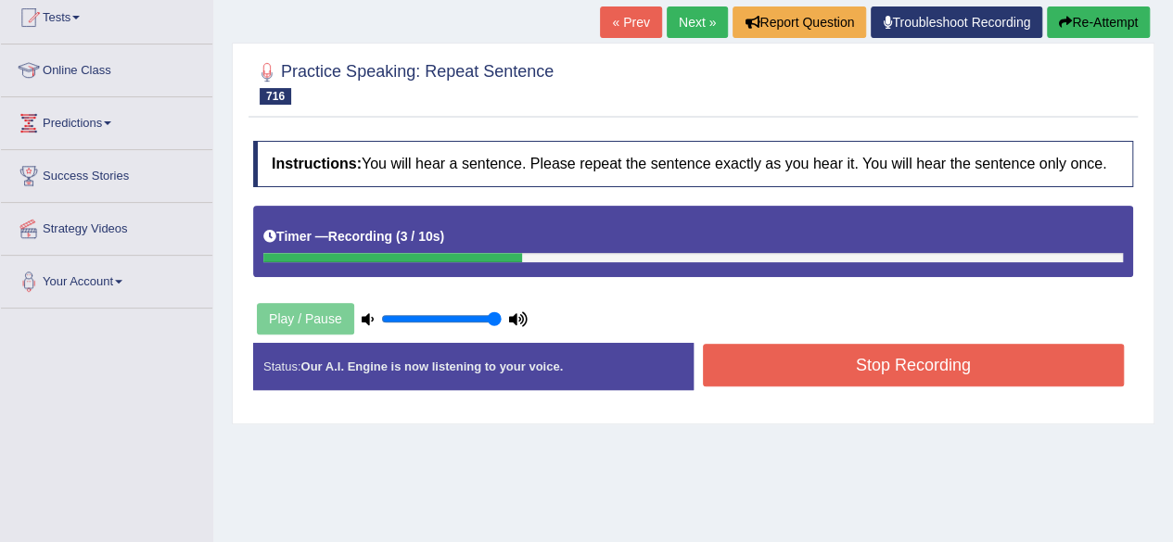
click at [788, 374] on button "Stop Recording" at bounding box center [914, 365] width 422 height 43
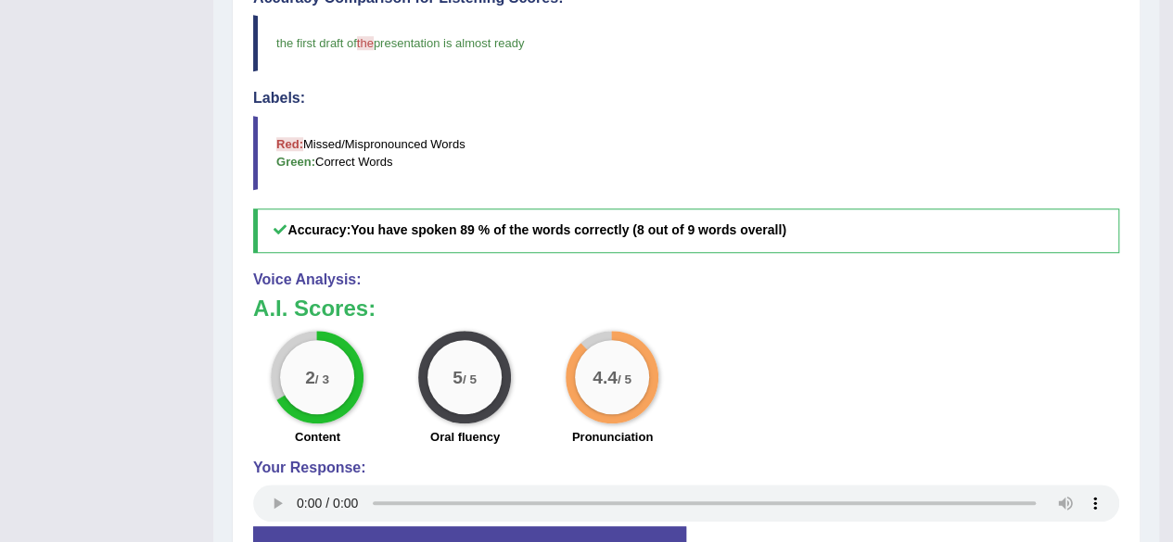
scroll to position [70, 0]
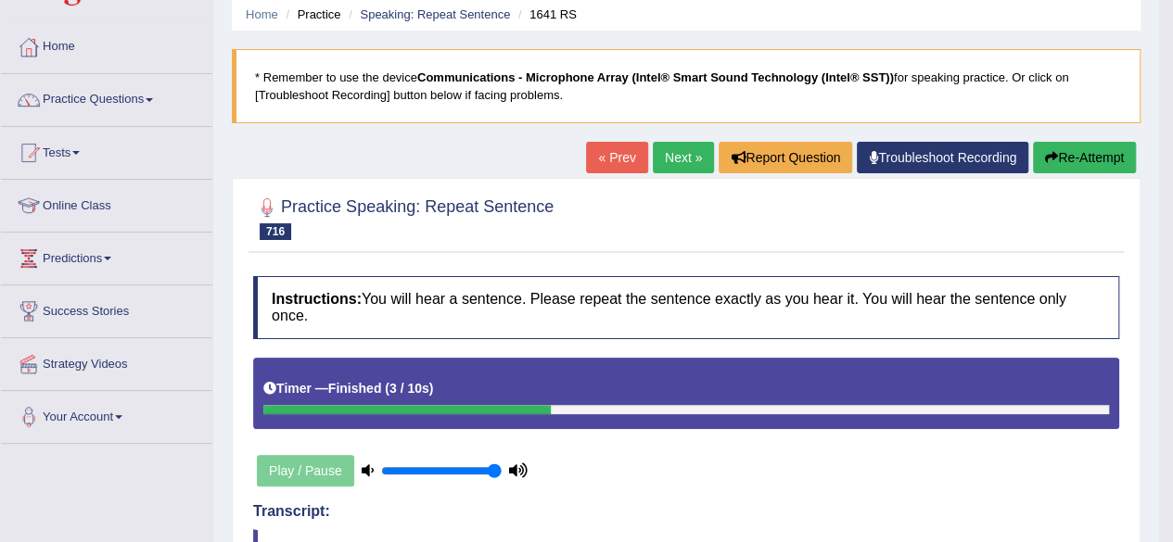
click at [678, 149] on link "Next »" at bounding box center [683, 158] width 61 height 32
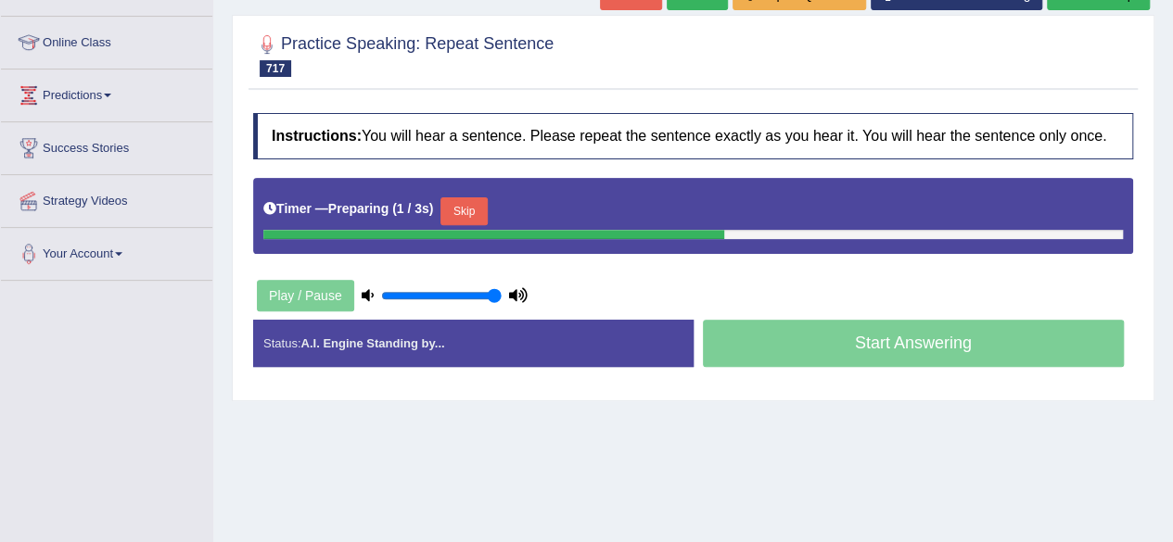
scroll to position [236, 0]
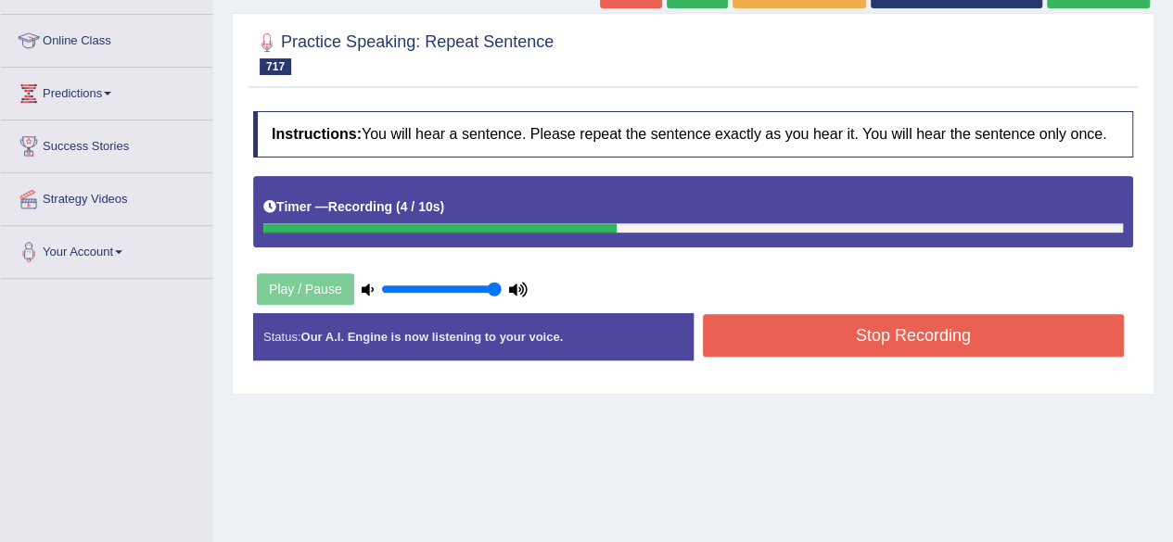
click at [823, 337] on button "Stop Recording" at bounding box center [914, 335] width 422 height 43
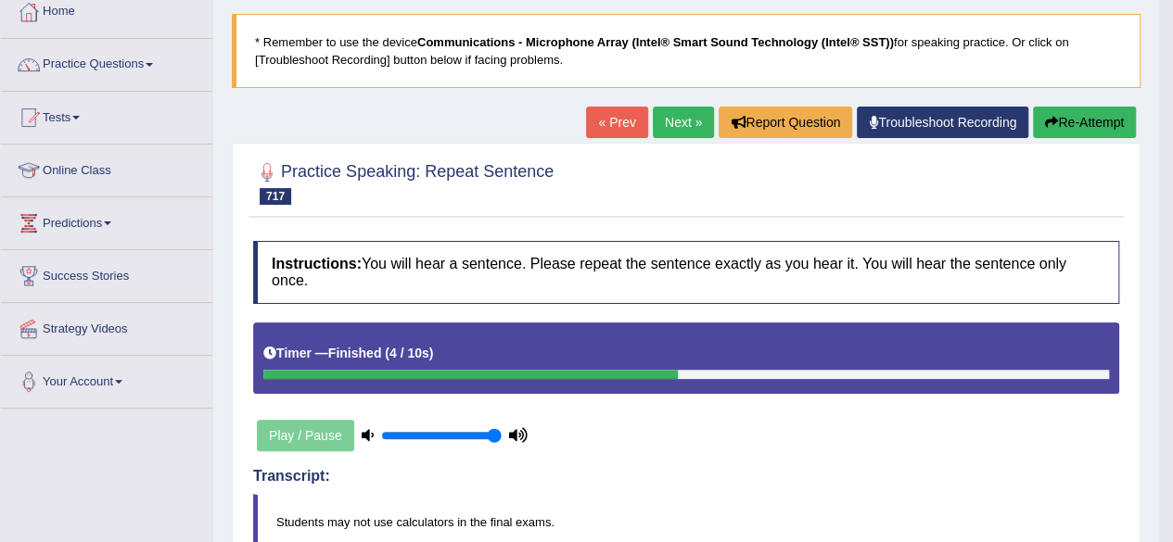
scroll to position [105, 0]
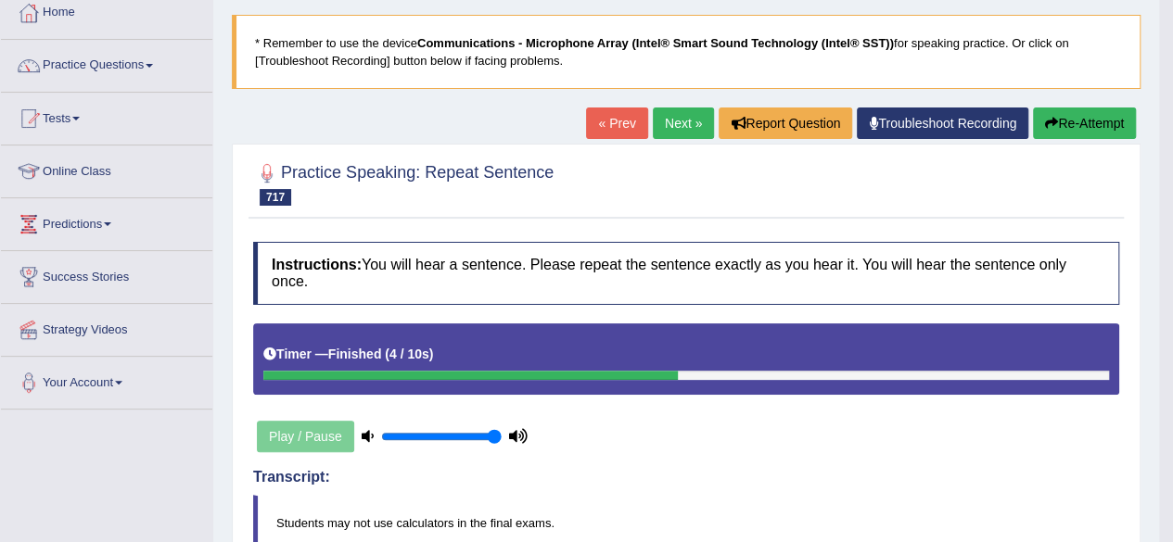
click at [675, 118] on link "Next »" at bounding box center [683, 124] width 61 height 32
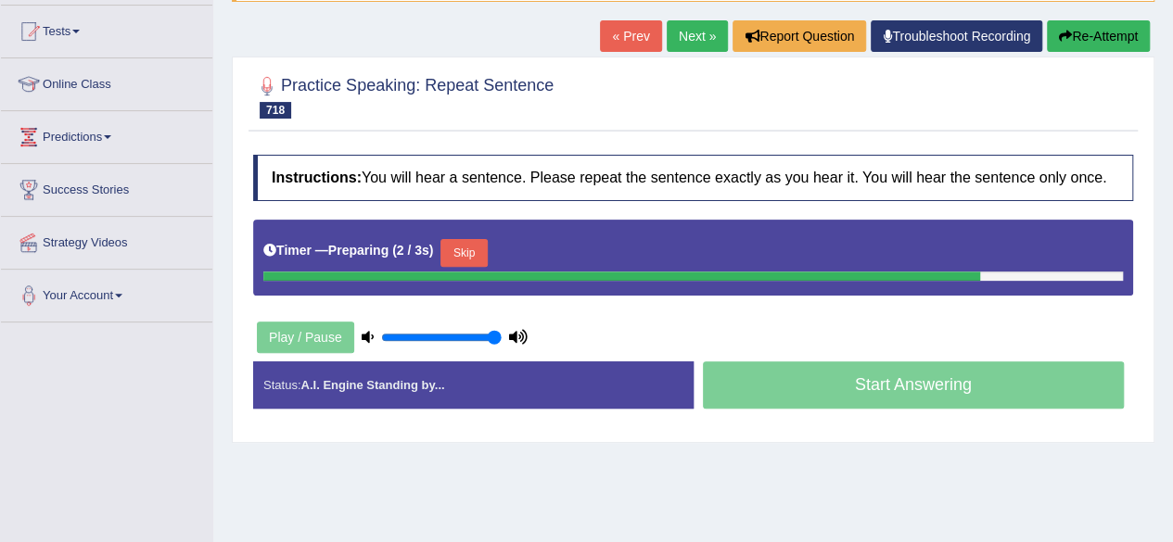
scroll to position [195, 0]
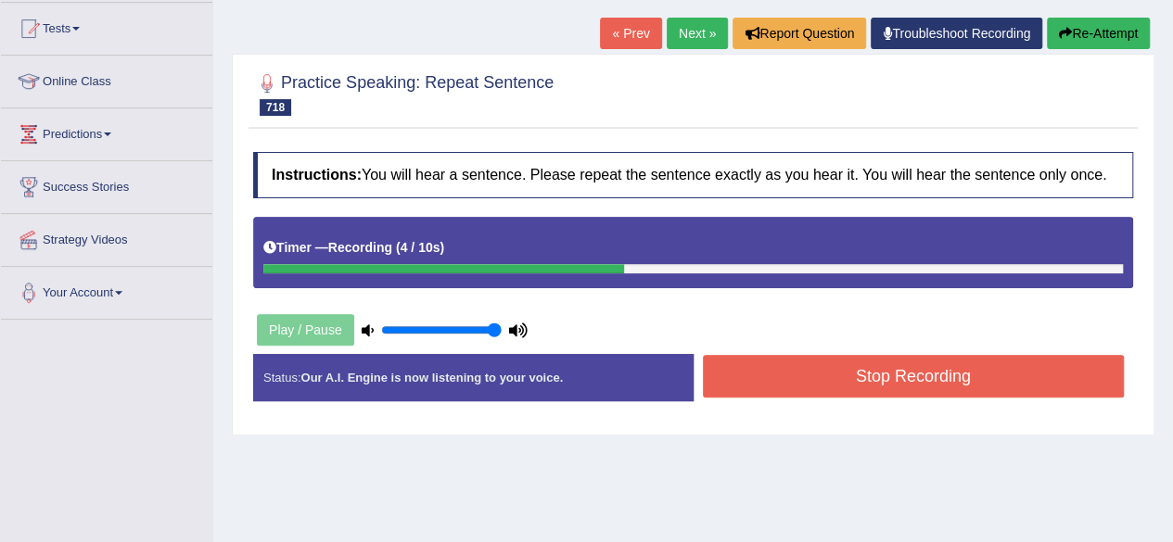
click at [812, 374] on button "Stop Recording" at bounding box center [914, 376] width 422 height 43
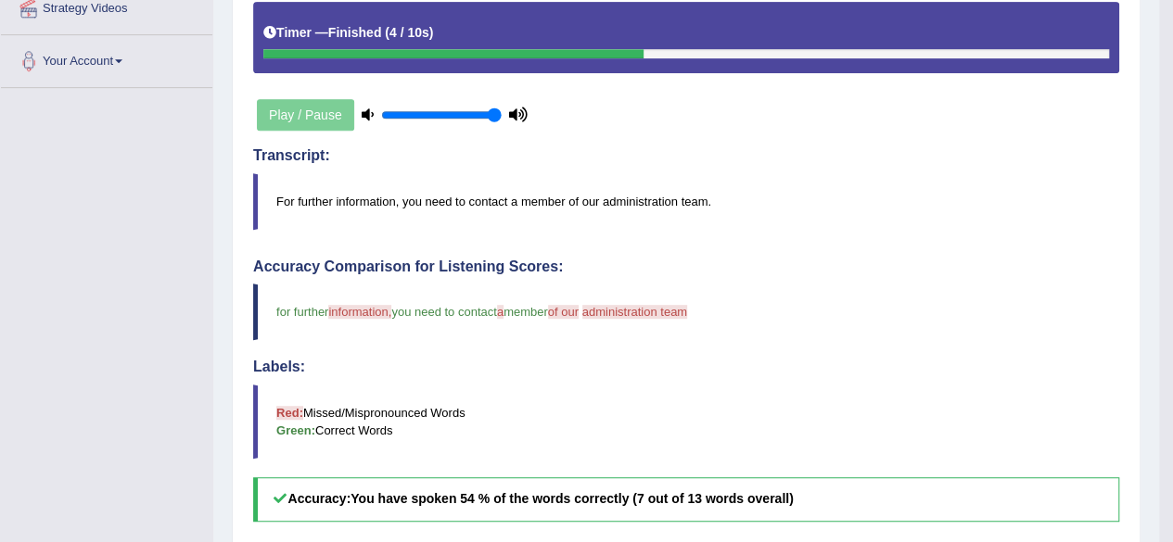
scroll to position [564, 0]
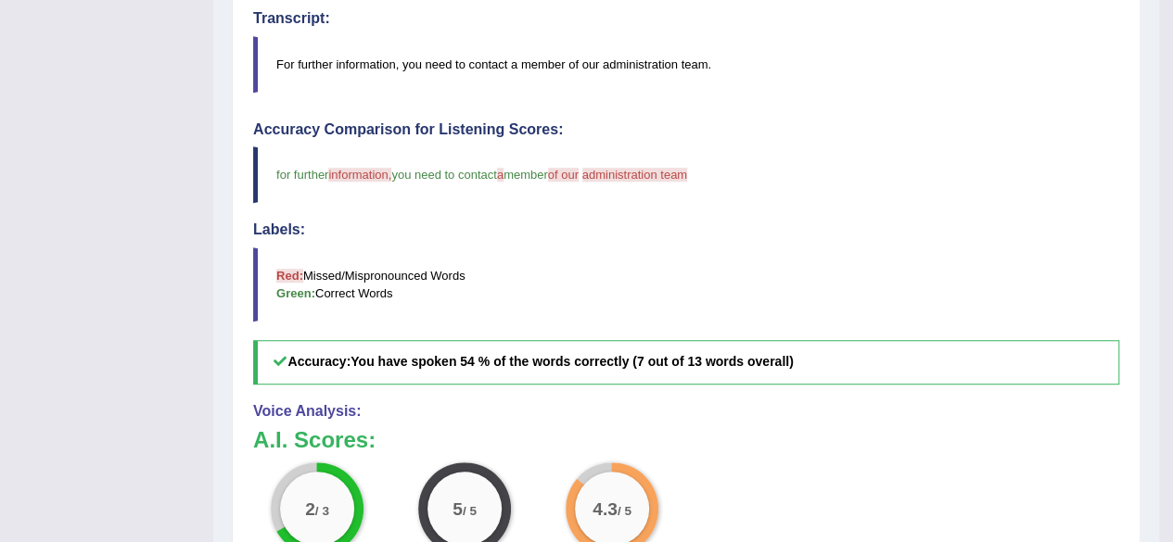
click at [812, 374] on h5 "Accuracy: You have spoken 54 % of the words correctly (7 out of 13 words overal…" at bounding box center [686, 362] width 866 height 44
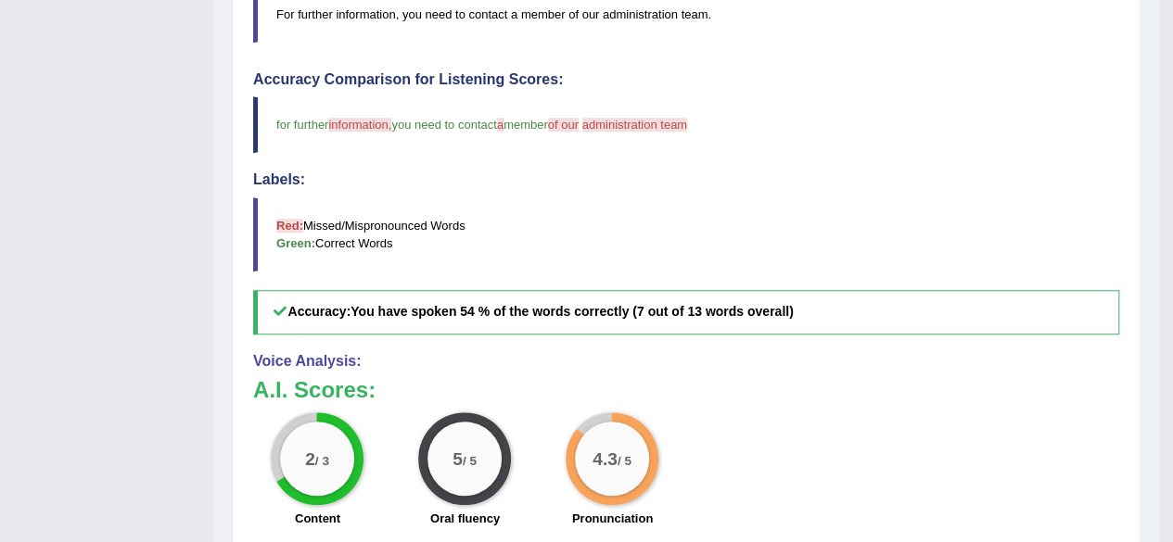
scroll to position [616, 0]
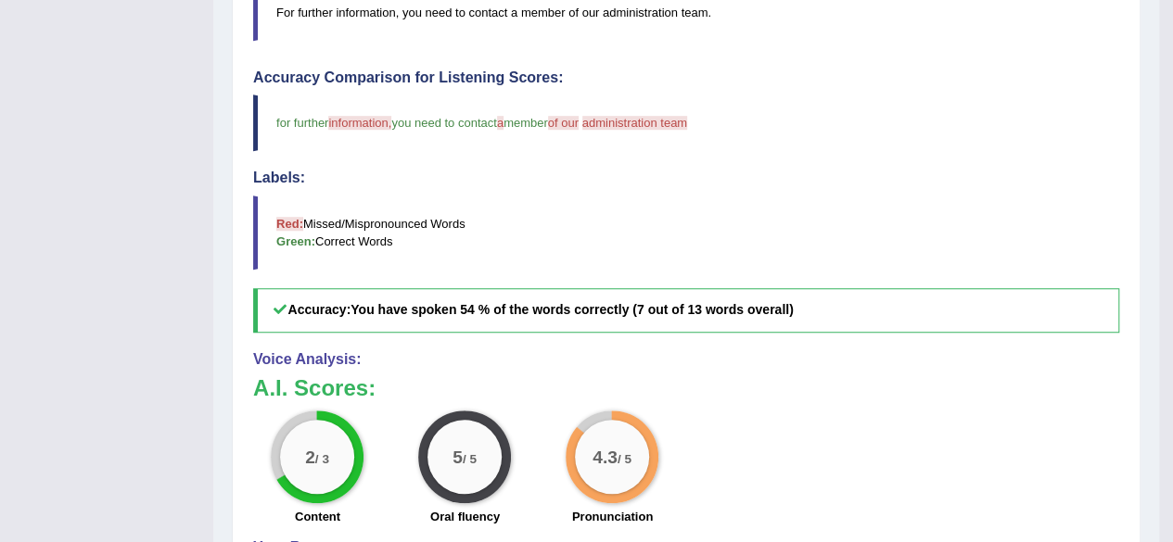
click at [812, 376] on h3 "A.I. Scores:" at bounding box center [686, 388] width 866 height 24
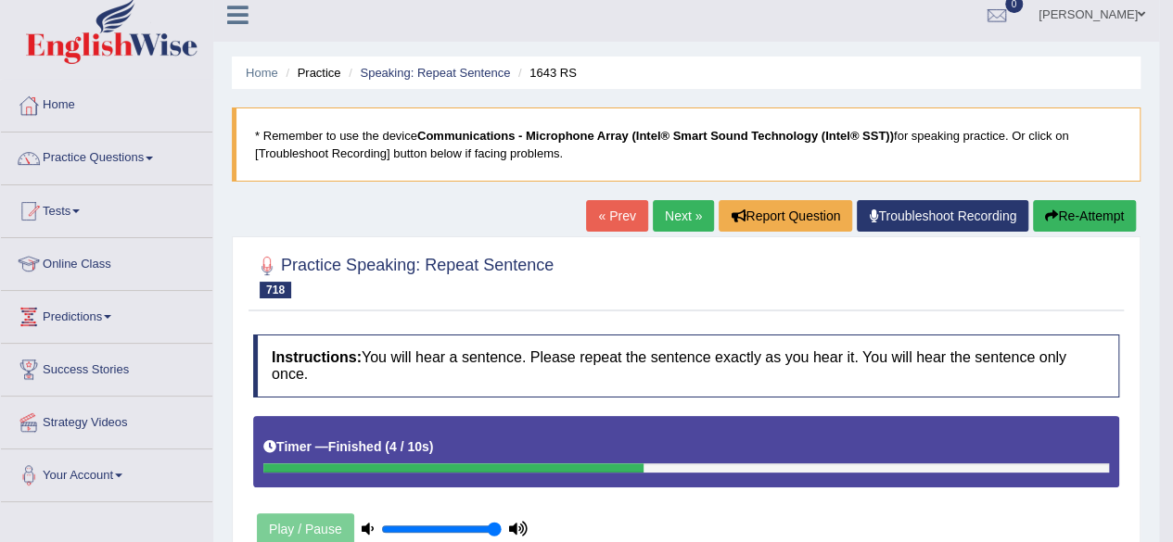
scroll to position [0, 0]
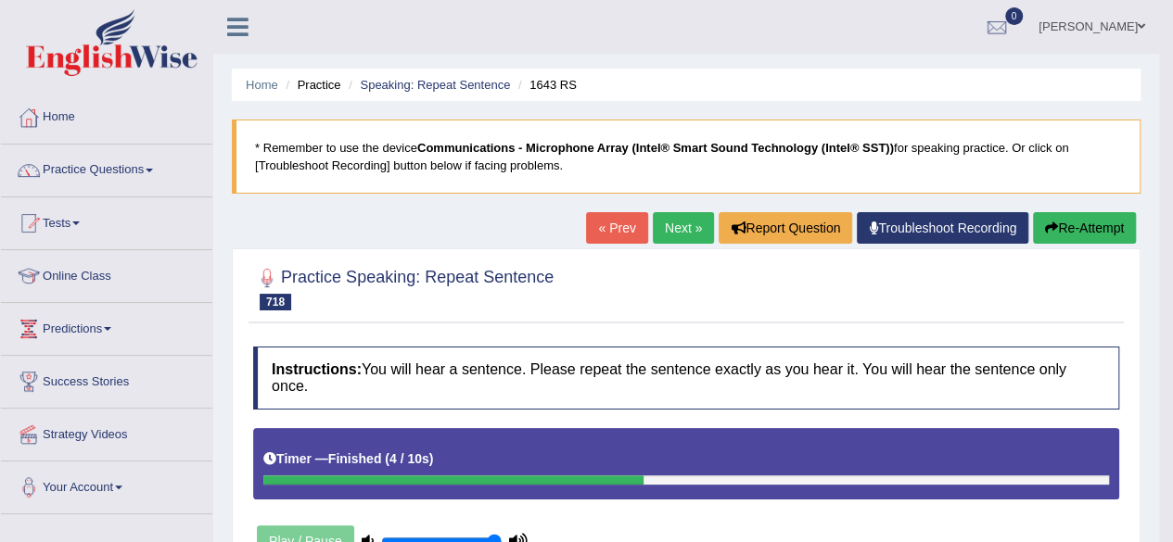
click at [676, 225] on link "Next »" at bounding box center [683, 228] width 61 height 32
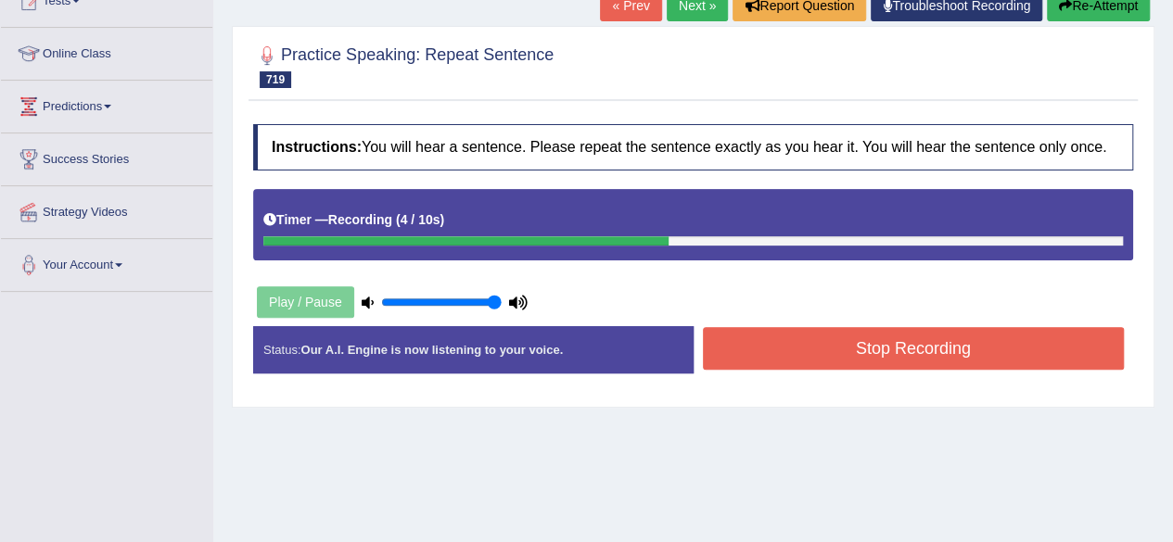
click at [772, 353] on button "Stop Recording" at bounding box center [914, 348] width 422 height 43
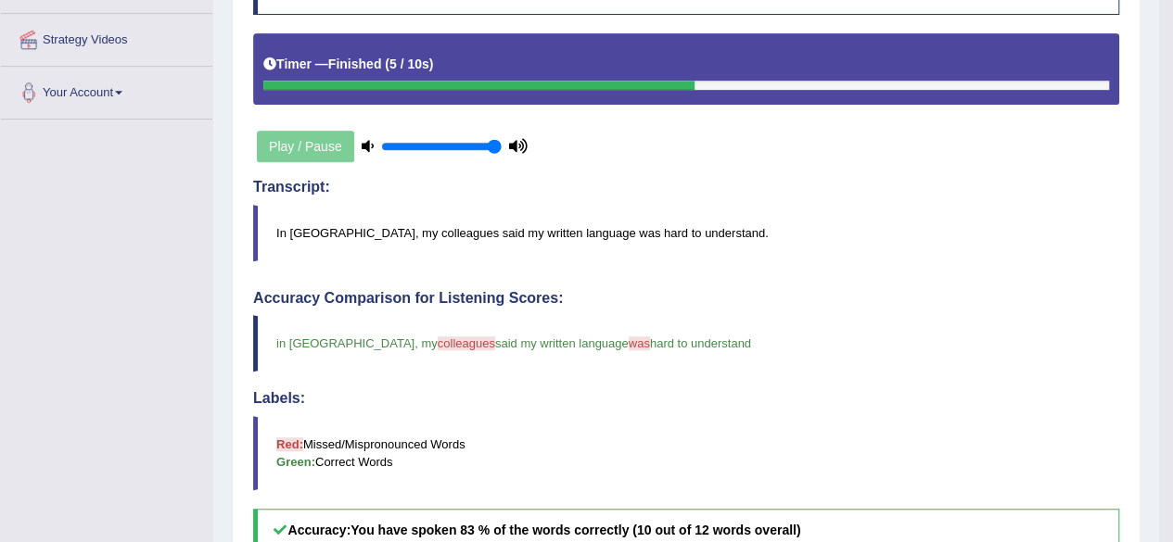
drag, startPoint x: 772, startPoint y: 353, endPoint x: 812, endPoint y: 77, distance: 279.3
click at [812, 77] on div "Instructions: You will hear a sentence. Please repeat the sentence exactly as y…" at bounding box center [686, 421] width 875 height 956
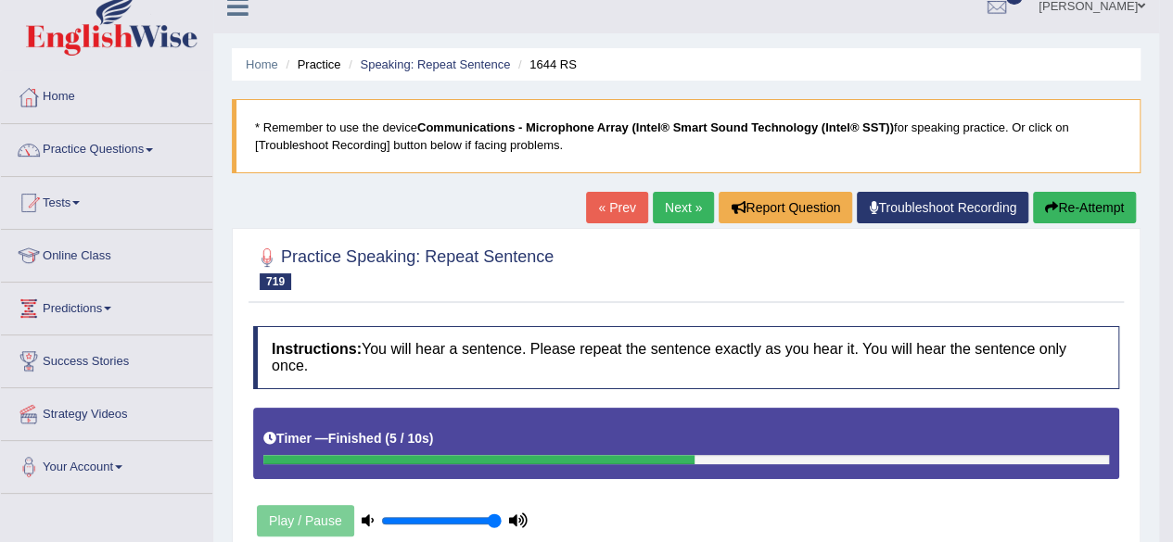
scroll to position [19, 0]
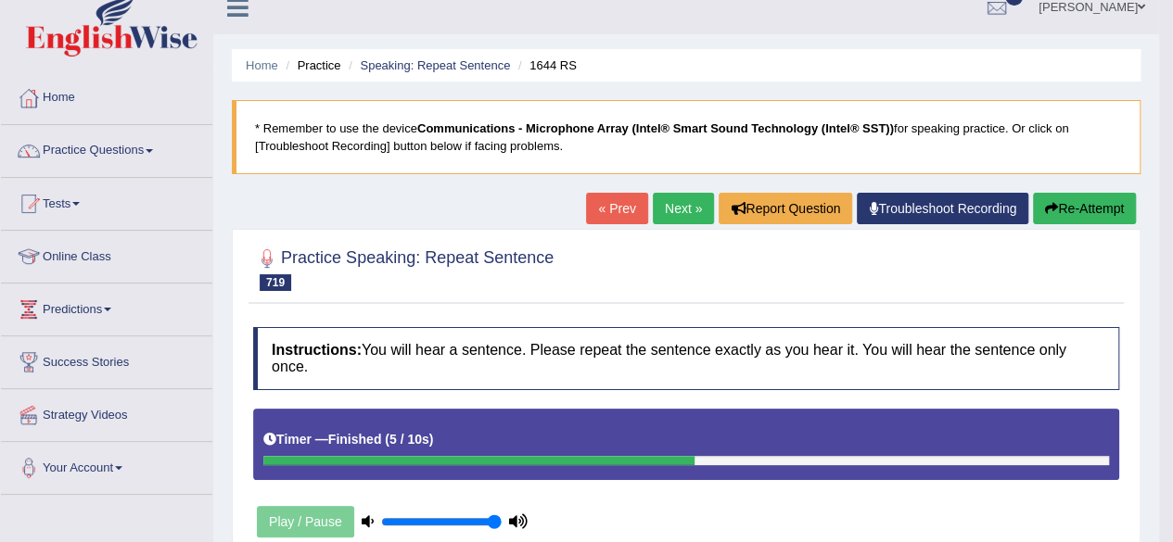
click at [670, 216] on link "Next »" at bounding box center [683, 209] width 61 height 32
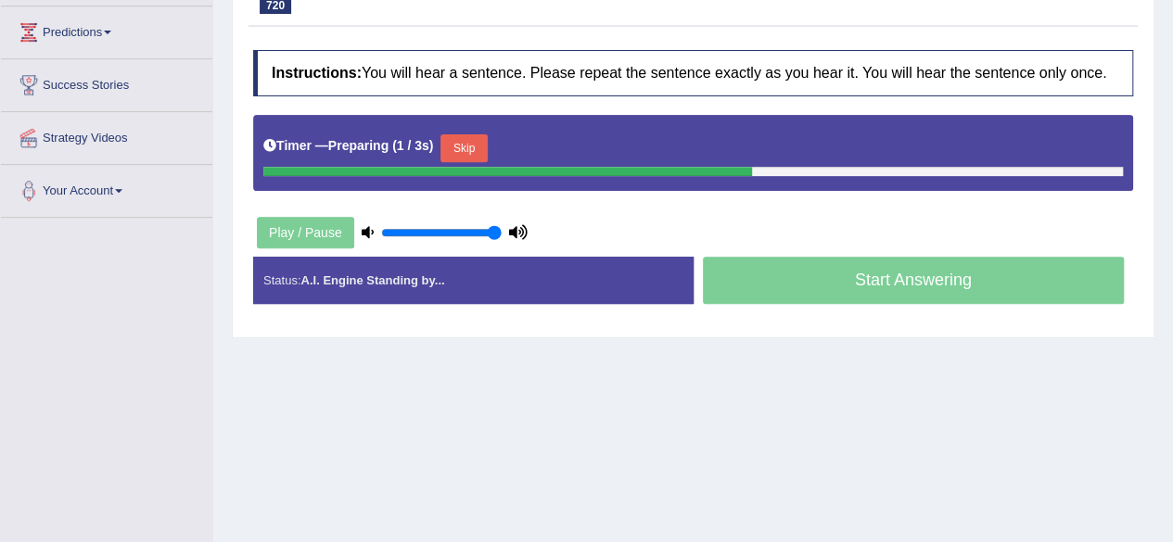
scroll to position [310, 0]
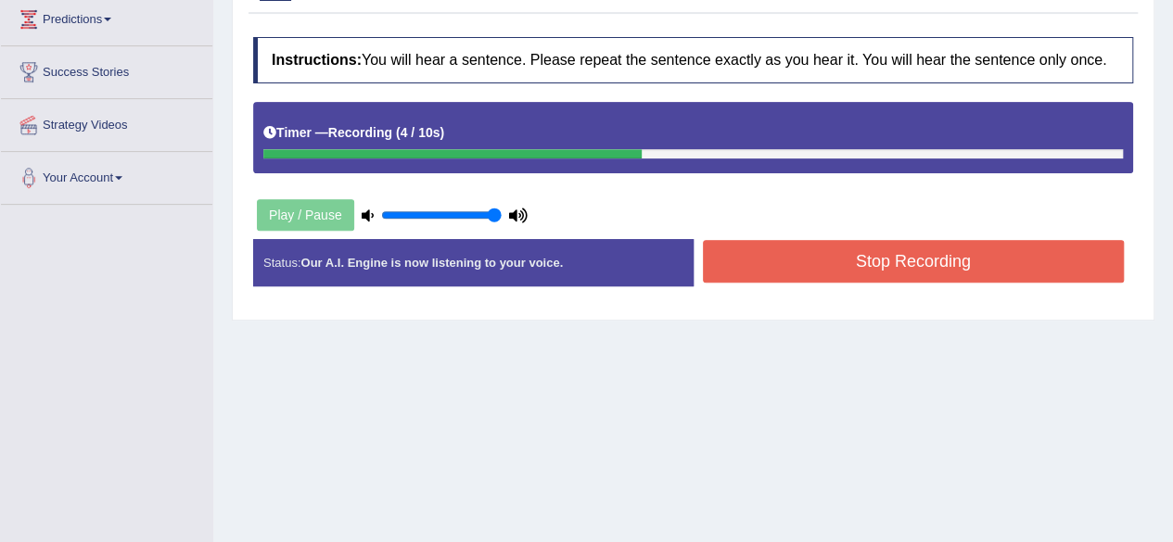
click at [821, 262] on button "Stop Recording" at bounding box center [914, 261] width 422 height 43
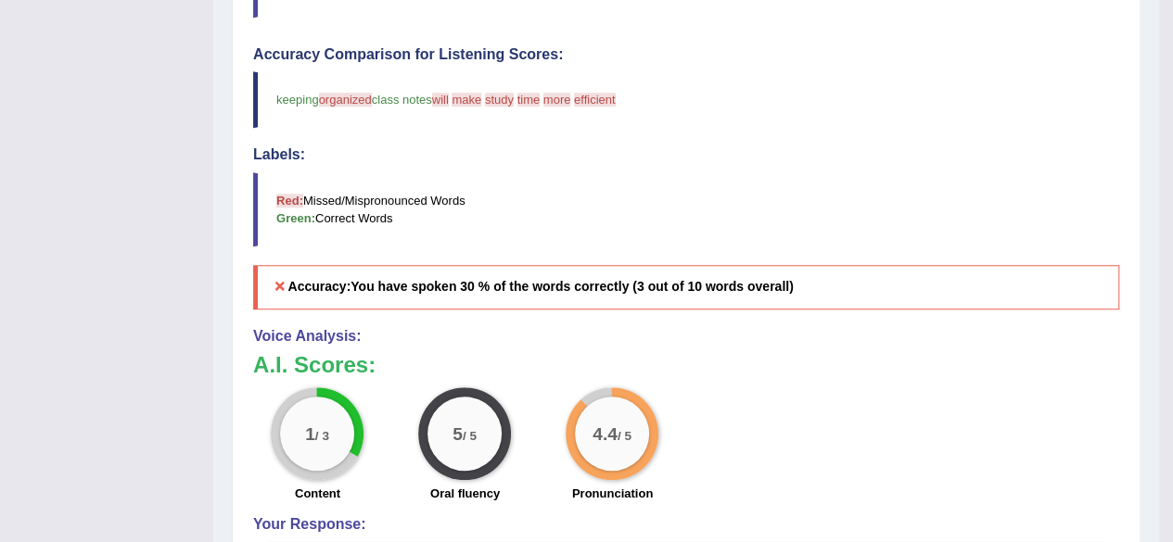
scroll to position [0, 0]
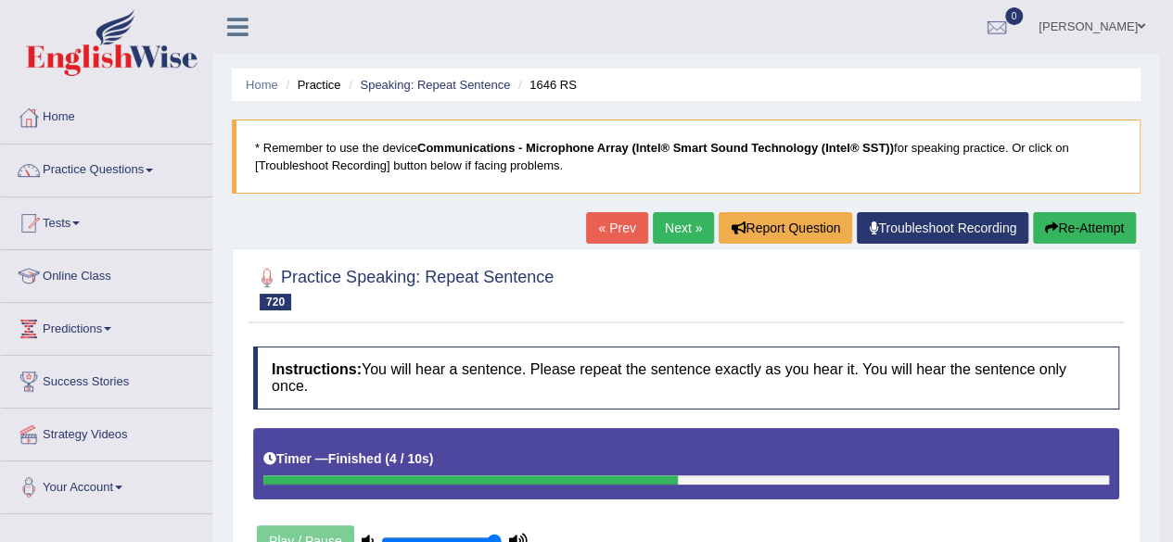
click at [1070, 239] on button "Re-Attempt" at bounding box center [1084, 228] width 103 height 32
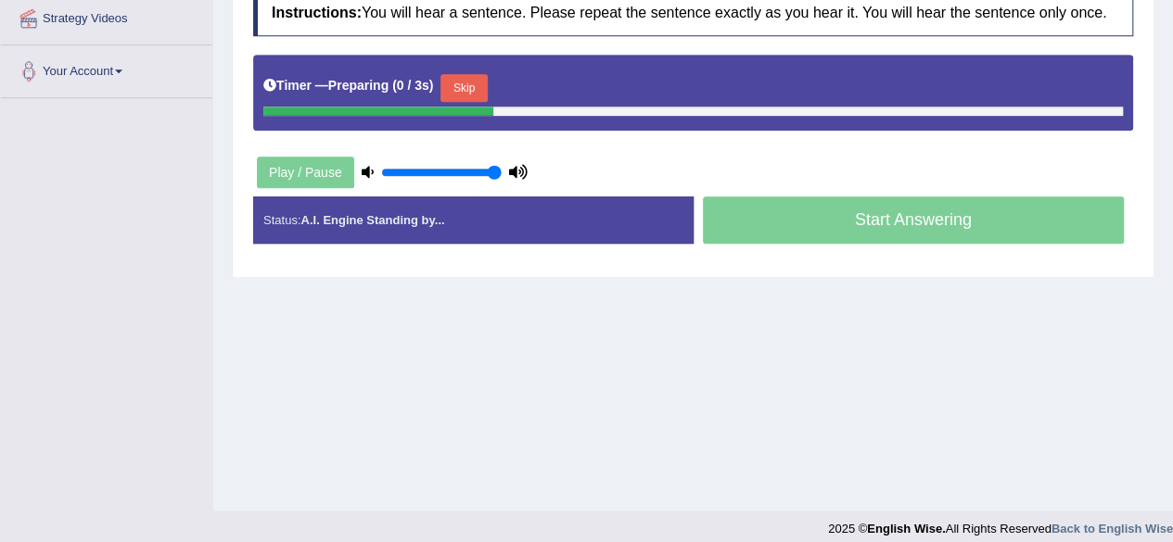
scroll to position [417, 0]
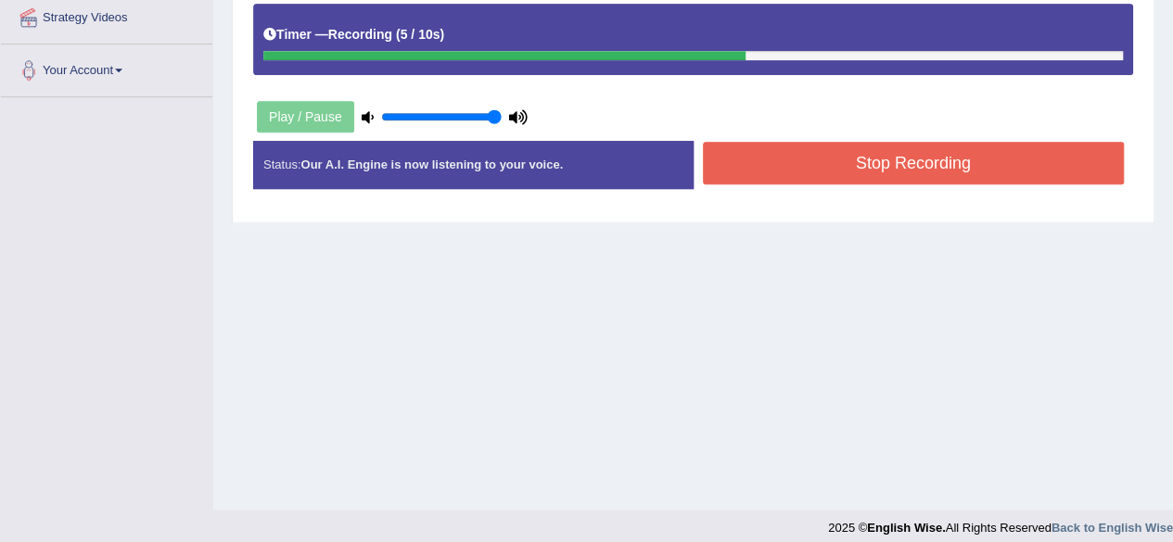
click at [797, 159] on button "Stop Recording" at bounding box center [914, 163] width 422 height 43
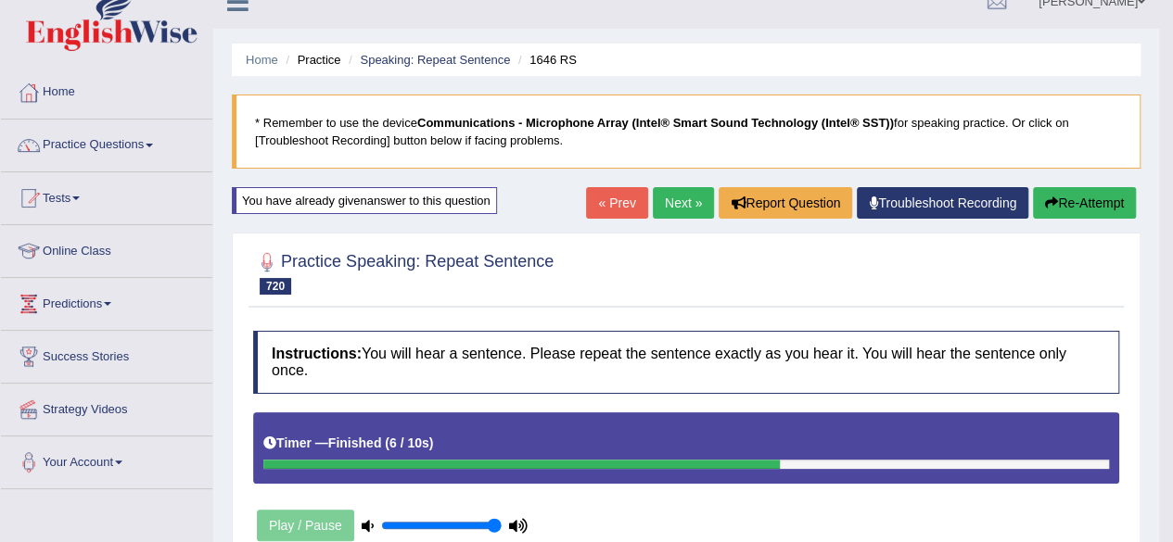
scroll to position [0, 0]
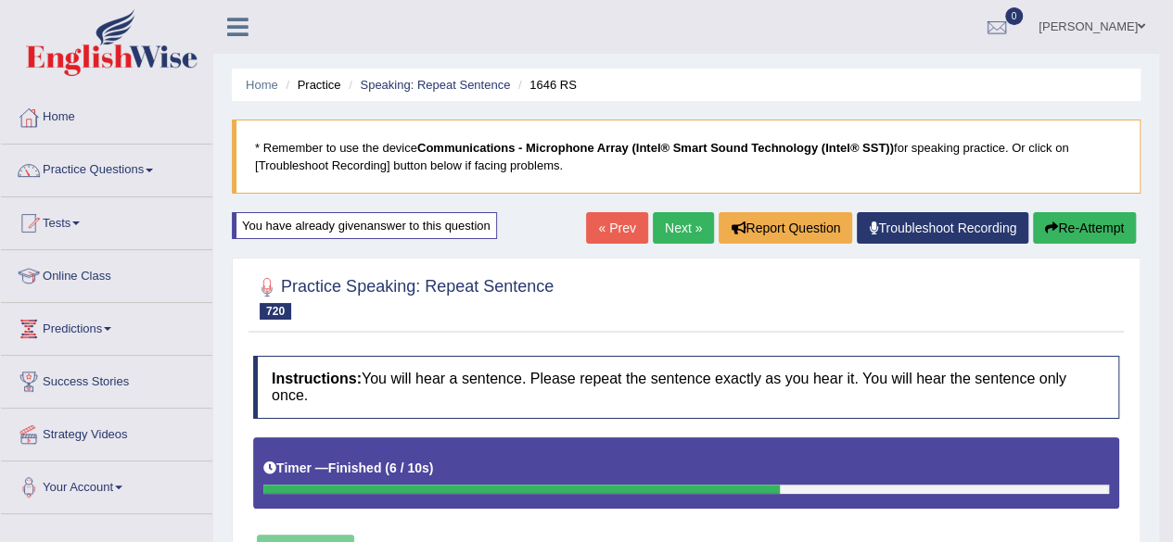
click at [678, 225] on link "Next »" at bounding box center [683, 228] width 61 height 32
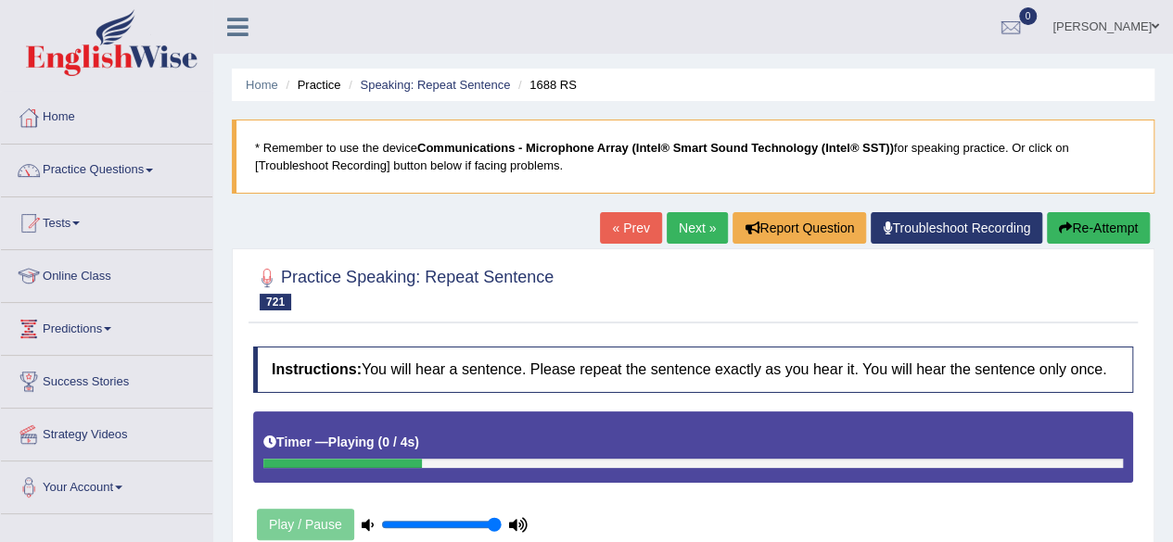
scroll to position [226, 0]
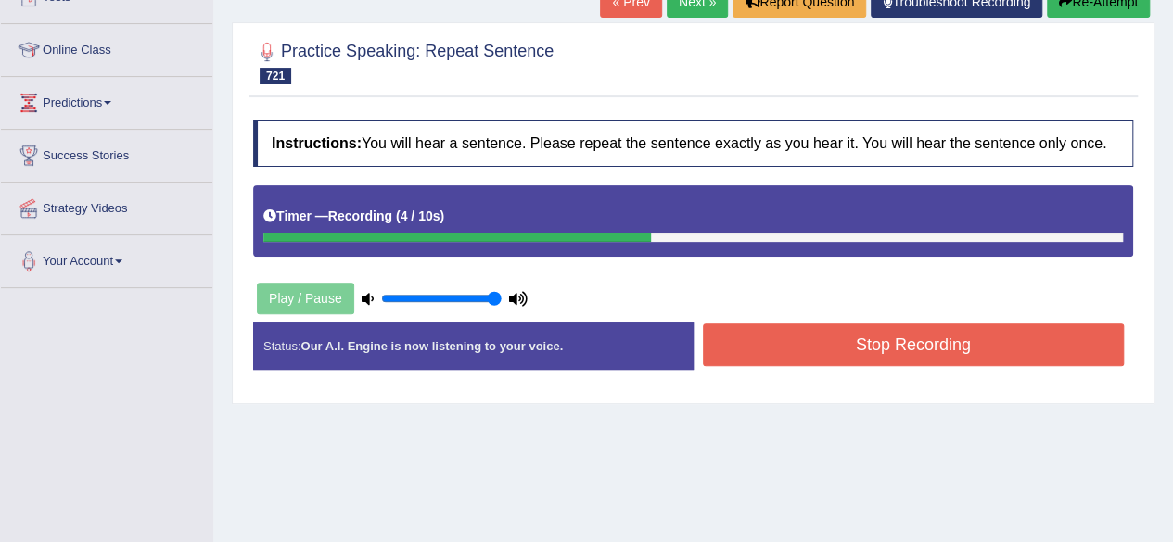
click at [816, 338] on button "Stop Recording" at bounding box center [914, 345] width 422 height 43
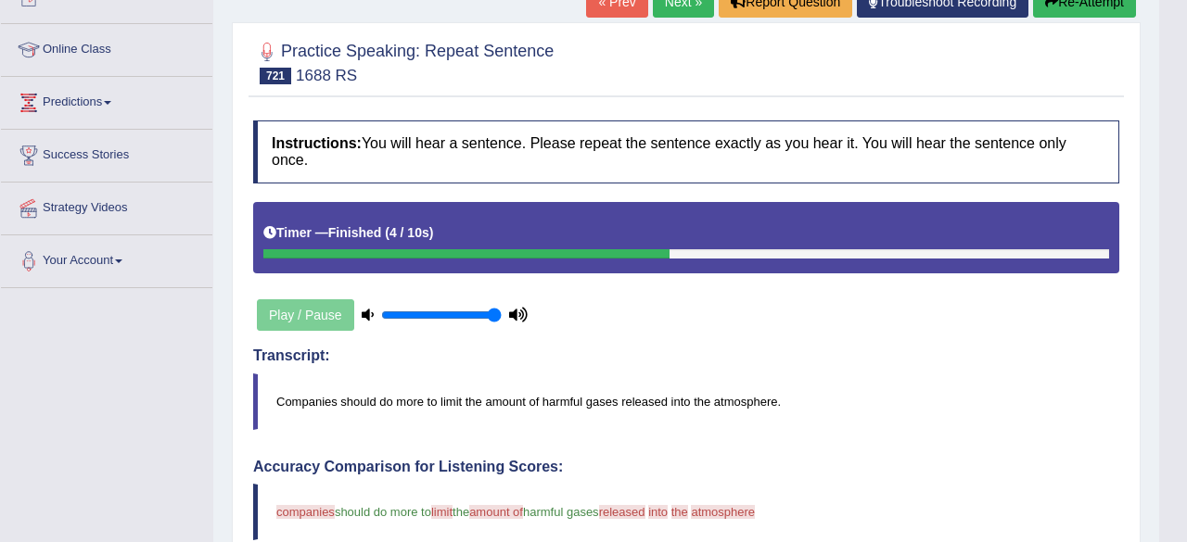
click at [816, 348] on h4 "Transcript:" at bounding box center [686, 356] width 866 height 17
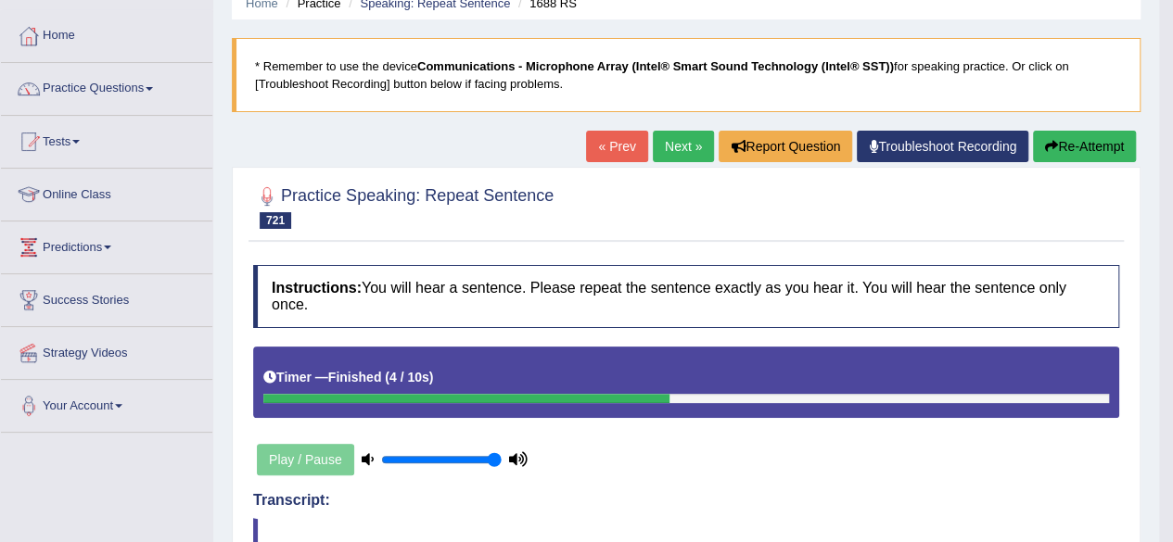
scroll to position [79, 0]
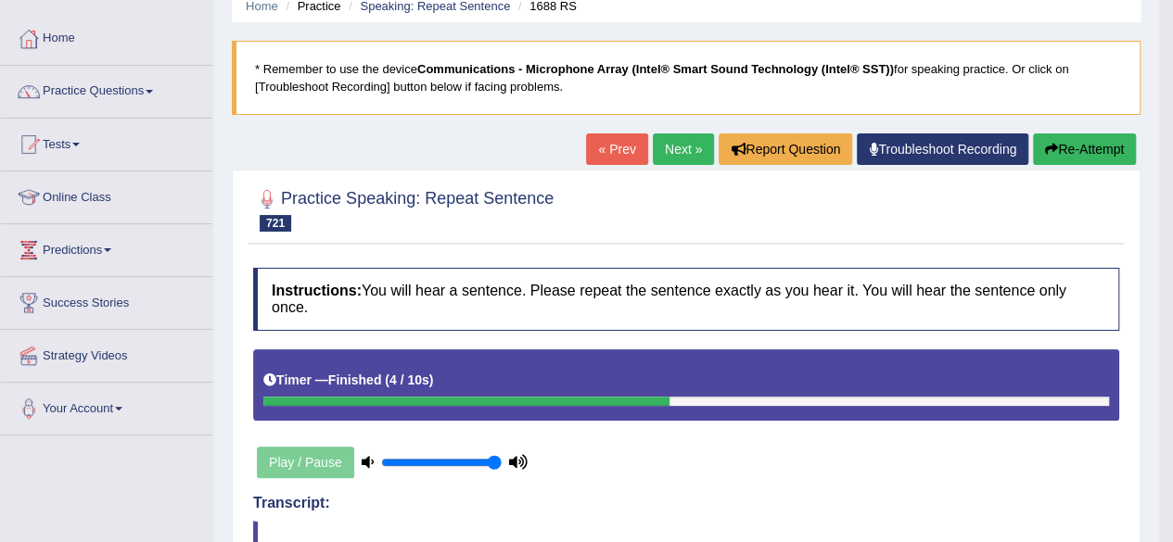
click at [675, 150] on link "Next »" at bounding box center [683, 150] width 61 height 32
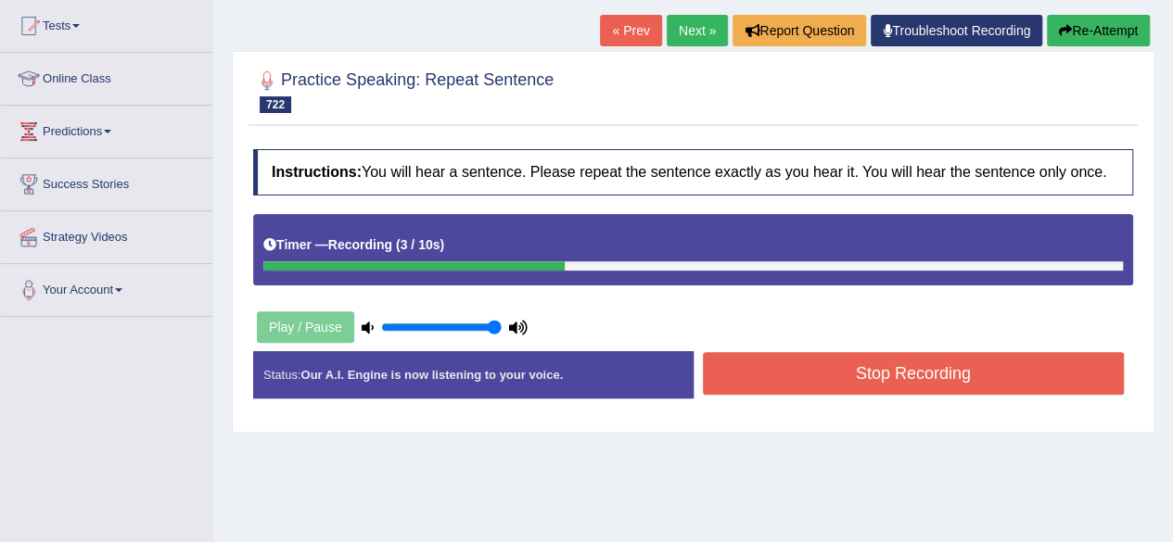
click at [738, 366] on button "Stop Recording" at bounding box center [914, 373] width 422 height 43
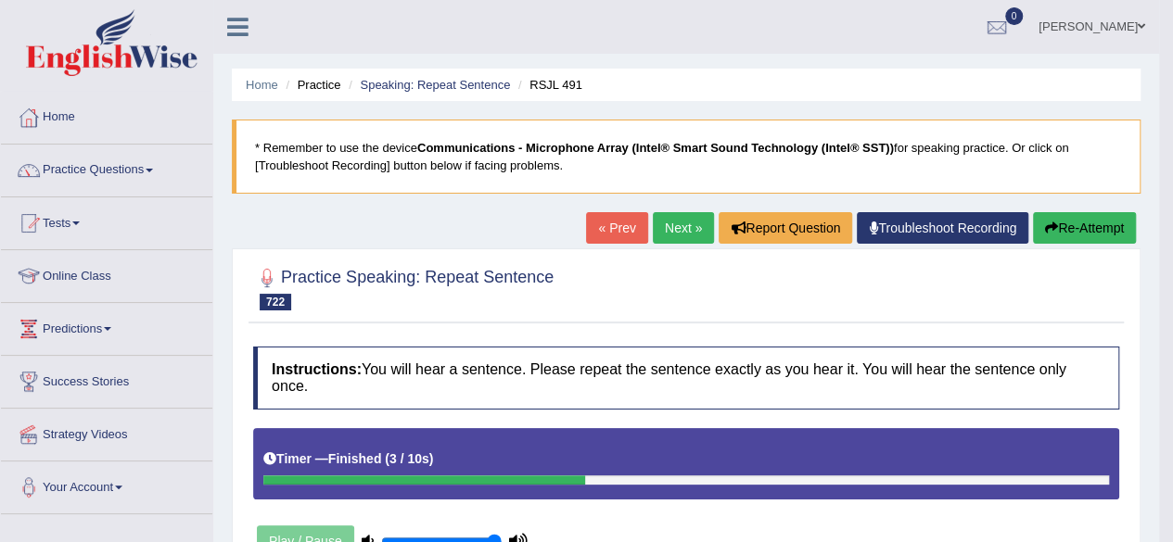
click at [671, 233] on link "Next »" at bounding box center [683, 228] width 61 height 32
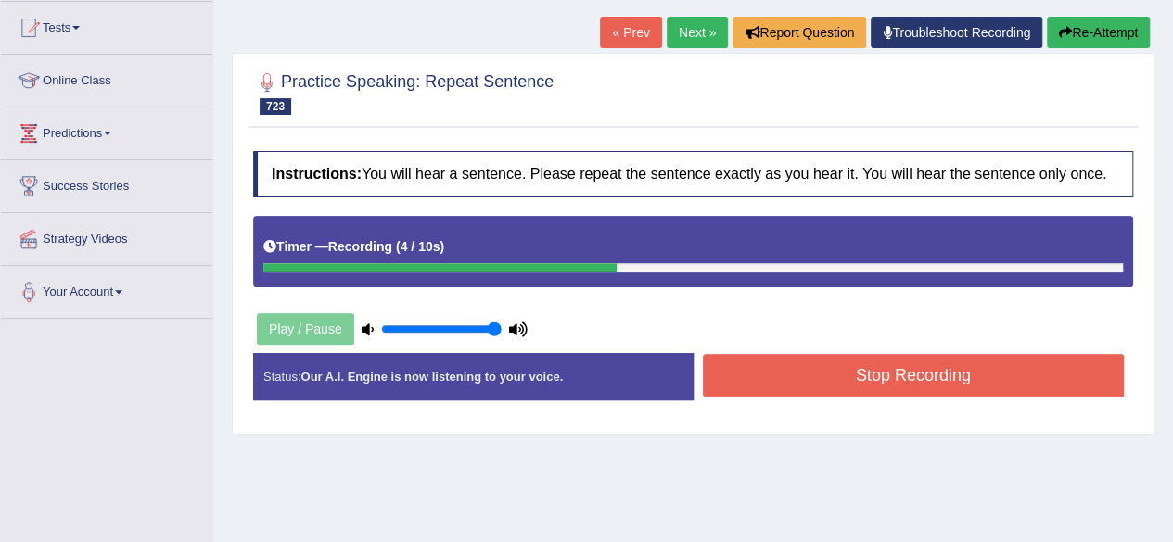
click at [840, 369] on button "Stop Recording" at bounding box center [914, 375] width 422 height 43
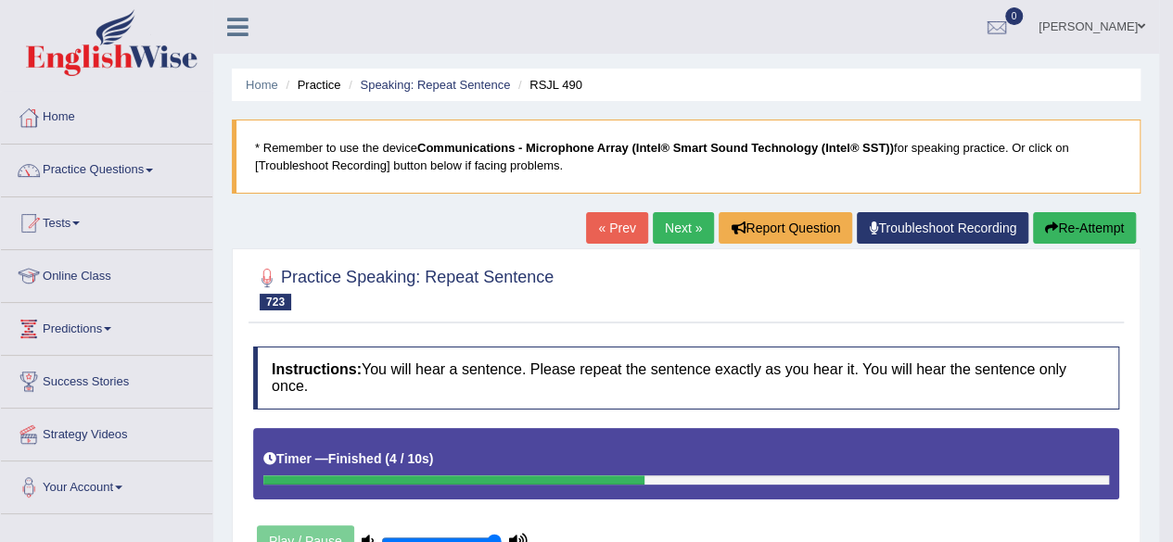
click at [692, 227] on link "Next »" at bounding box center [683, 228] width 61 height 32
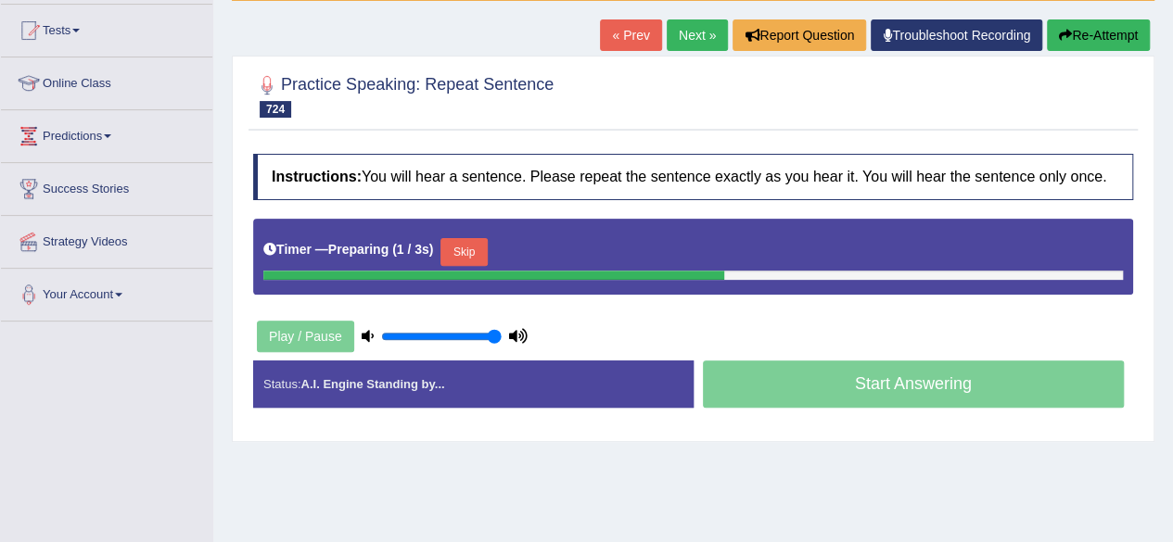
click at [464, 247] on button "Skip" at bounding box center [463, 252] width 46 height 28
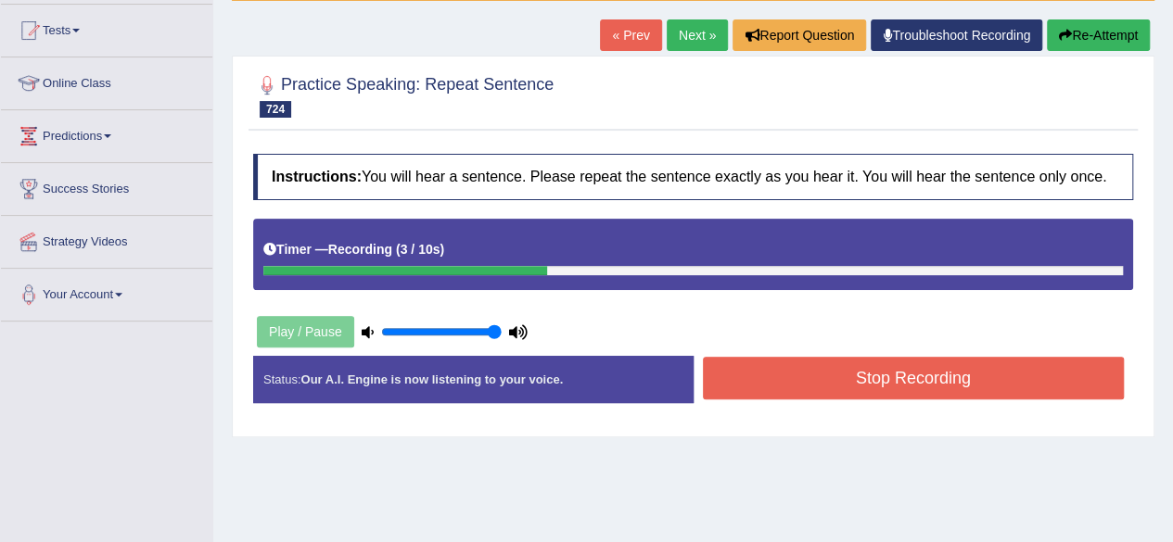
click at [821, 389] on button "Stop Recording" at bounding box center [914, 378] width 422 height 43
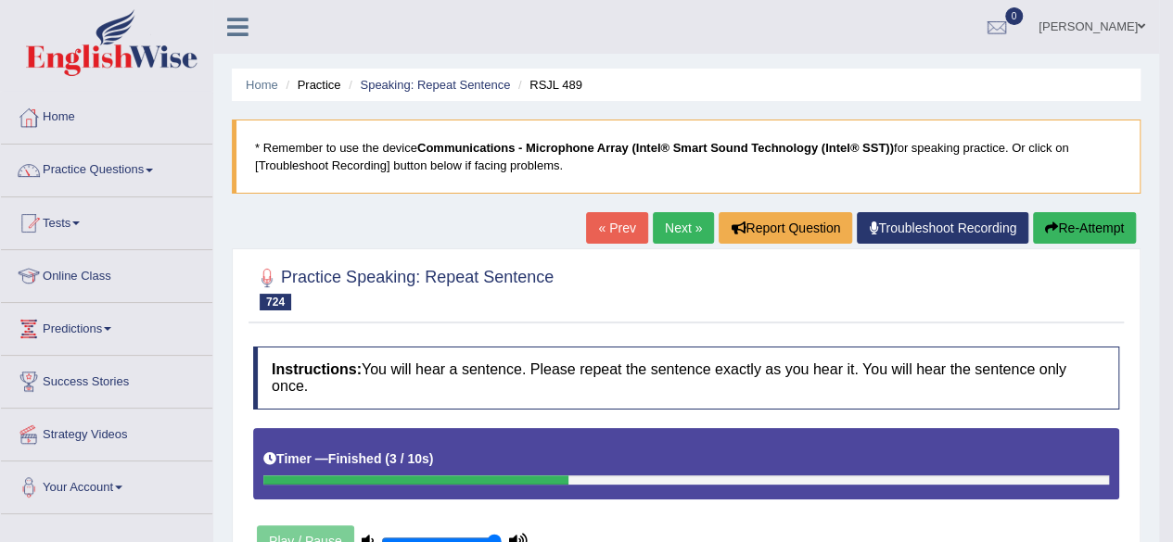
click at [669, 232] on link "Next »" at bounding box center [683, 228] width 61 height 32
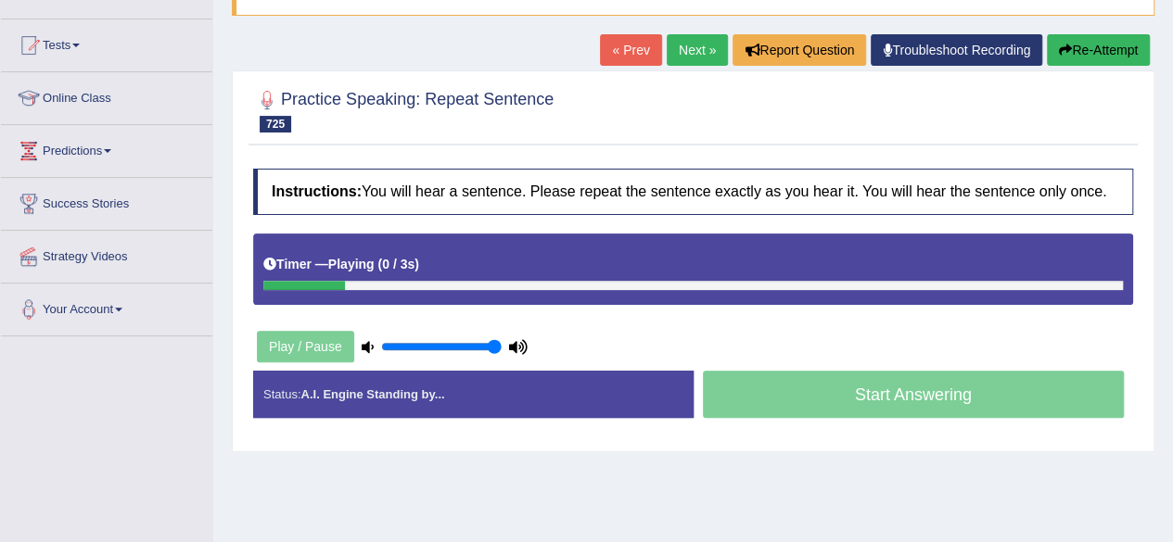
drag, startPoint x: 0, startPoint y: 0, endPoint x: 629, endPoint y: 266, distance: 682.7
click at [629, 266] on div "Timer — Playing ( 0 / 3s ) Skip" at bounding box center [693, 269] width 880 height 71
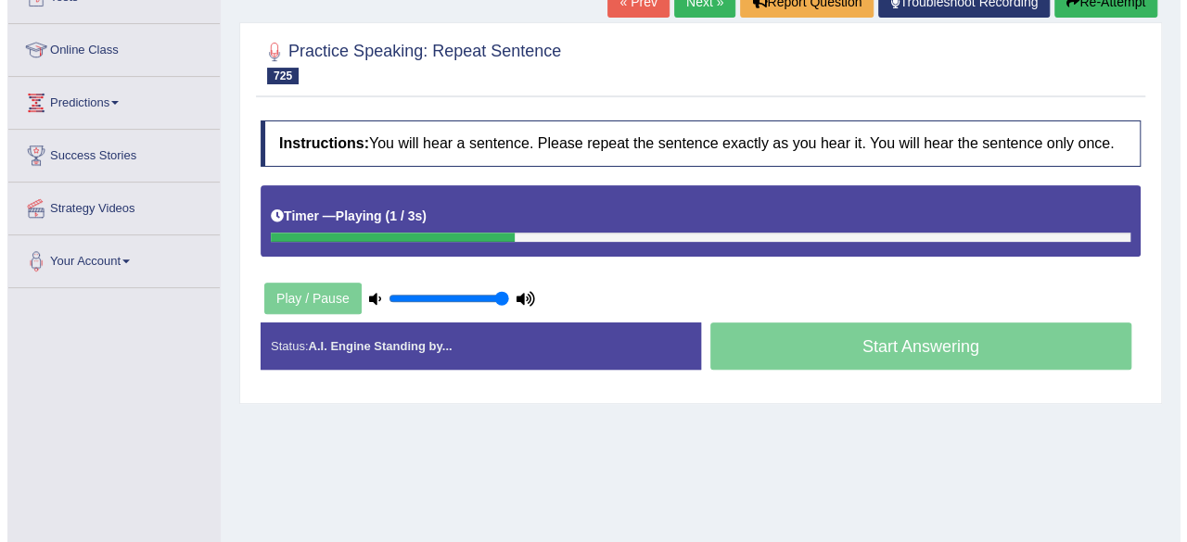
scroll to position [227, 0]
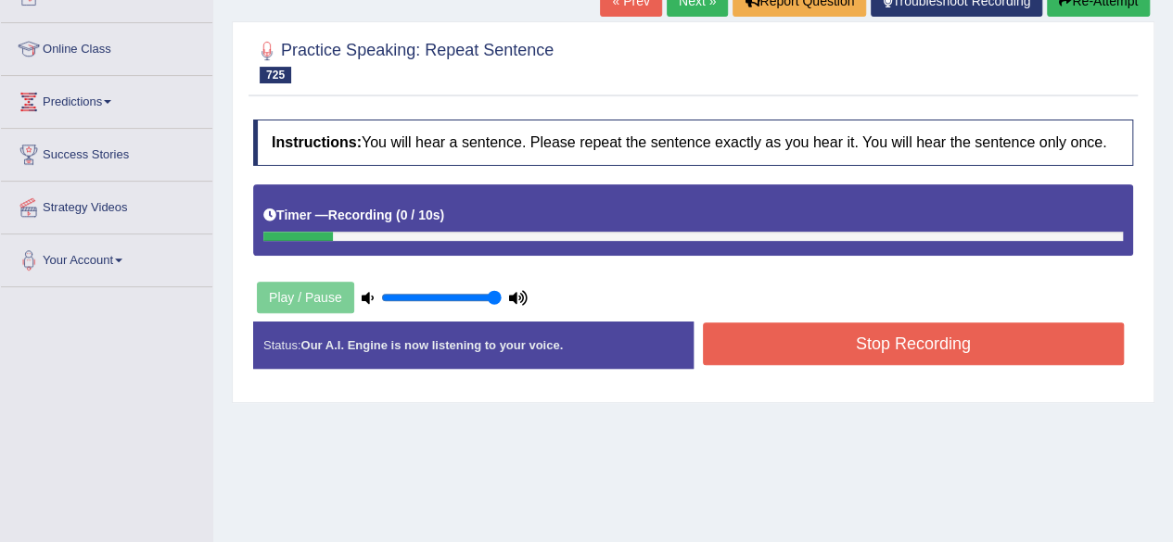
click at [683, 299] on div "Instructions: You will hear a sentence. Please repeat the sentence exactly as y…" at bounding box center [693, 251] width 889 height 283
click at [762, 347] on button "Stop Recording" at bounding box center [914, 344] width 422 height 43
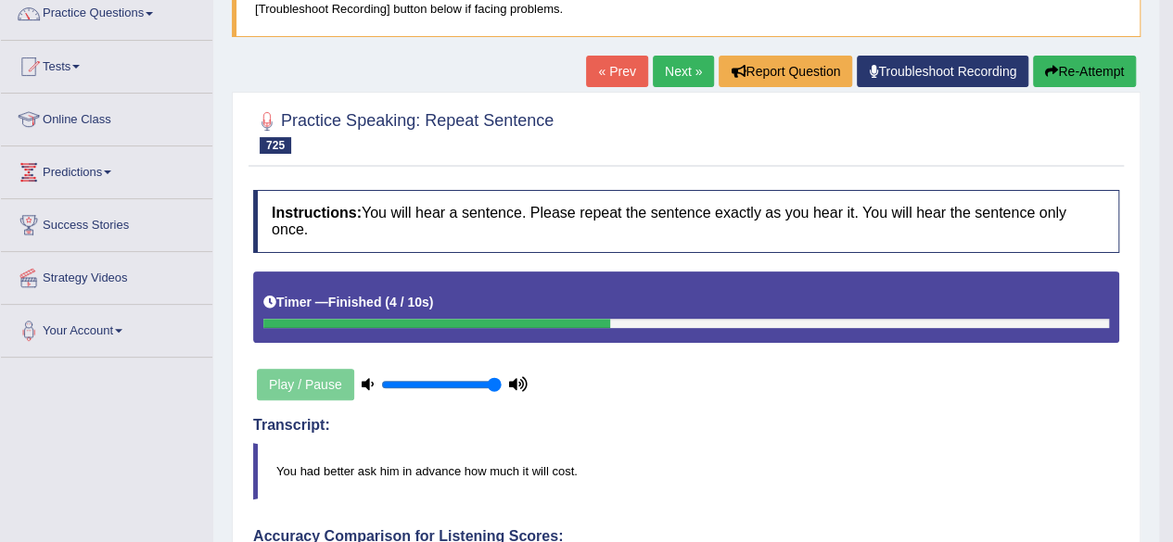
scroll to position [0, 0]
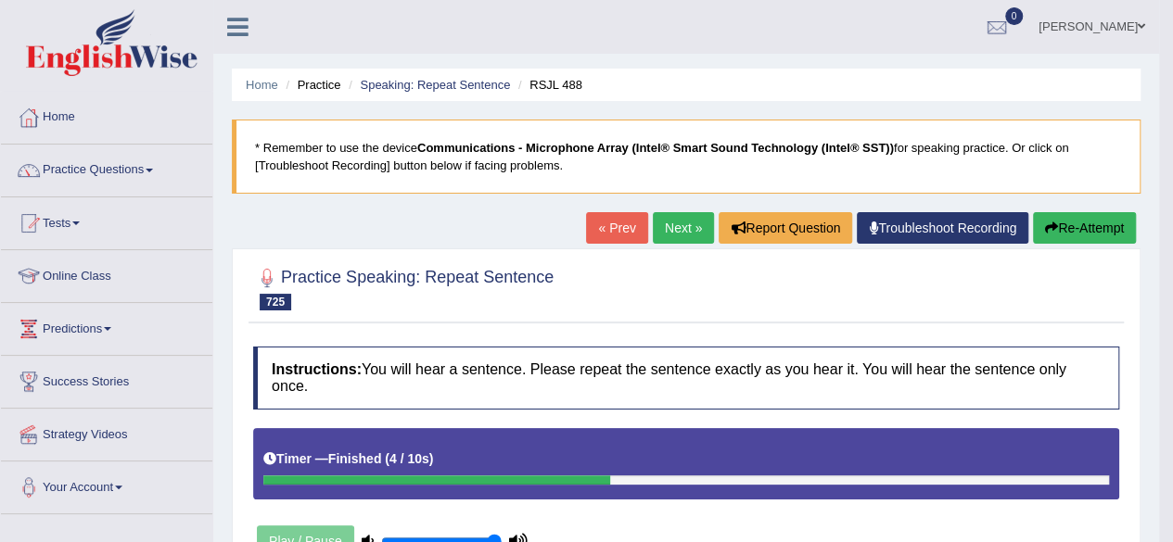
click at [689, 223] on link "Next »" at bounding box center [683, 228] width 61 height 32
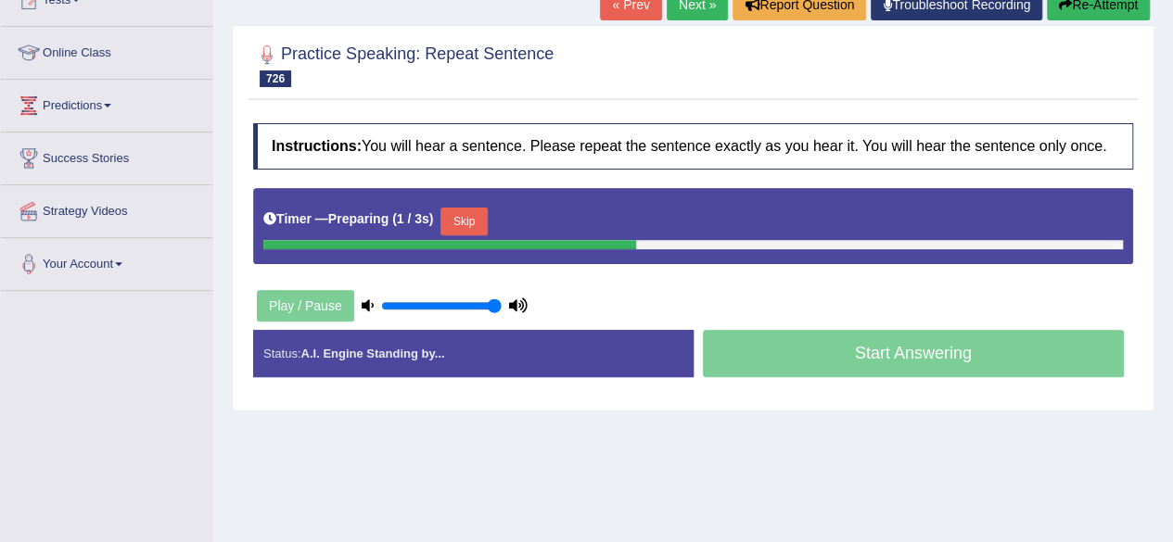
click at [480, 219] on button "Skip" at bounding box center [463, 222] width 46 height 28
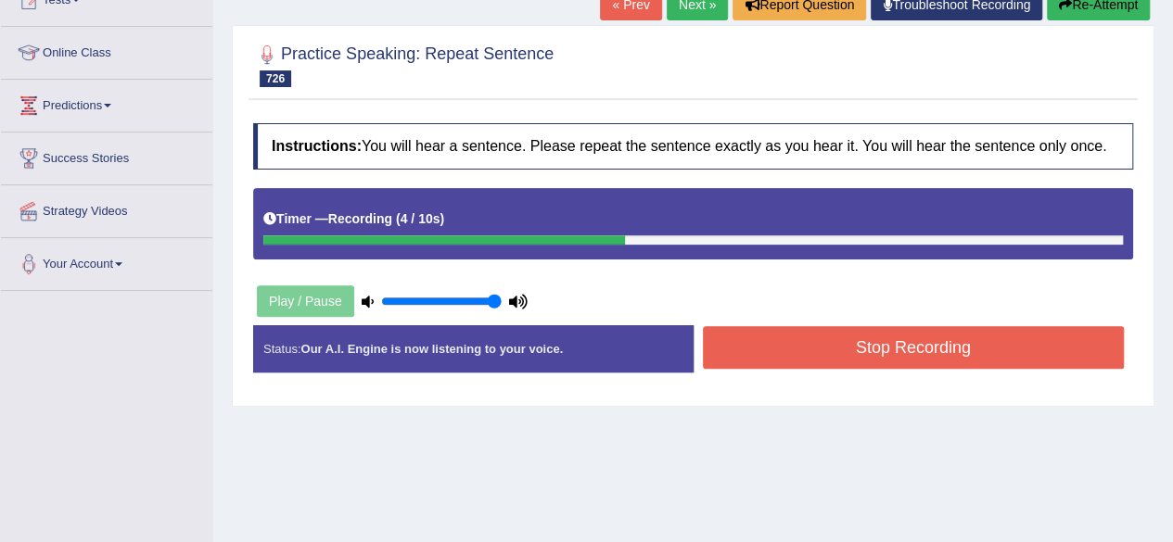
click at [872, 348] on button "Stop Recording" at bounding box center [914, 347] width 422 height 43
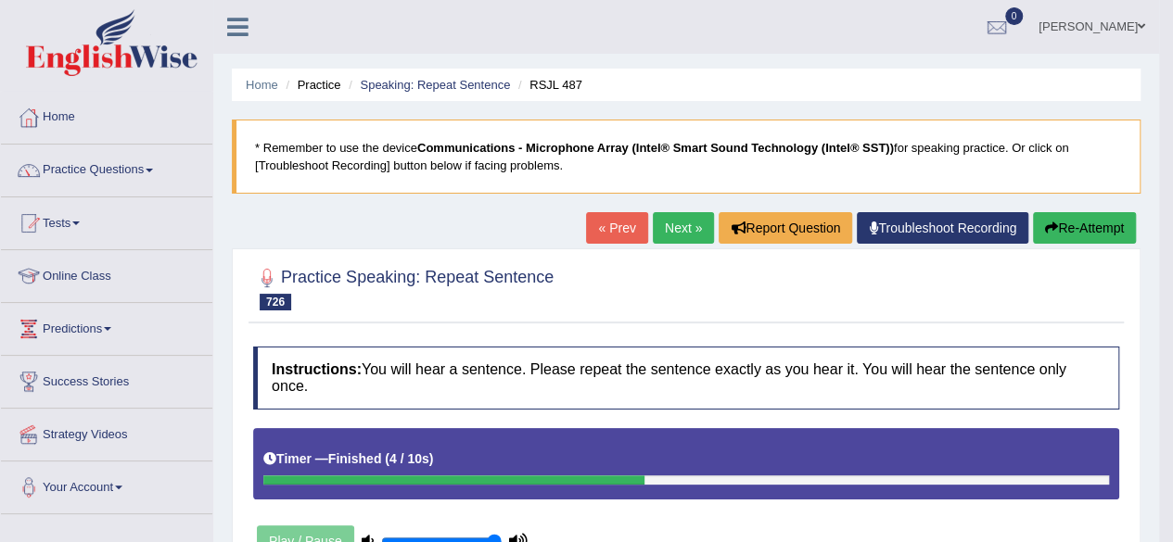
click at [673, 227] on link "Next »" at bounding box center [683, 228] width 61 height 32
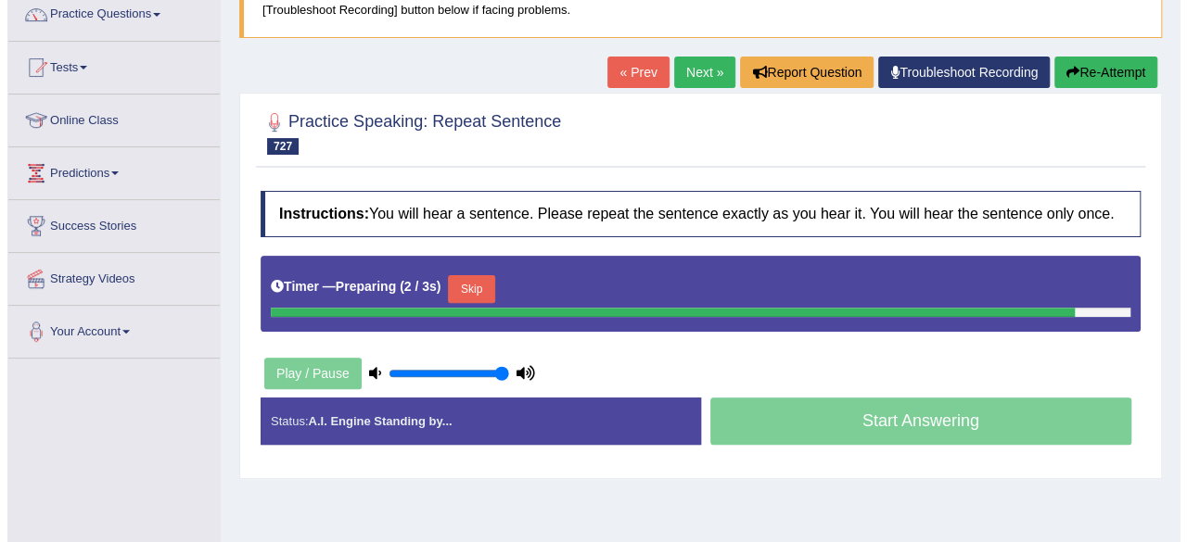
scroll to position [169, 0]
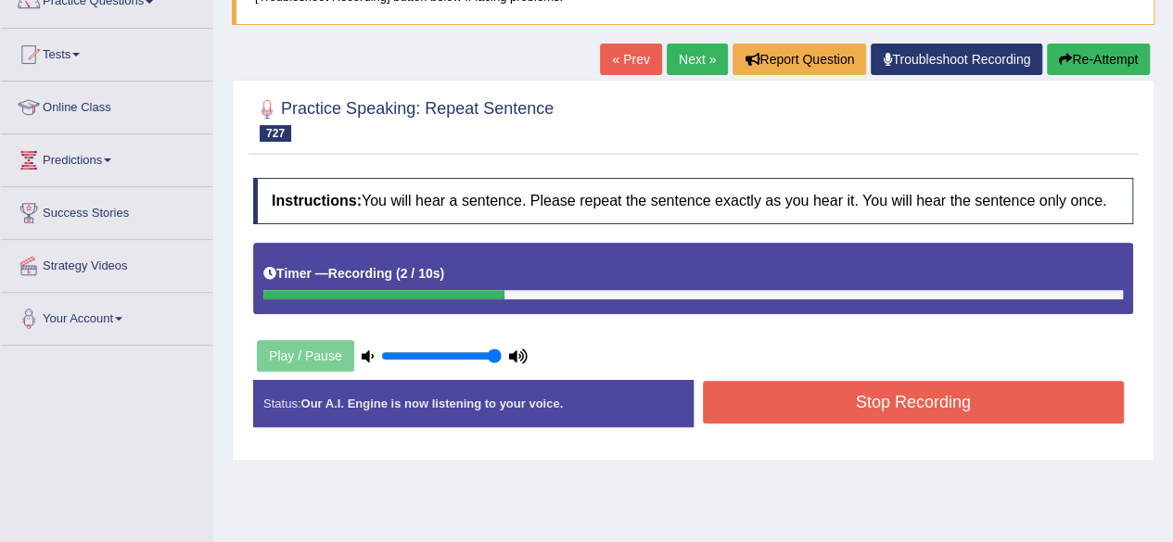
click at [796, 401] on button "Stop Recording" at bounding box center [914, 402] width 422 height 43
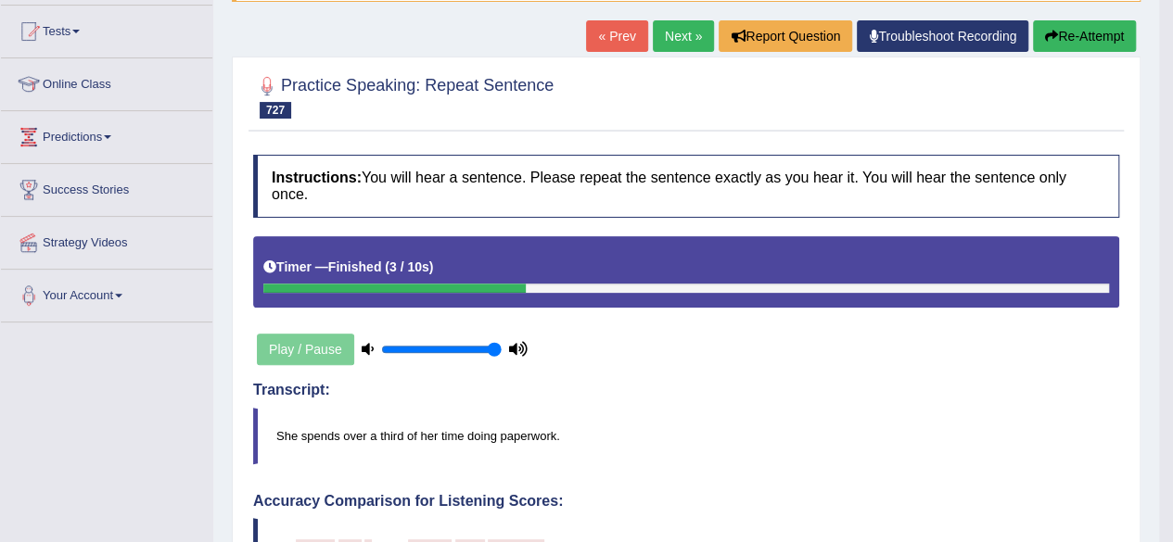
click at [796, 401] on div "Transcript: She spends over a third of her time doing paperwork." at bounding box center [686, 423] width 866 height 83
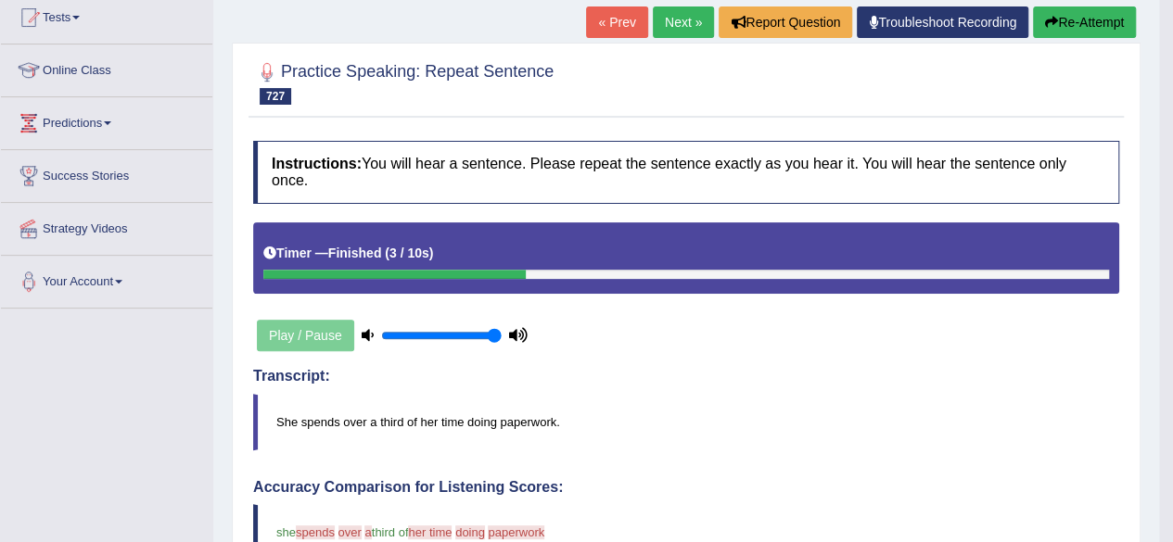
click at [1062, 32] on button "Re-Attempt" at bounding box center [1084, 22] width 103 height 32
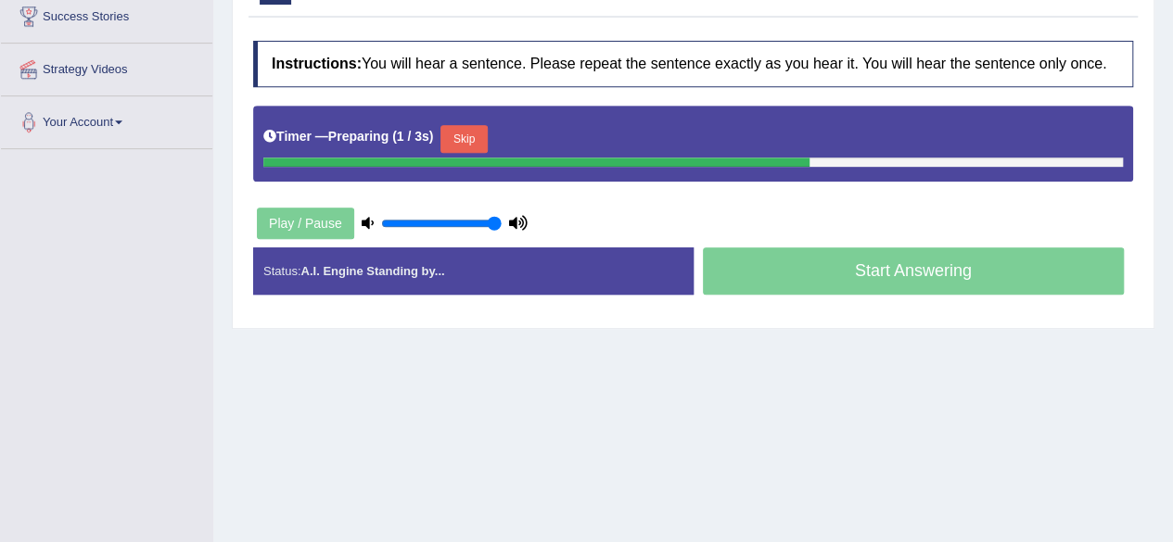
click at [469, 134] on button "Skip" at bounding box center [463, 139] width 46 height 28
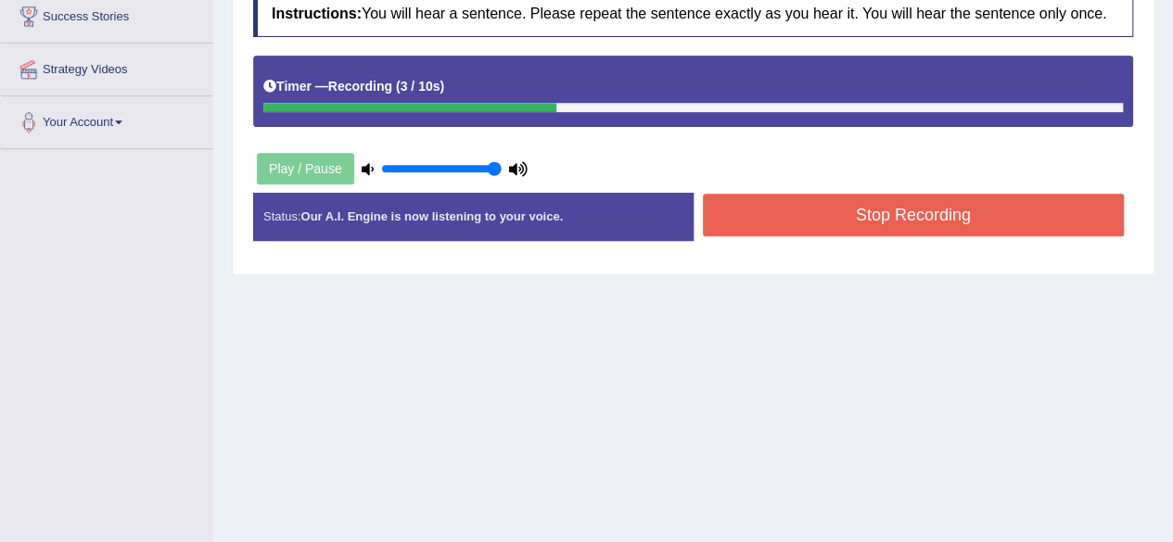
click at [827, 216] on button "Stop Recording" at bounding box center [914, 215] width 422 height 43
